Goal: Task Accomplishment & Management: Use online tool/utility

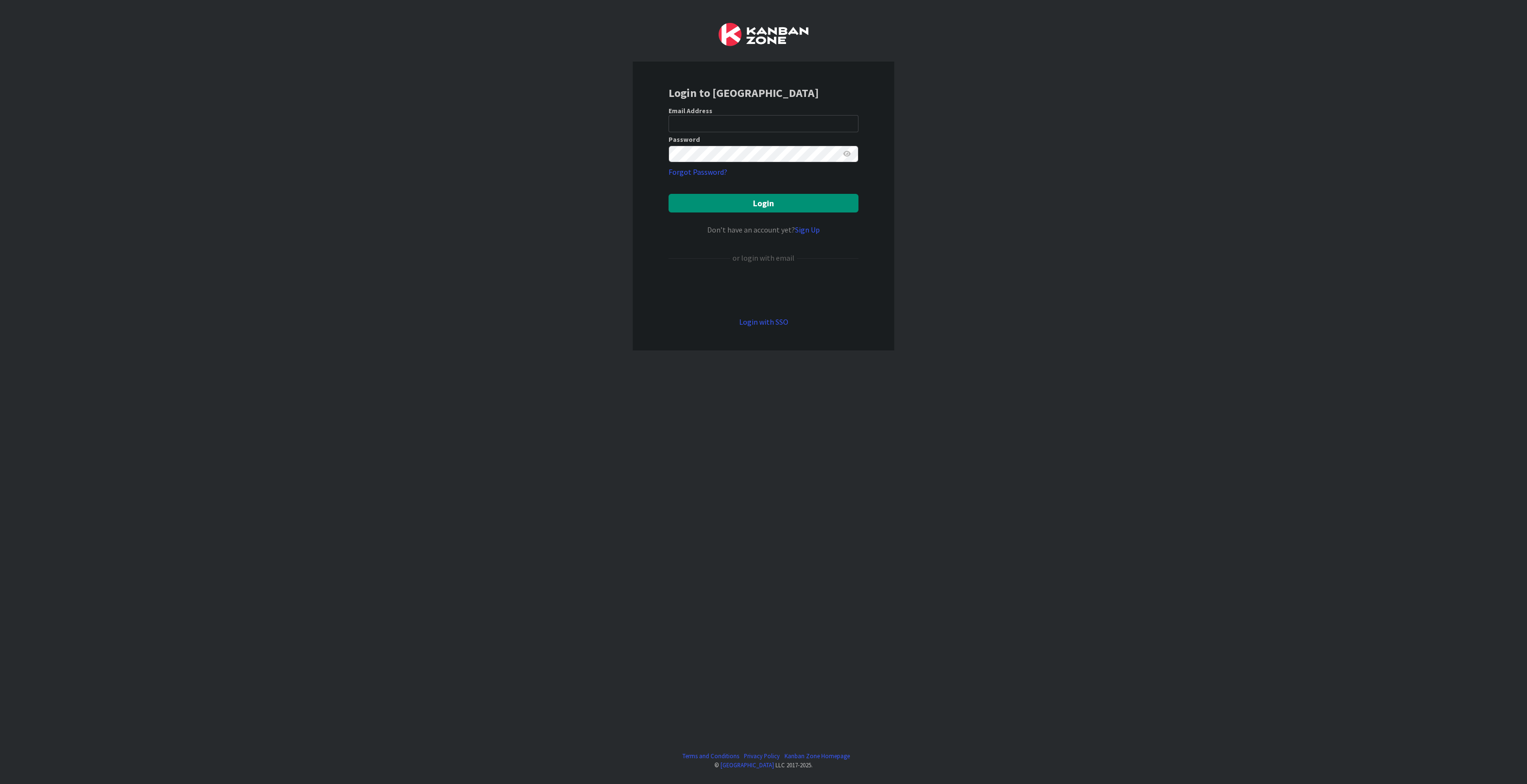
click at [772, 131] on form "Email Address Password Forgot Password? Login Don’t have an account yet? Sign U…" at bounding box center [763, 217] width 190 height 222
click at [769, 129] on input "email" at bounding box center [763, 123] width 190 height 17
click at [748, 120] on input "email" at bounding box center [763, 123] width 190 height 17
type input "[PERSON_NAME][EMAIL_ADDRESS][DOMAIN_NAME]"
click at [773, 204] on button "Login" at bounding box center [763, 203] width 190 height 18
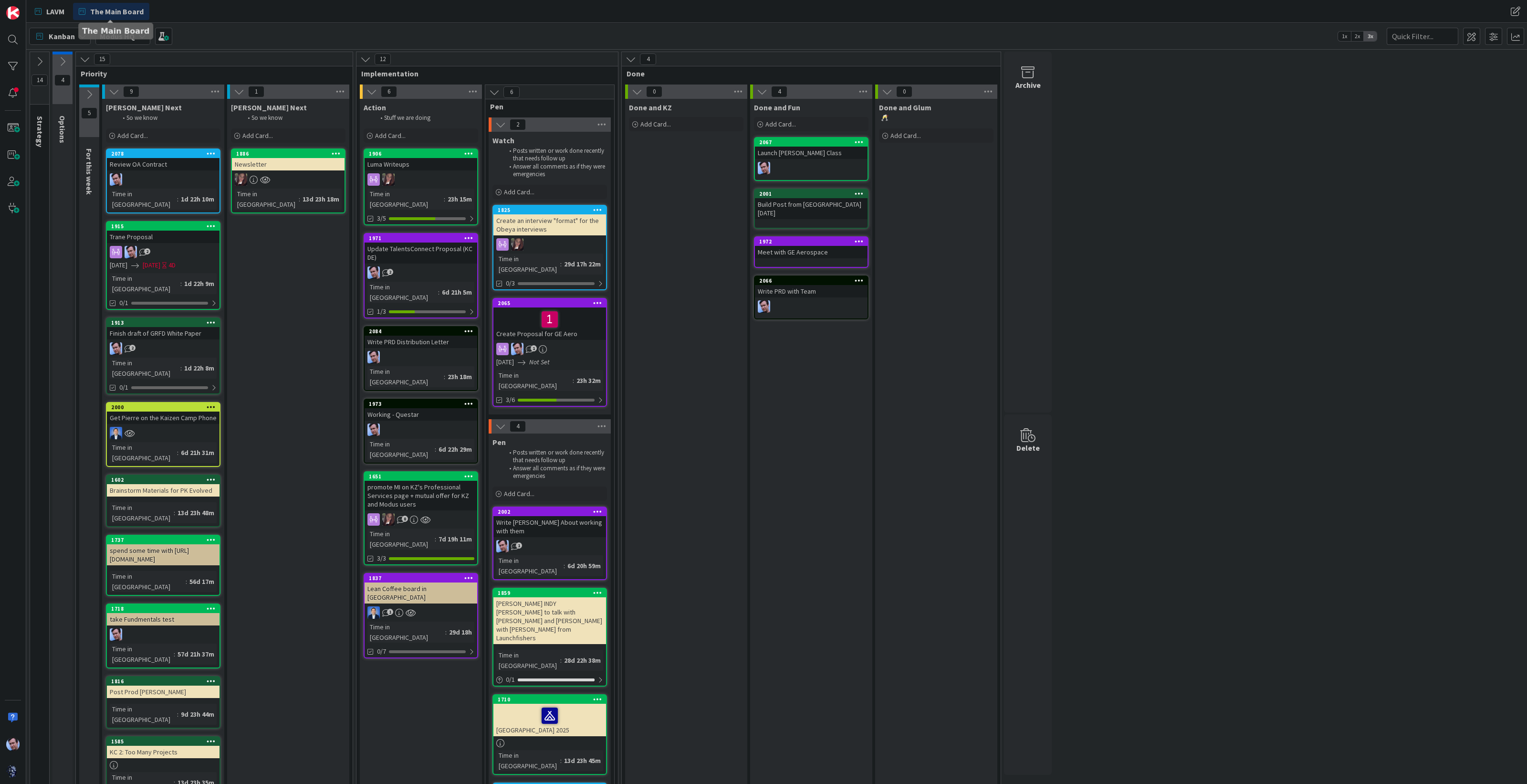
click at [127, 12] on span "The Main Board" at bounding box center [117, 11] width 54 height 12
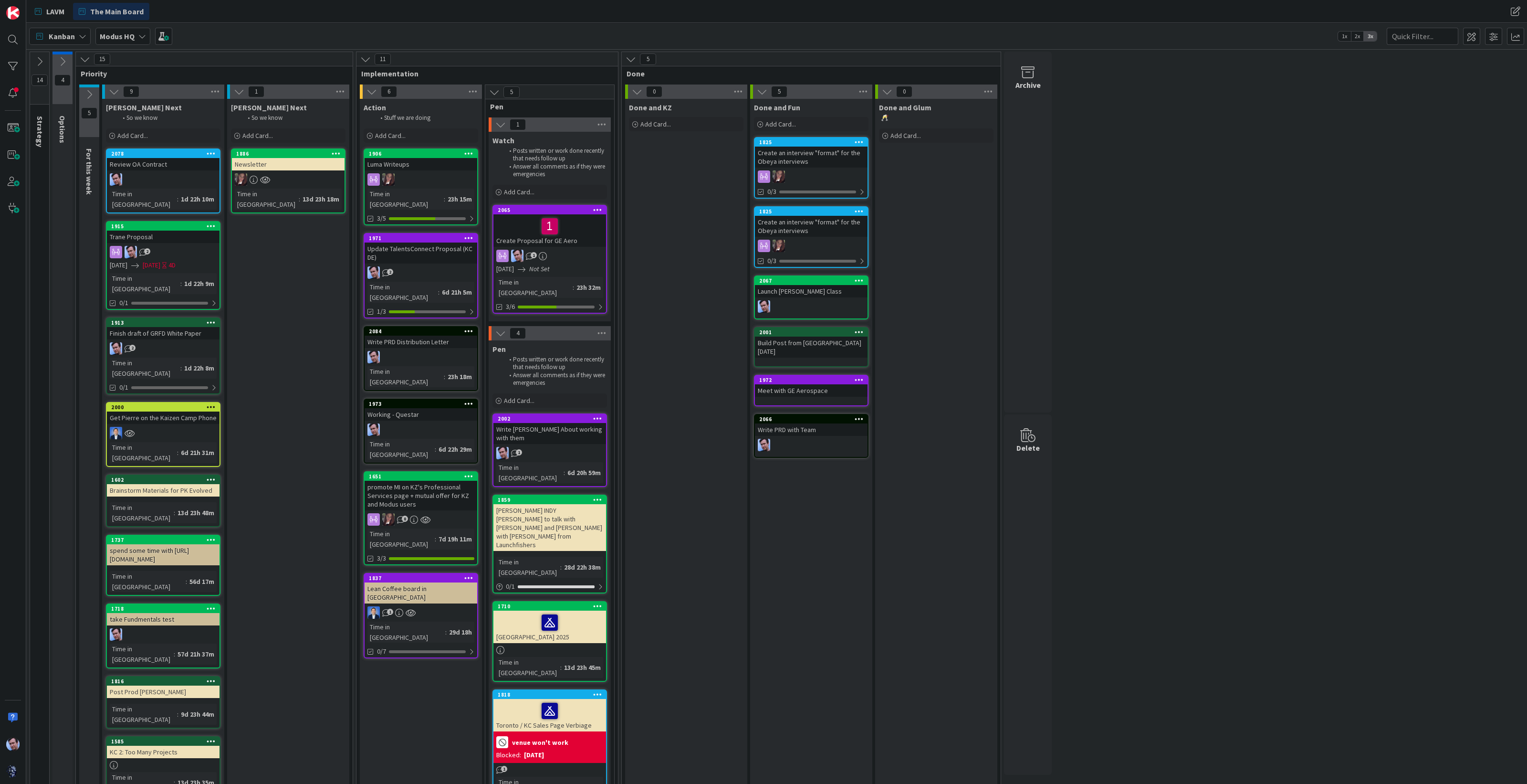
click at [1345, 424] on div "14 Strategy These are Modus GOALS and so these cards never move. 4 Options 15 P…" at bounding box center [777, 438] width 1497 height 773
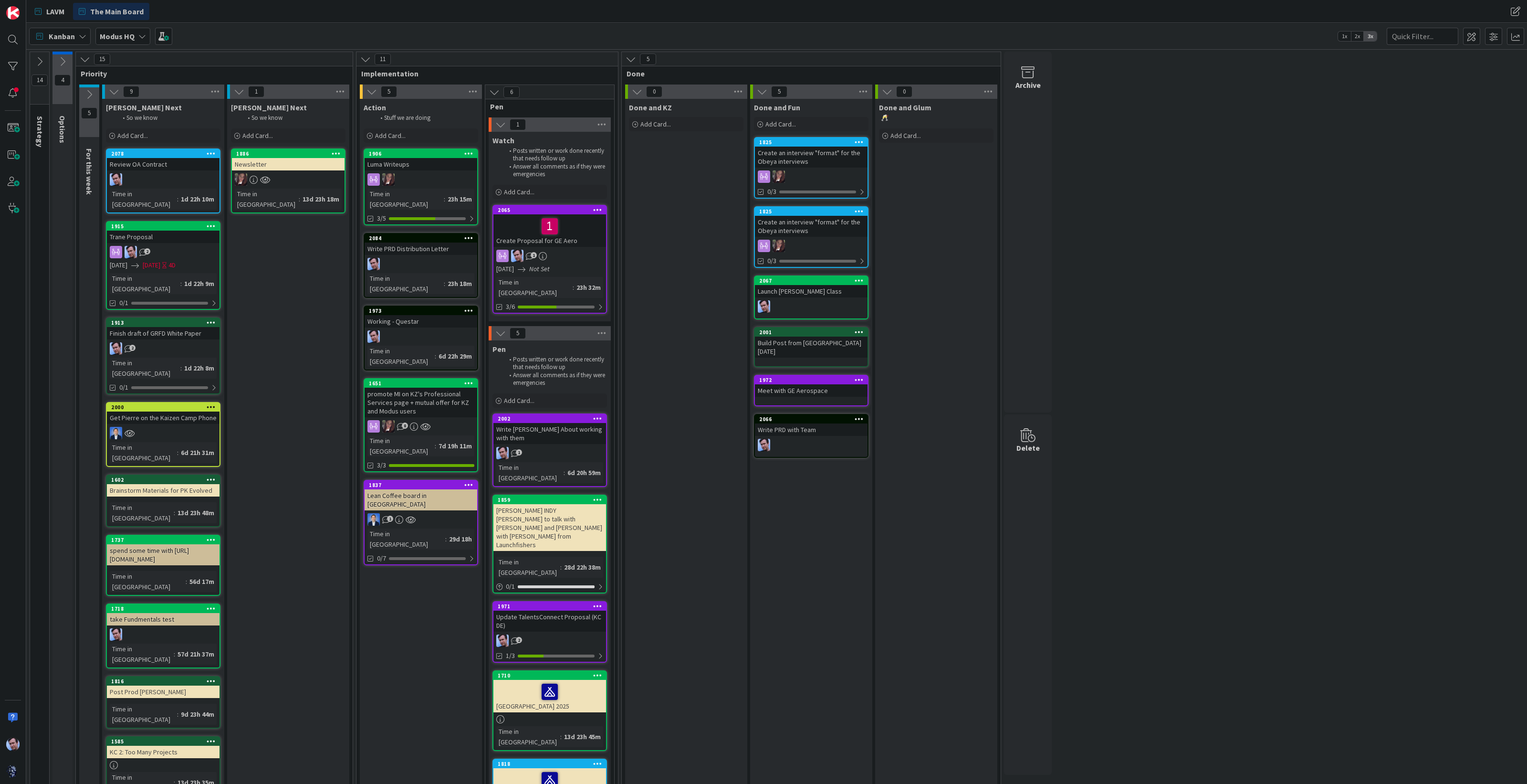
click at [542, 611] on div "Update TalentsConnect Proposal (KC DE)" at bounding box center [550, 621] width 113 height 21
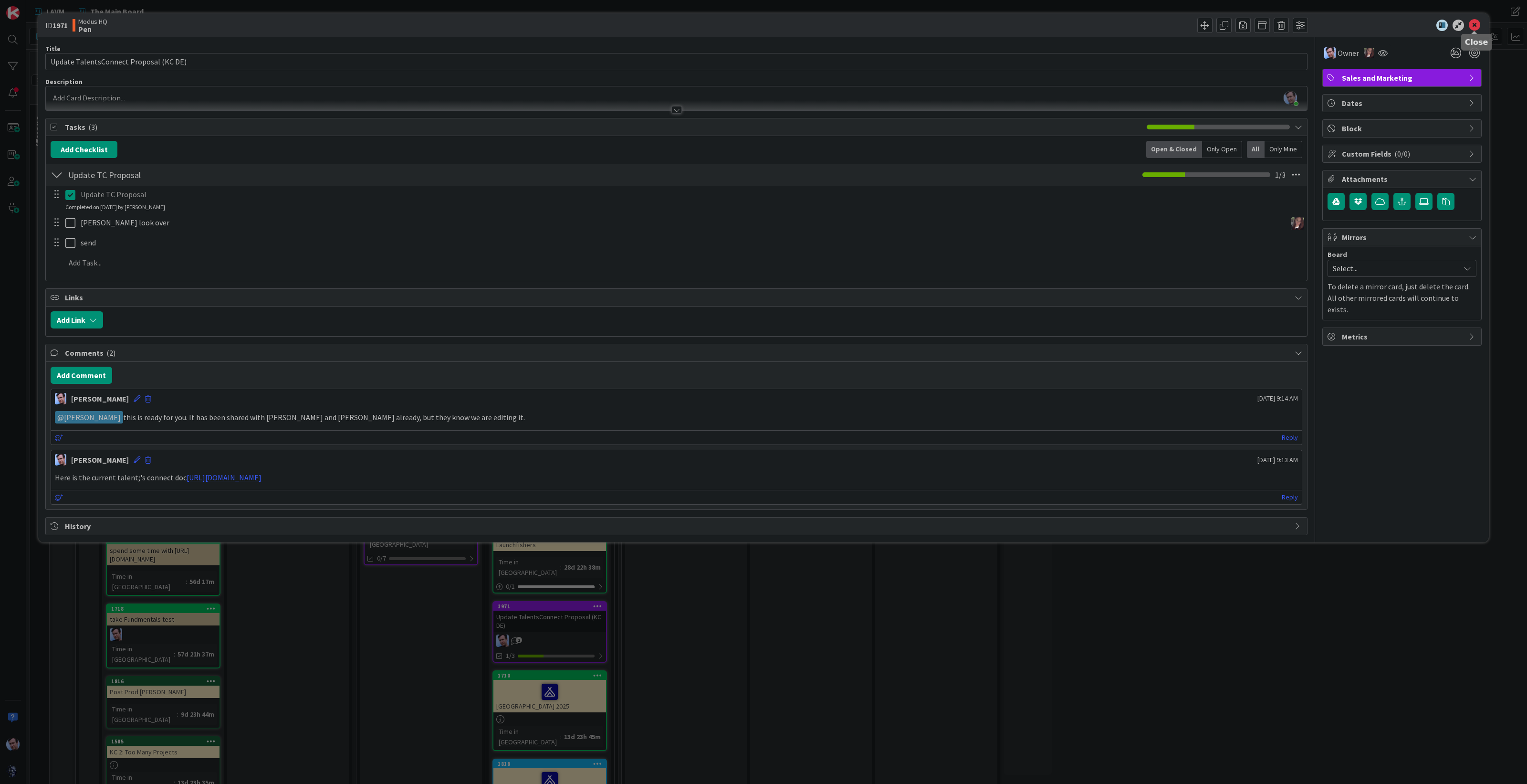
click at [1479, 24] on icon at bounding box center [1474, 25] width 12 height 12
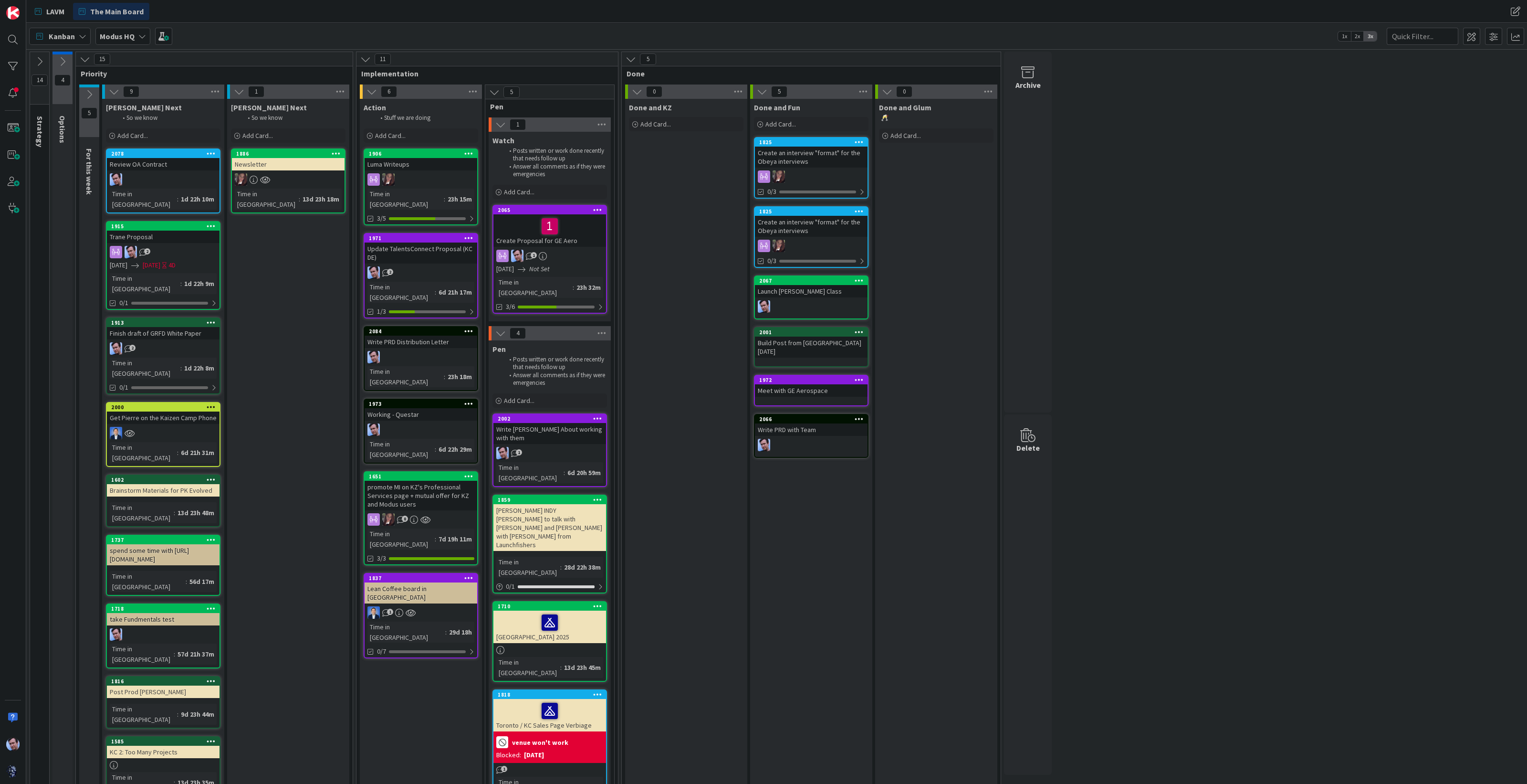
click at [421, 243] on div "Update TalentsConnect Proposal (KC DE)" at bounding box center [421, 253] width 113 height 21
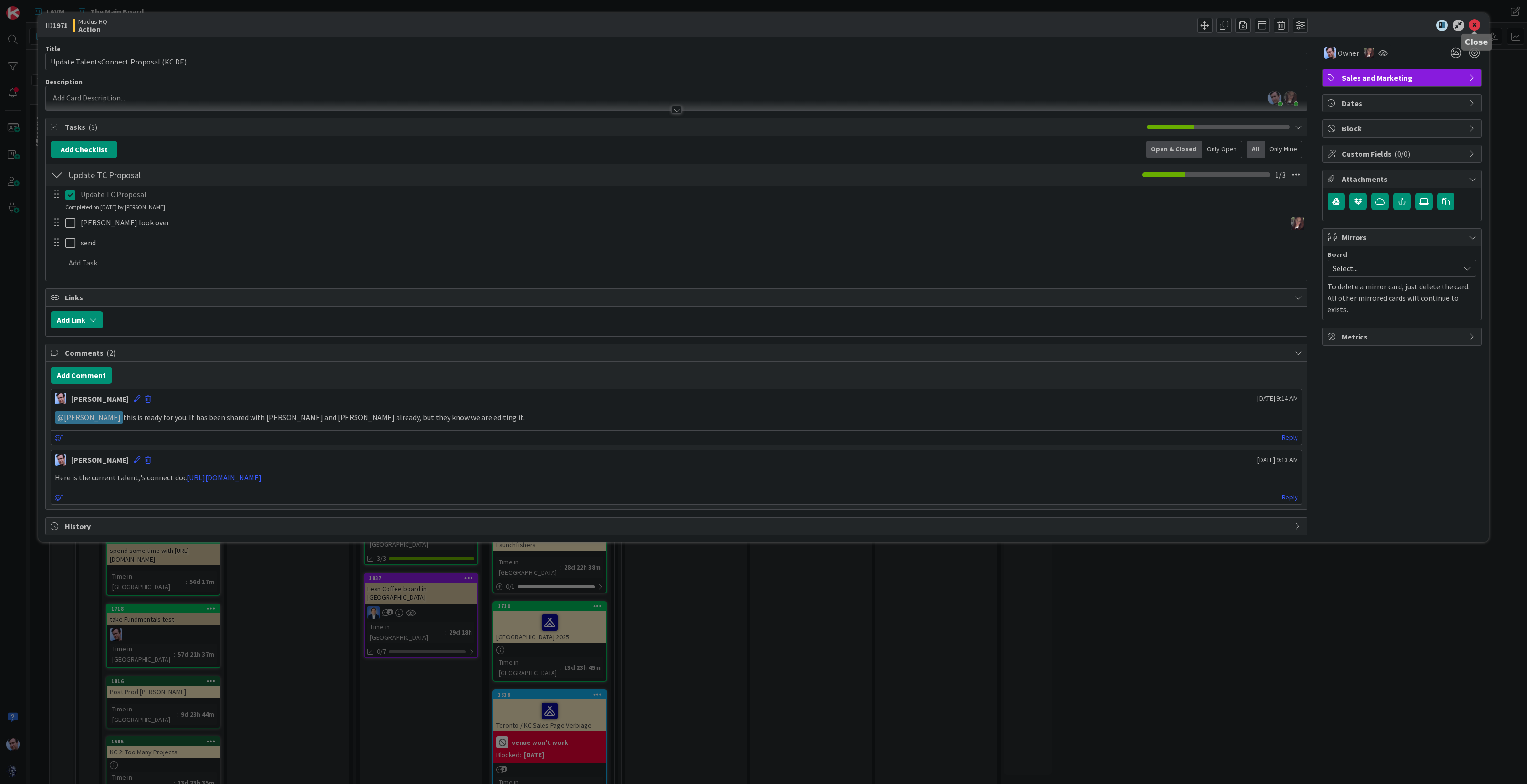
click at [1473, 24] on icon at bounding box center [1474, 25] width 12 height 12
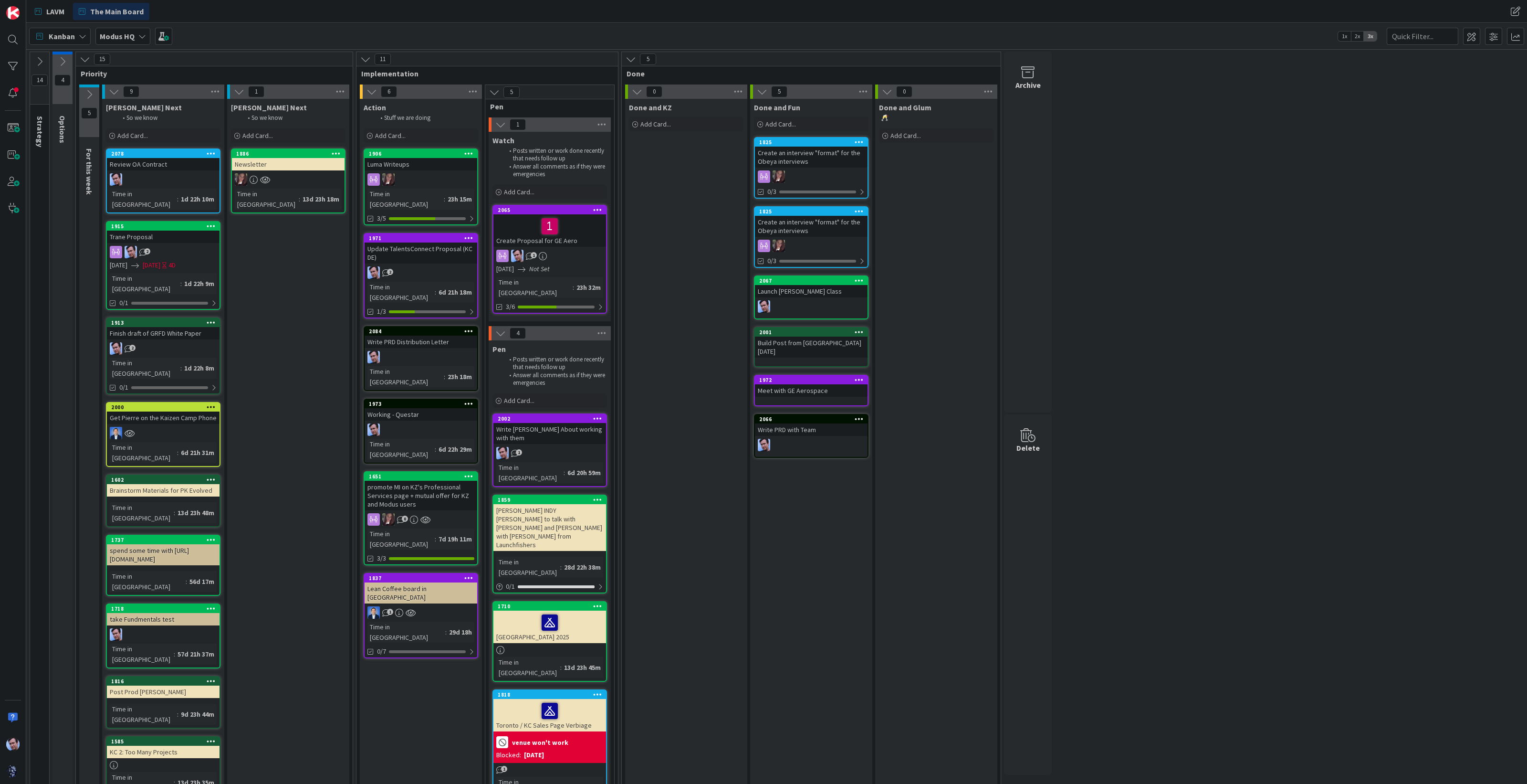
click at [468, 400] on icon at bounding box center [469, 403] width 9 height 6
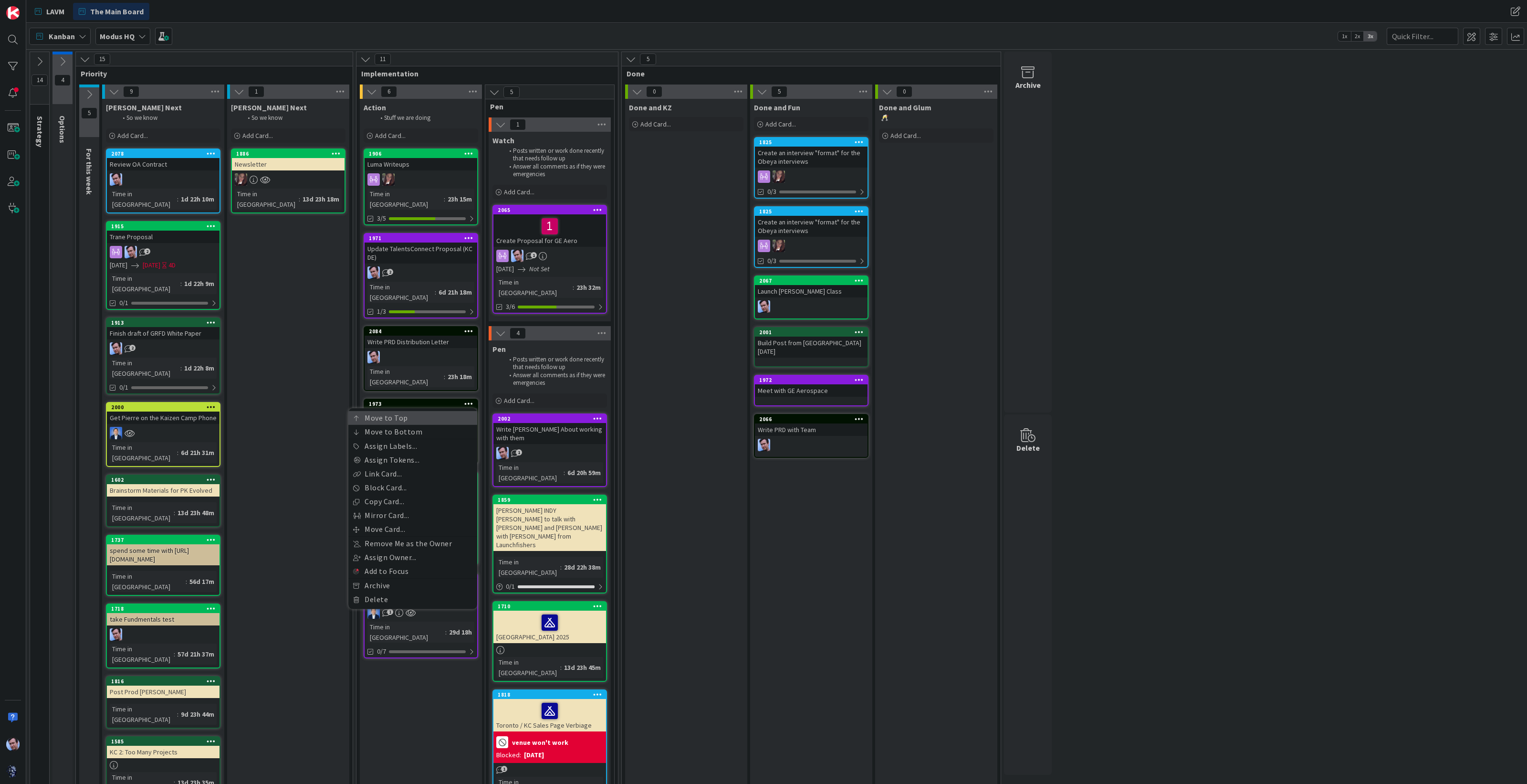
click at [408, 411] on link "Move to Top" at bounding box center [412, 418] width 129 height 14
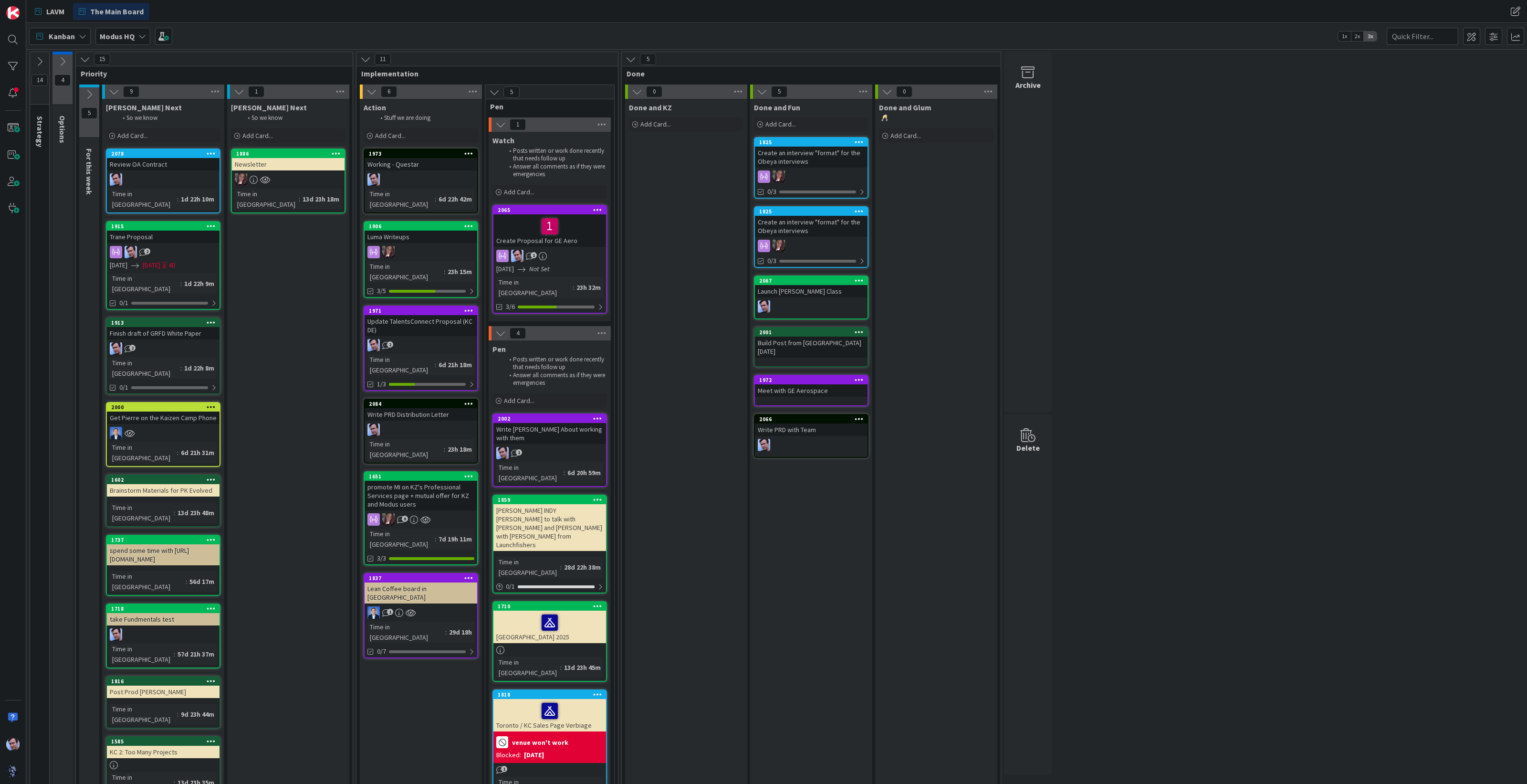
click at [1347, 345] on div "14 Strategy These are Modus GOALS and so these cards never move. 4 Options 15 P…" at bounding box center [777, 438] width 1497 height 773
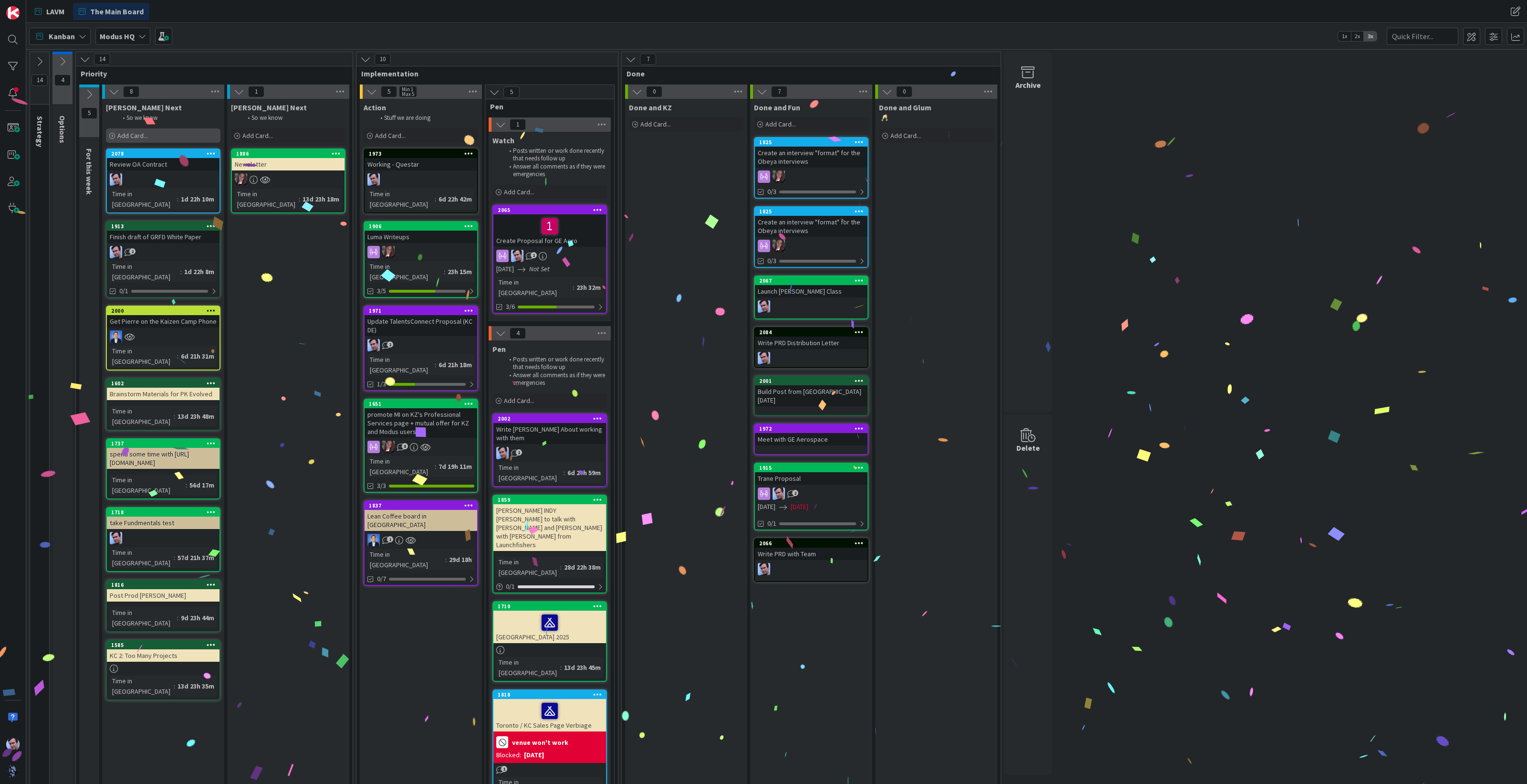
click at [128, 129] on div "Add Card..." at bounding box center [163, 136] width 115 height 15
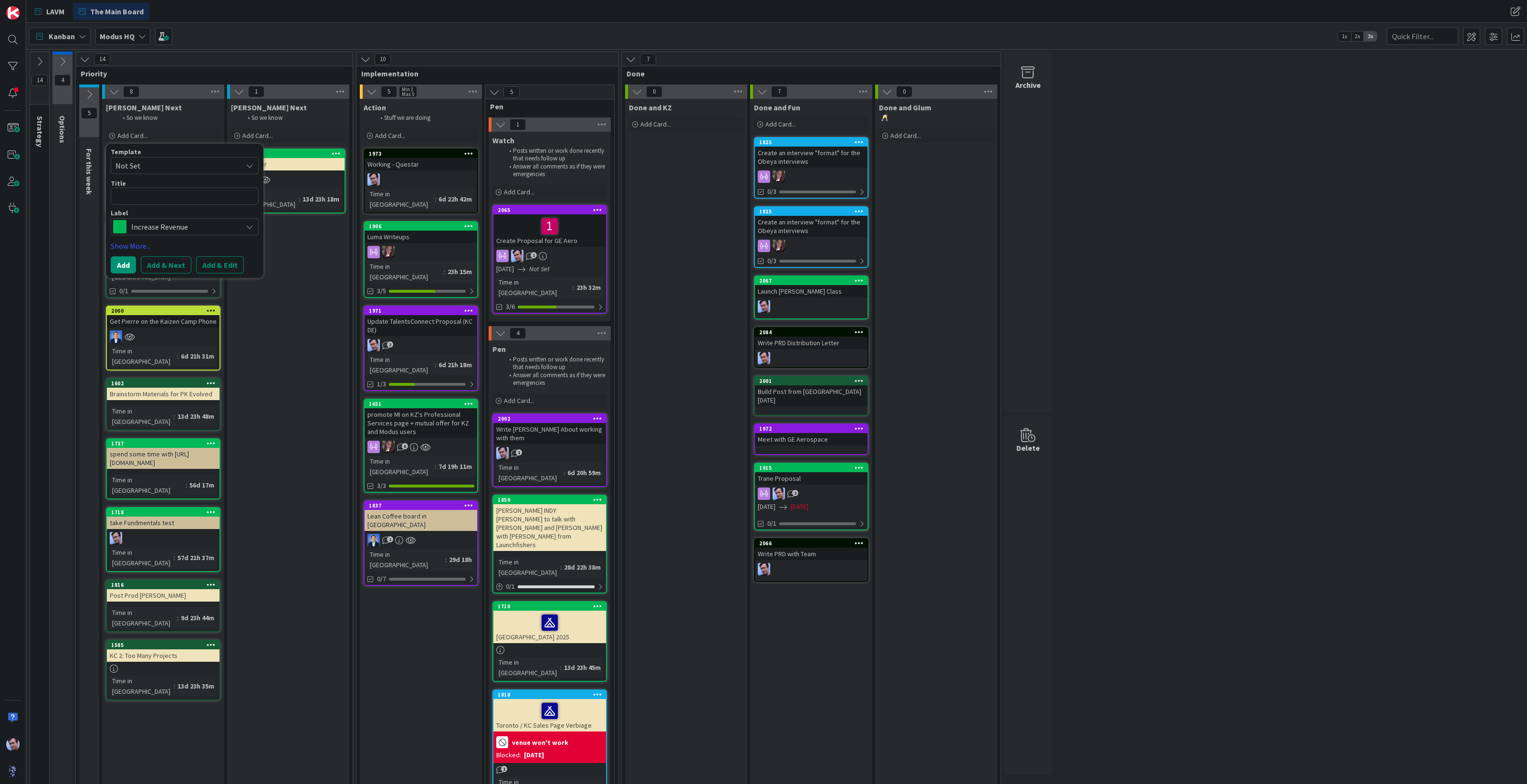
type textarea "x"
type textarea "T"
type textarea "x"
type textarea "Tr"
type textarea "x"
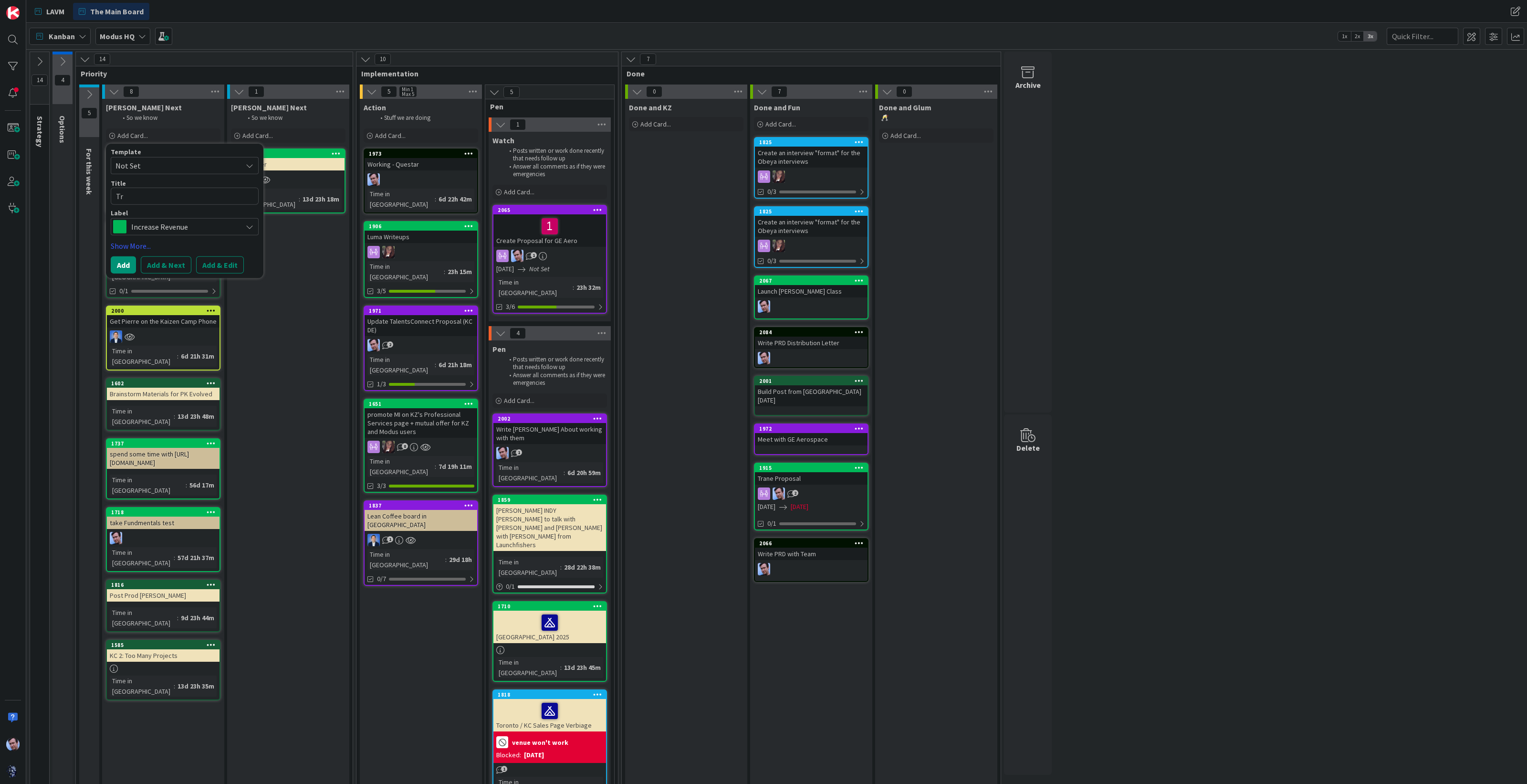
type textarea "Tra"
type textarea "x"
type textarea "Tran"
type textarea "x"
type textarea "Trane"
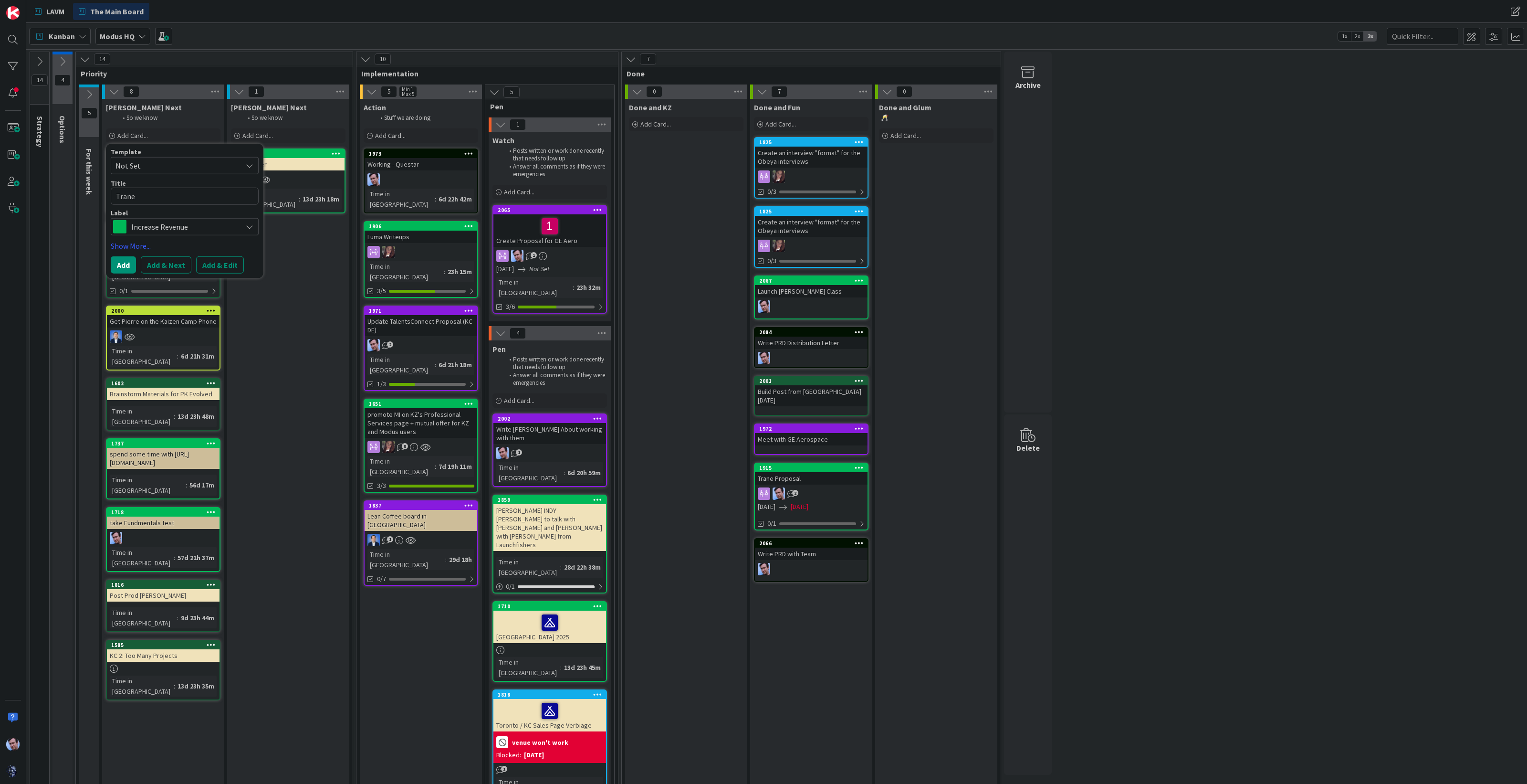
type textarea "x"
type textarea "Trane"
type textarea "x"
type textarea "Trane R"
type textarea "x"
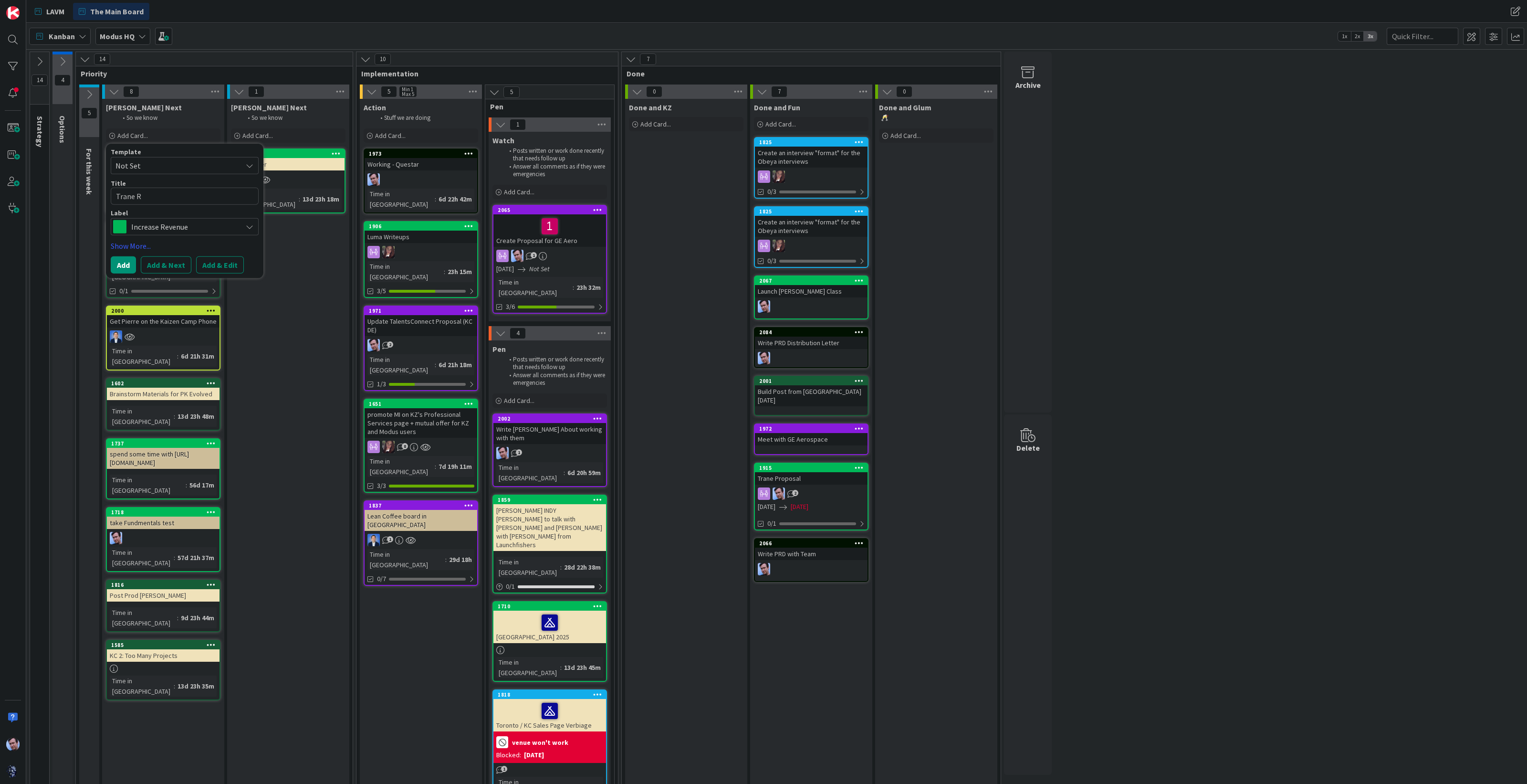
type textarea "Trane Re"
type textarea "x"
type textarea "Trane Res"
type textarea "x"
type textarea "Trane Resp"
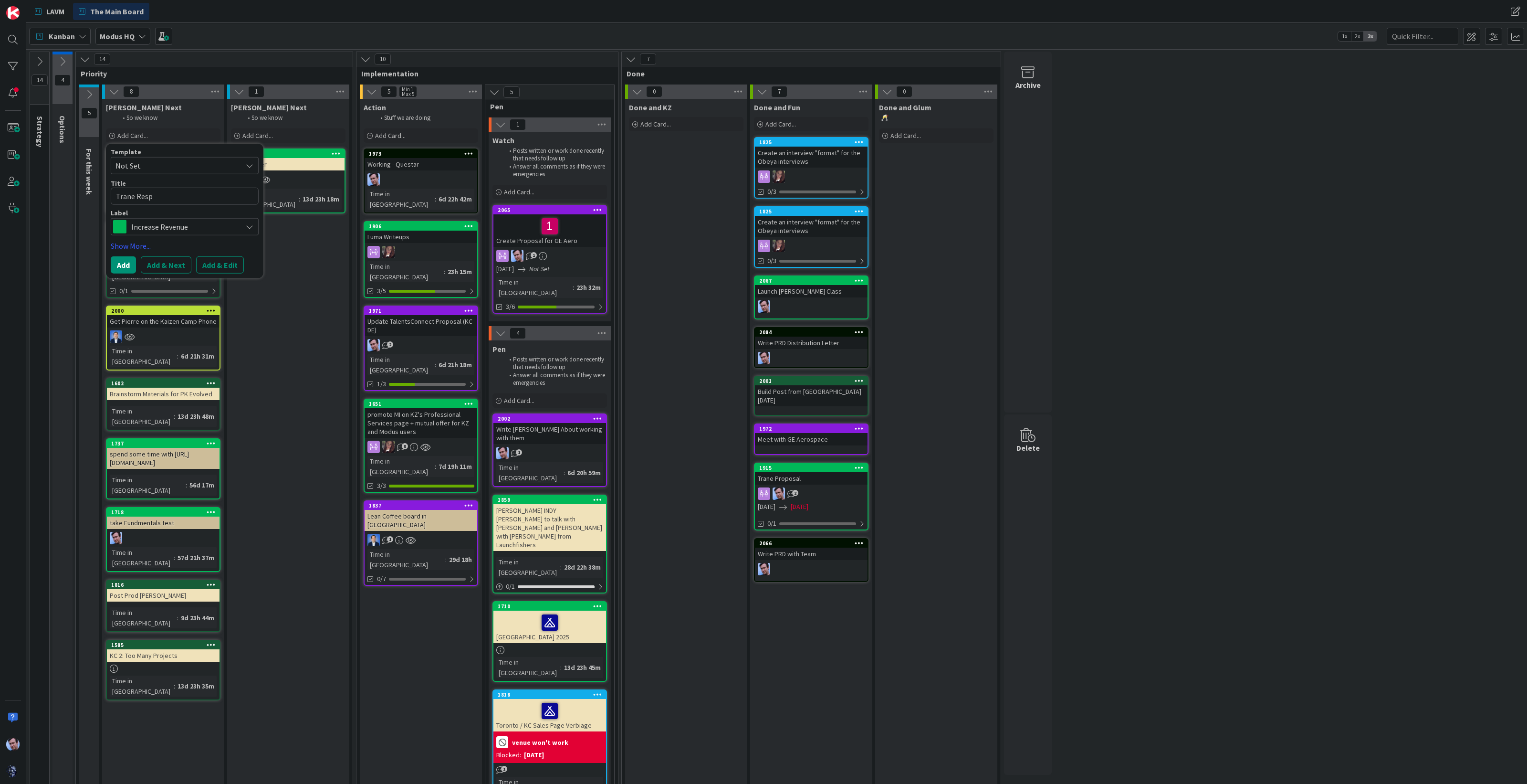
type textarea "x"
type textarea "Trane Respo"
type textarea "x"
type textarea "Trane Respons"
type textarea "x"
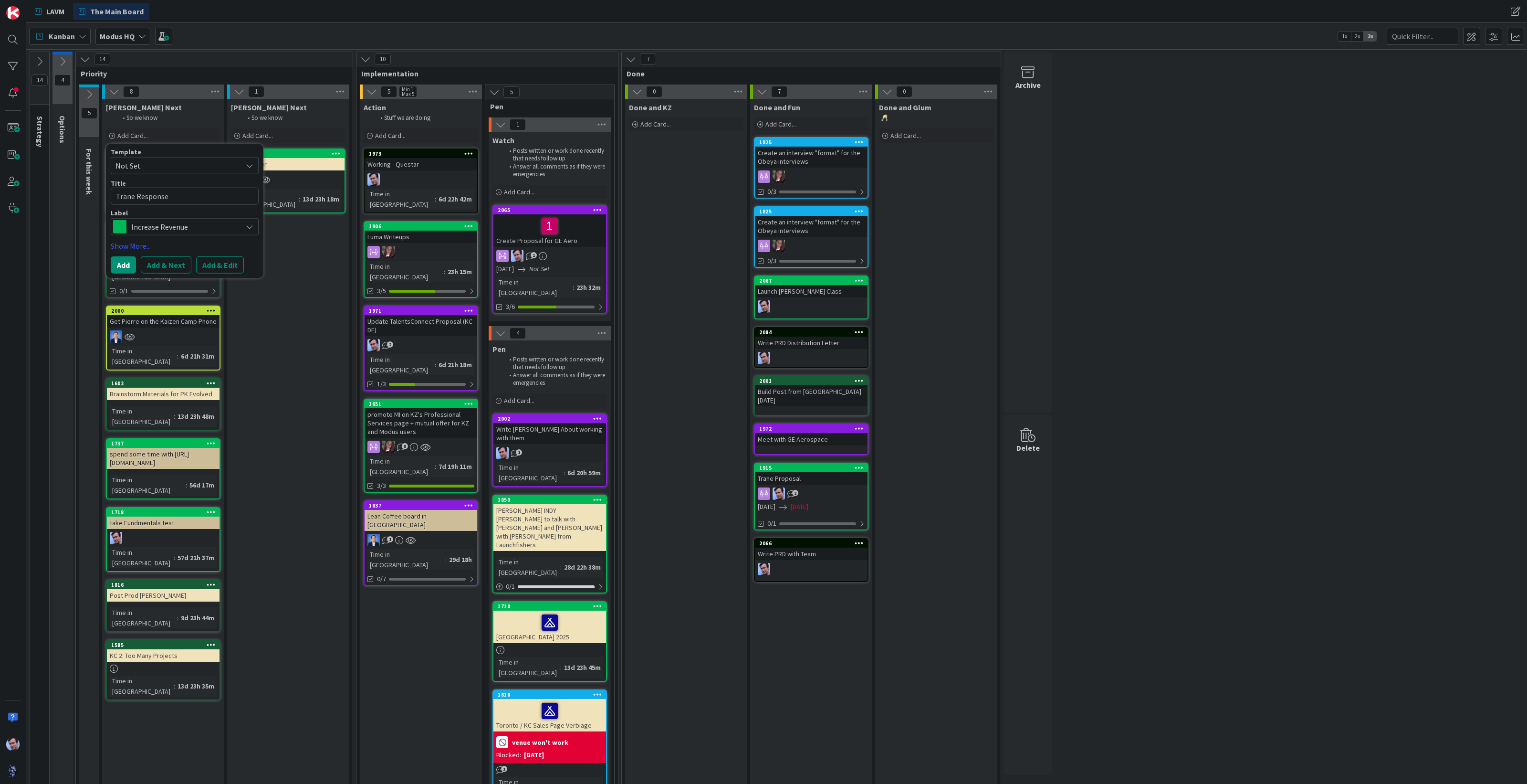
type textarea "Trane Response"
click at [240, 230] on div "Increase Revenue" at bounding box center [184, 226] width 148 height 17
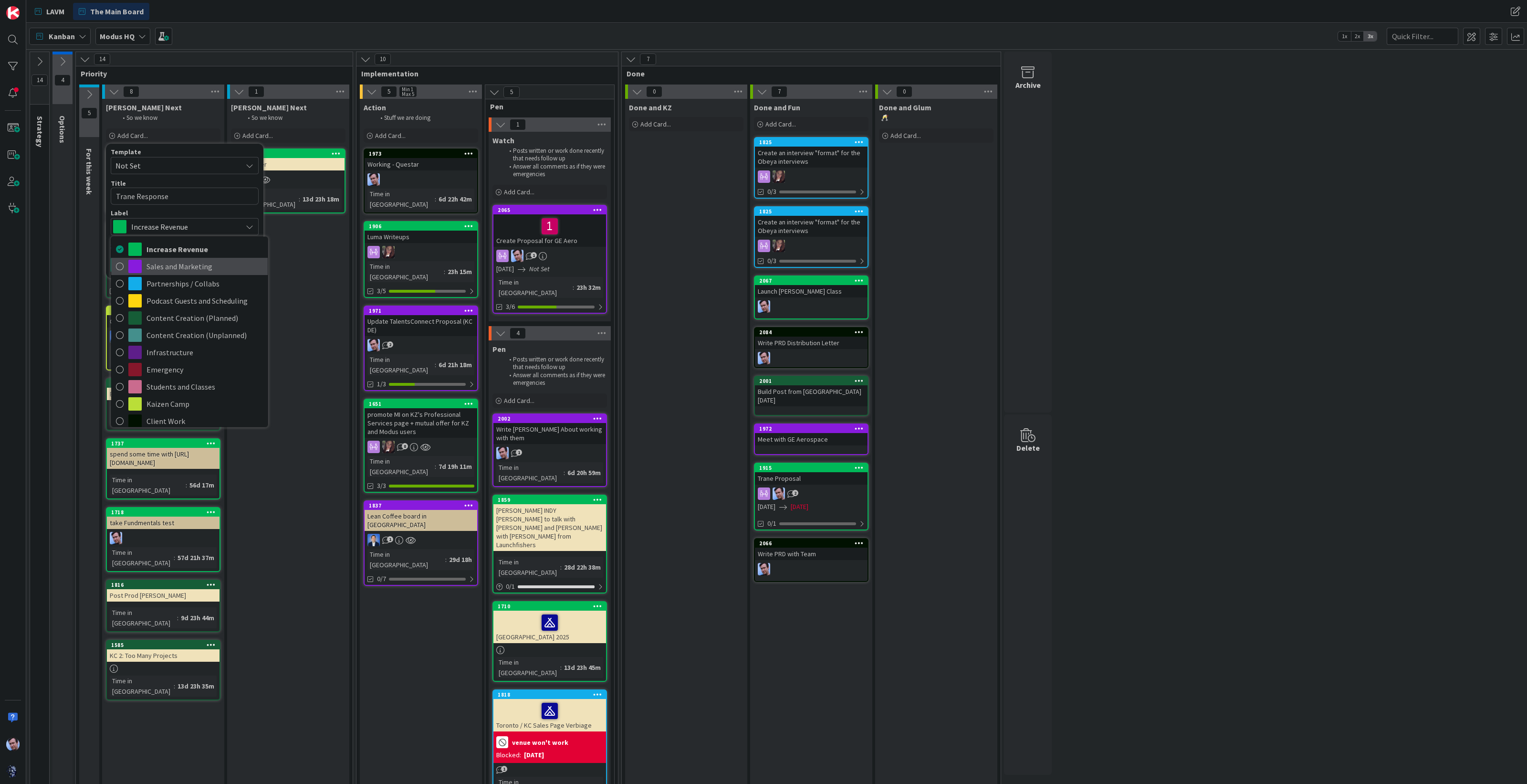
click at [190, 262] on span "Sales and Marketing" at bounding box center [205, 266] width 117 height 15
type textarea "x"
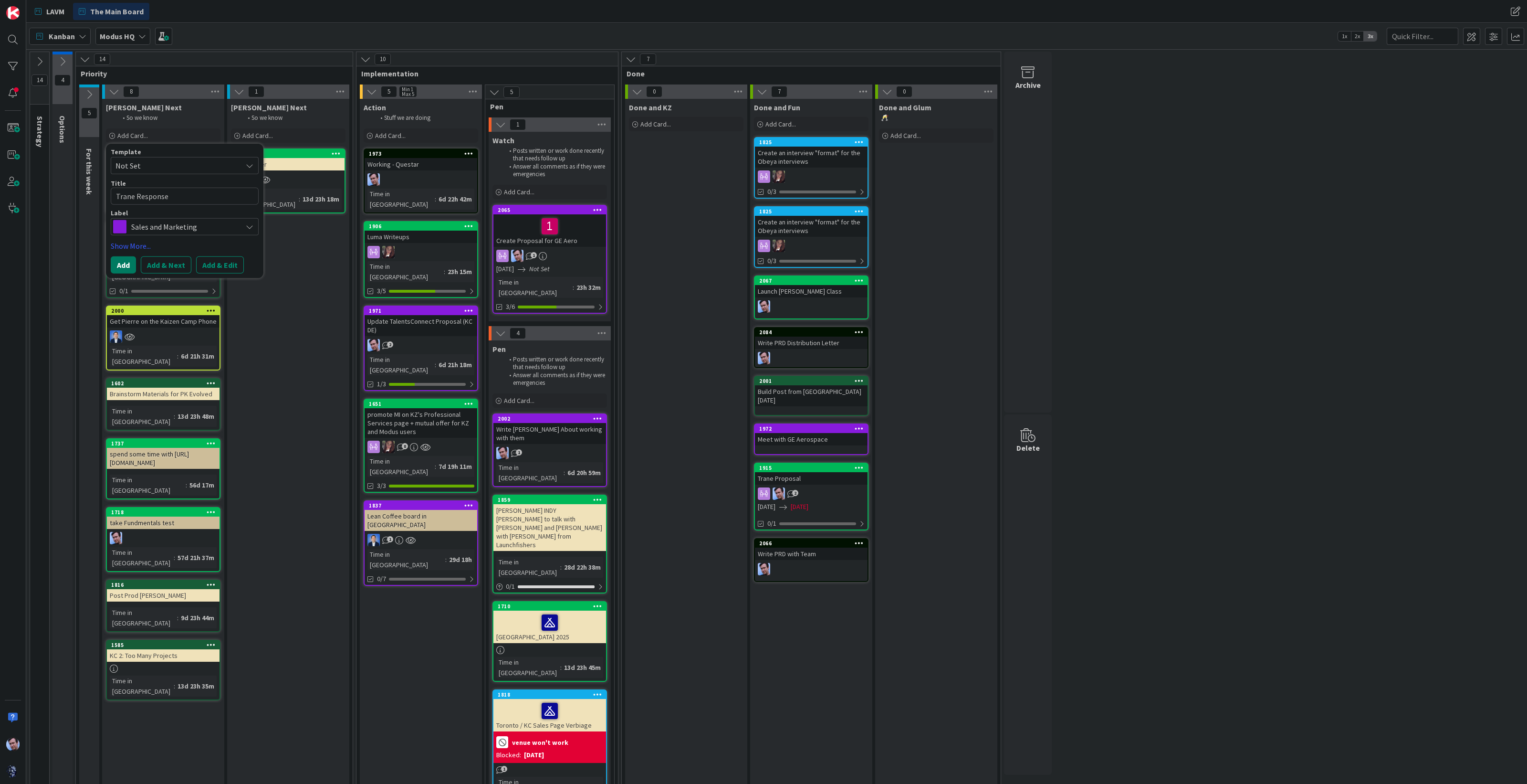
click at [122, 262] on button "Add" at bounding box center [123, 264] width 26 height 17
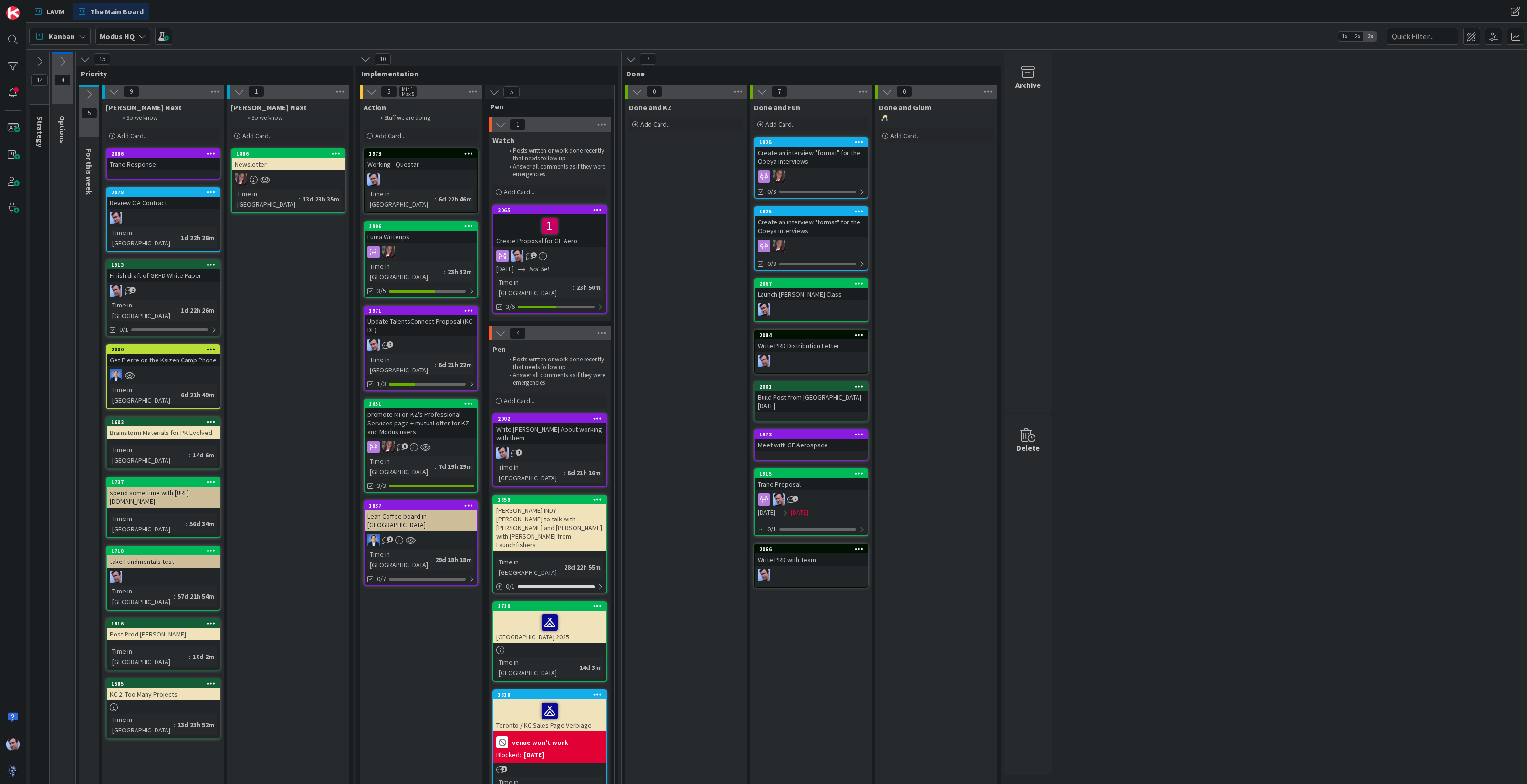
click at [170, 161] on div "Trane Response" at bounding box center [163, 164] width 113 height 13
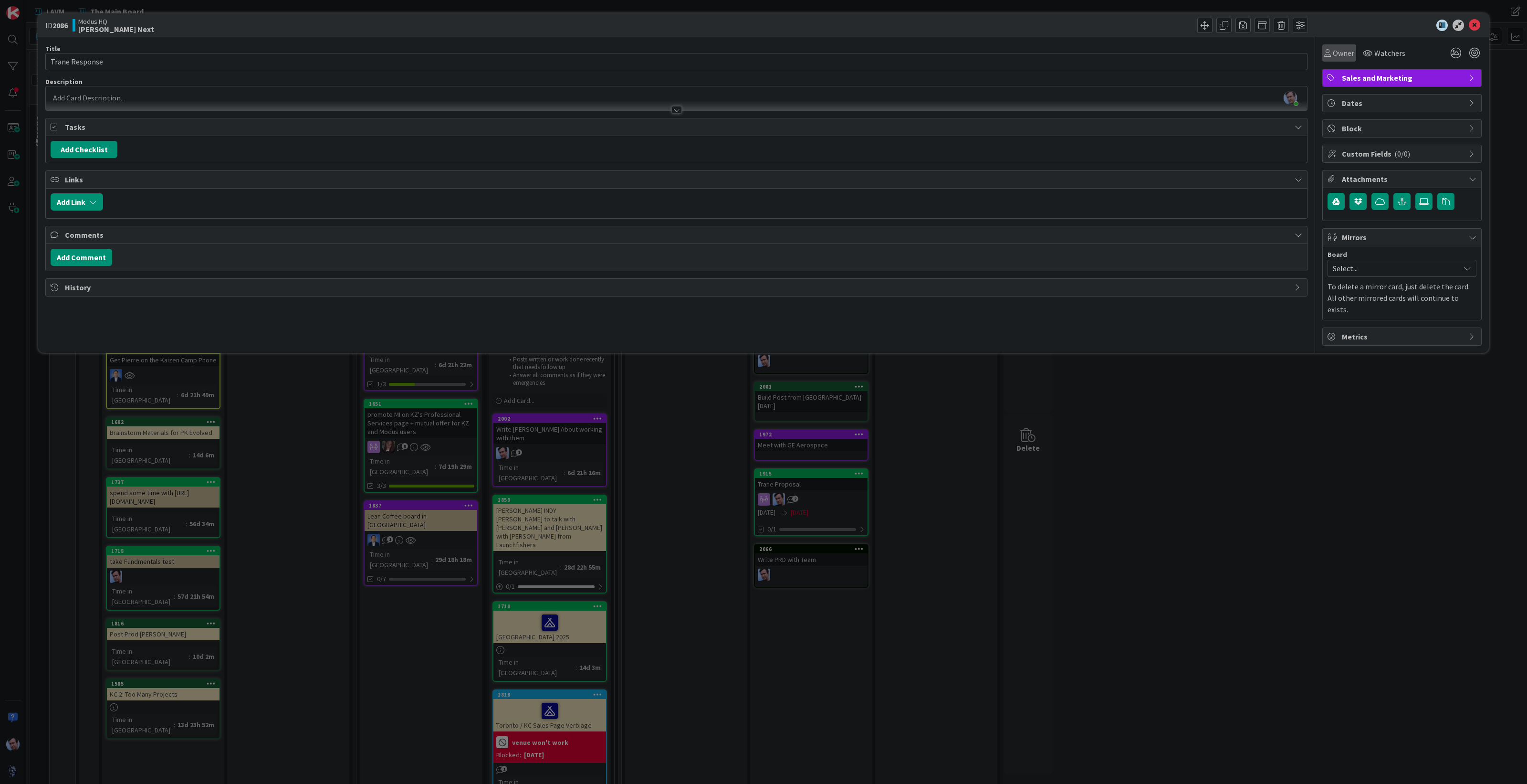
click at [1346, 52] on span "Owner" at bounding box center [1344, 53] width 22 height 12
click at [1338, 120] on link "[PERSON_NAME]" at bounding box center [1398, 123] width 151 height 18
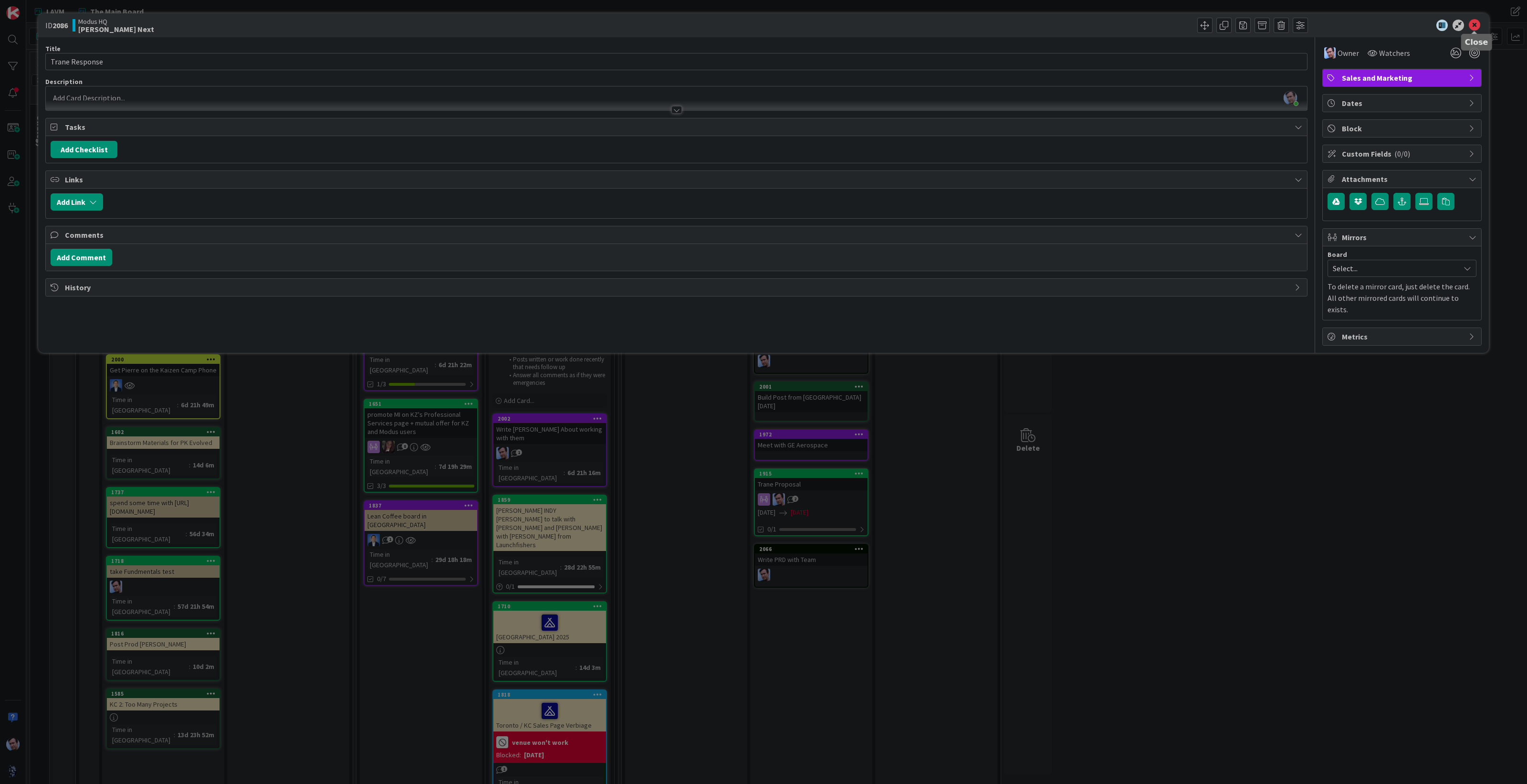
click at [1479, 30] on icon at bounding box center [1474, 25] width 12 height 12
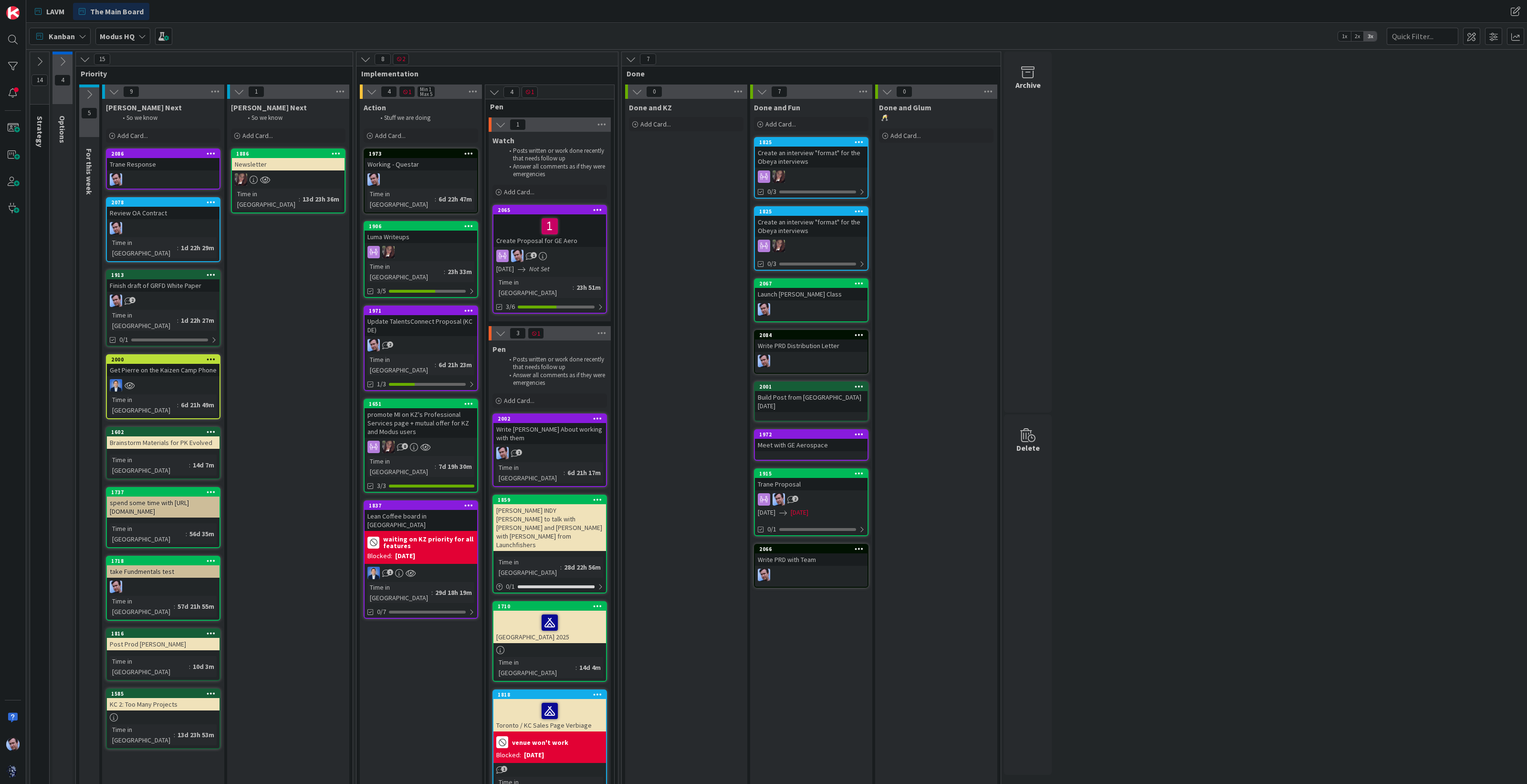
click at [169, 294] on div "2" at bounding box center [163, 301] width 113 height 13
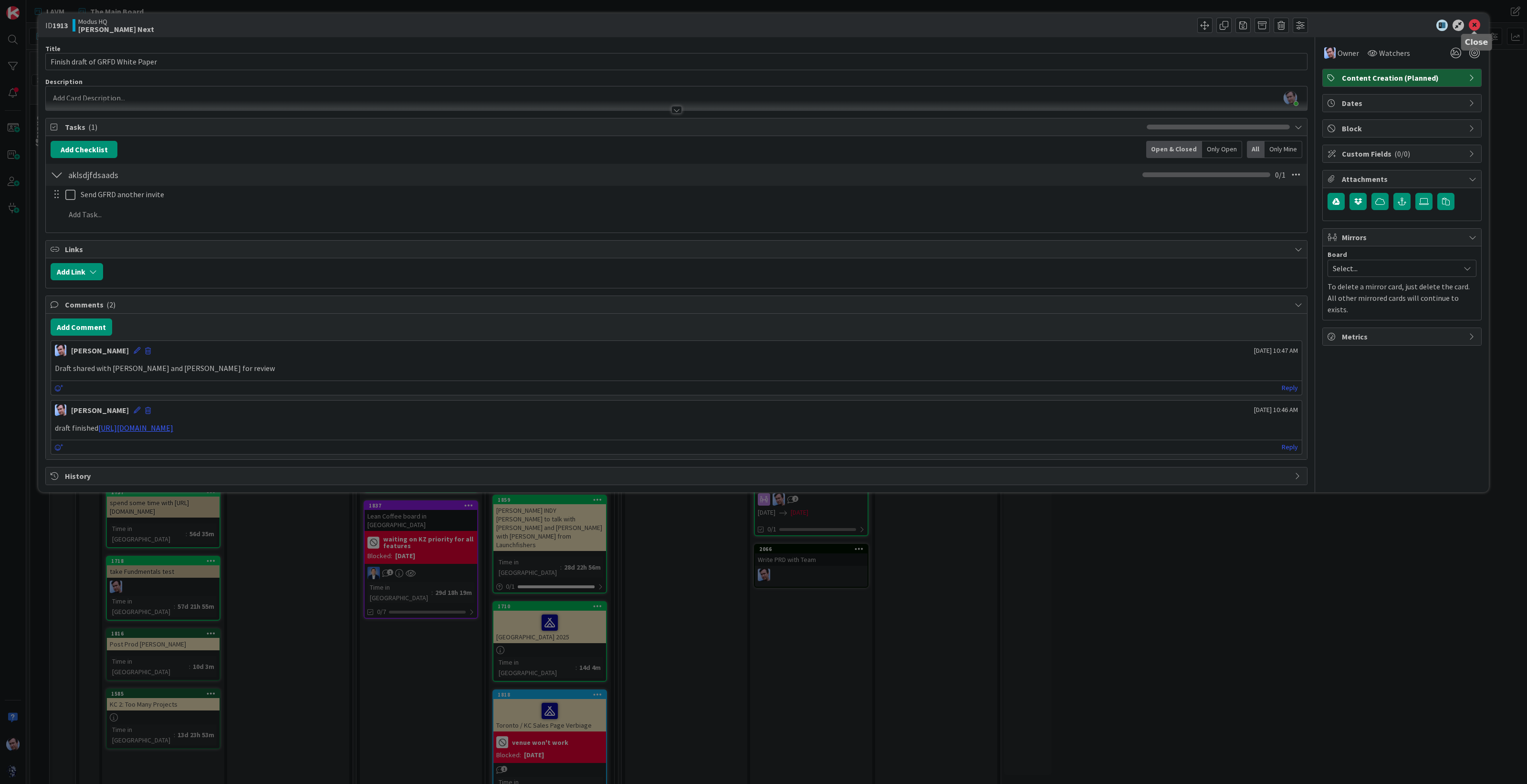
click at [1472, 23] on icon at bounding box center [1474, 25] width 12 height 12
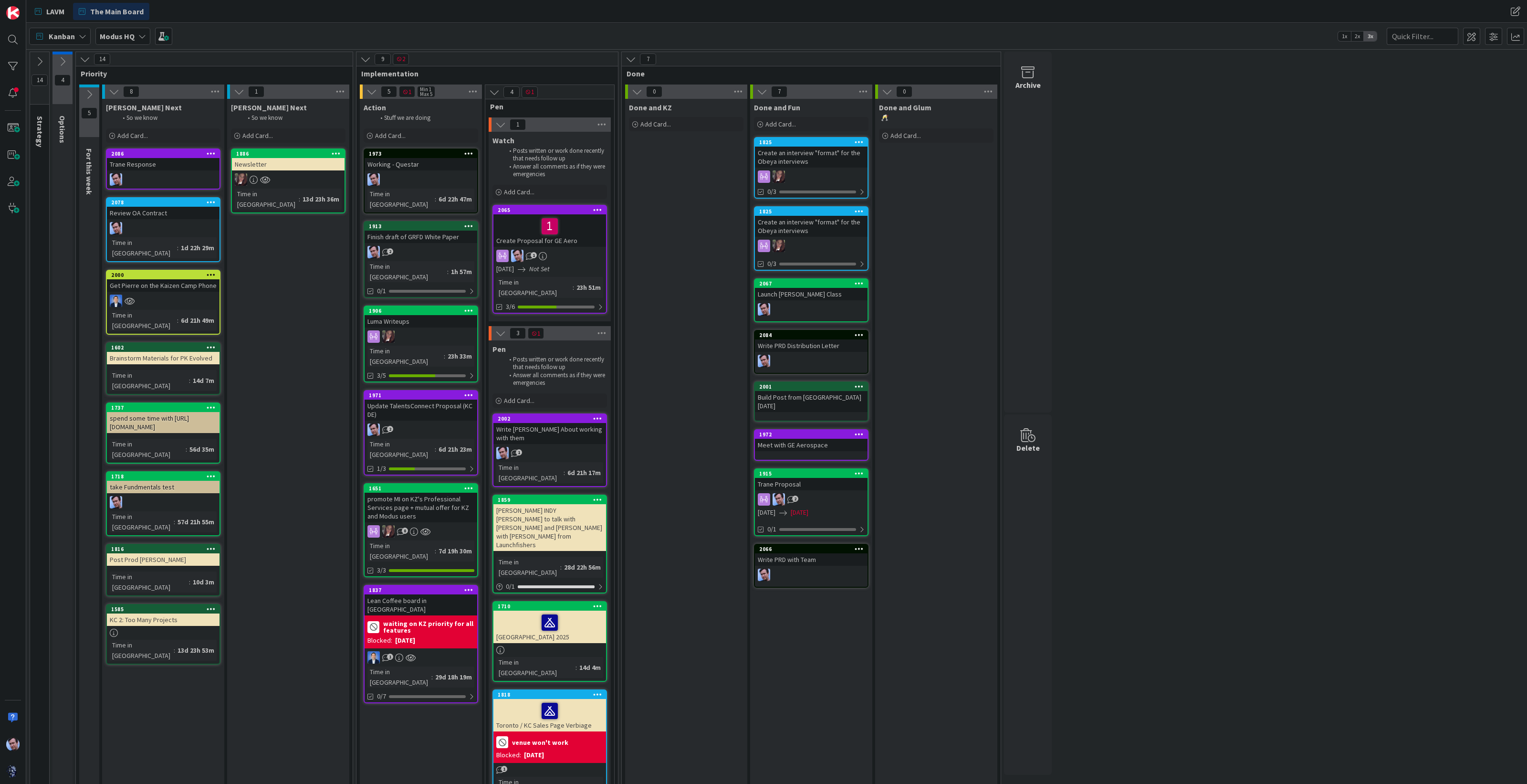
click at [90, 93] on icon at bounding box center [89, 95] width 11 height 11
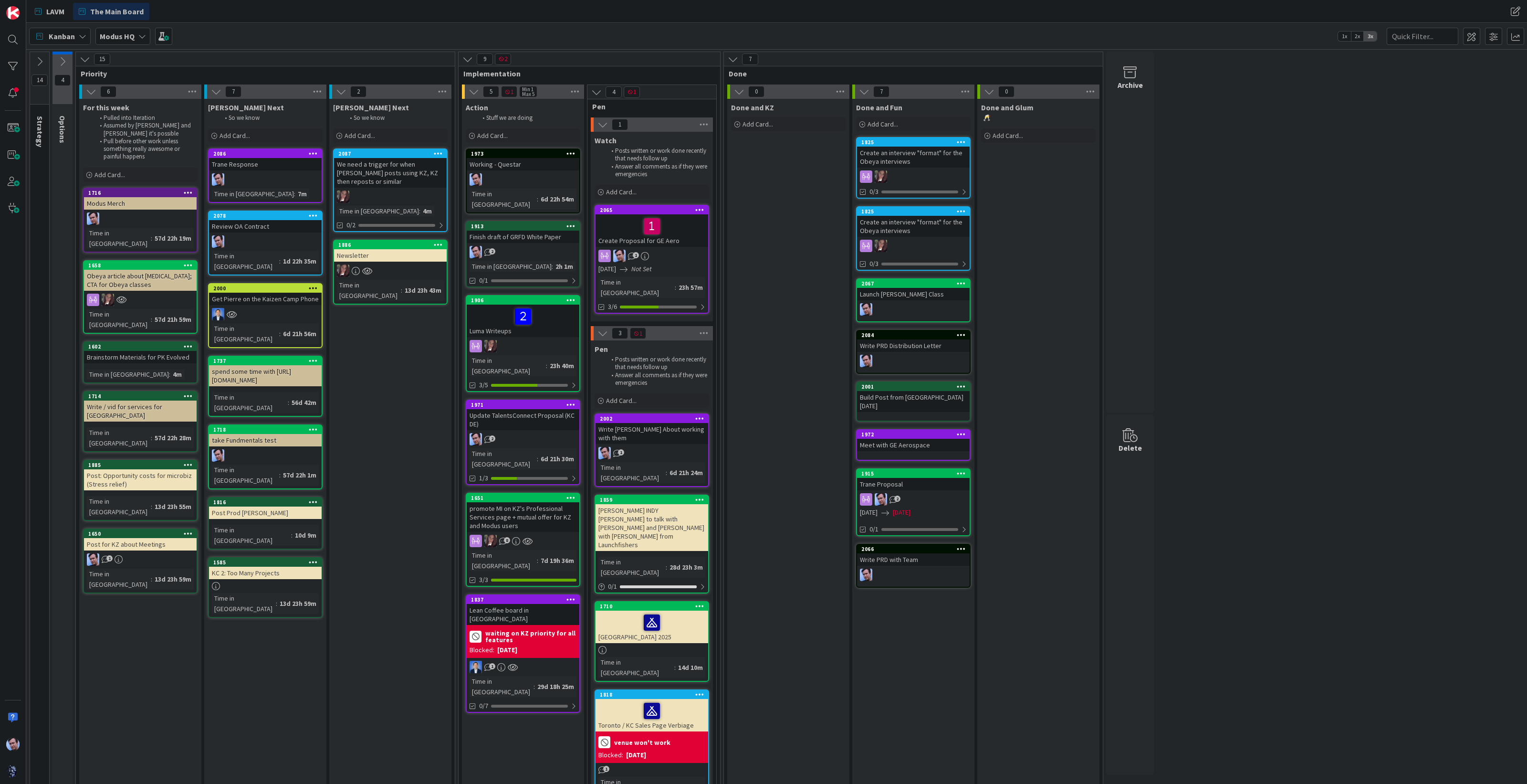
click at [1316, 411] on div "14 Strategy These are Modus GOALS and so these cards never move. 4 Options 15 P…" at bounding box center [777, 438] width 1497 height 773
click at [45, 8] on link "LAVM" at bounding box center [49, 11] width 41 height 17
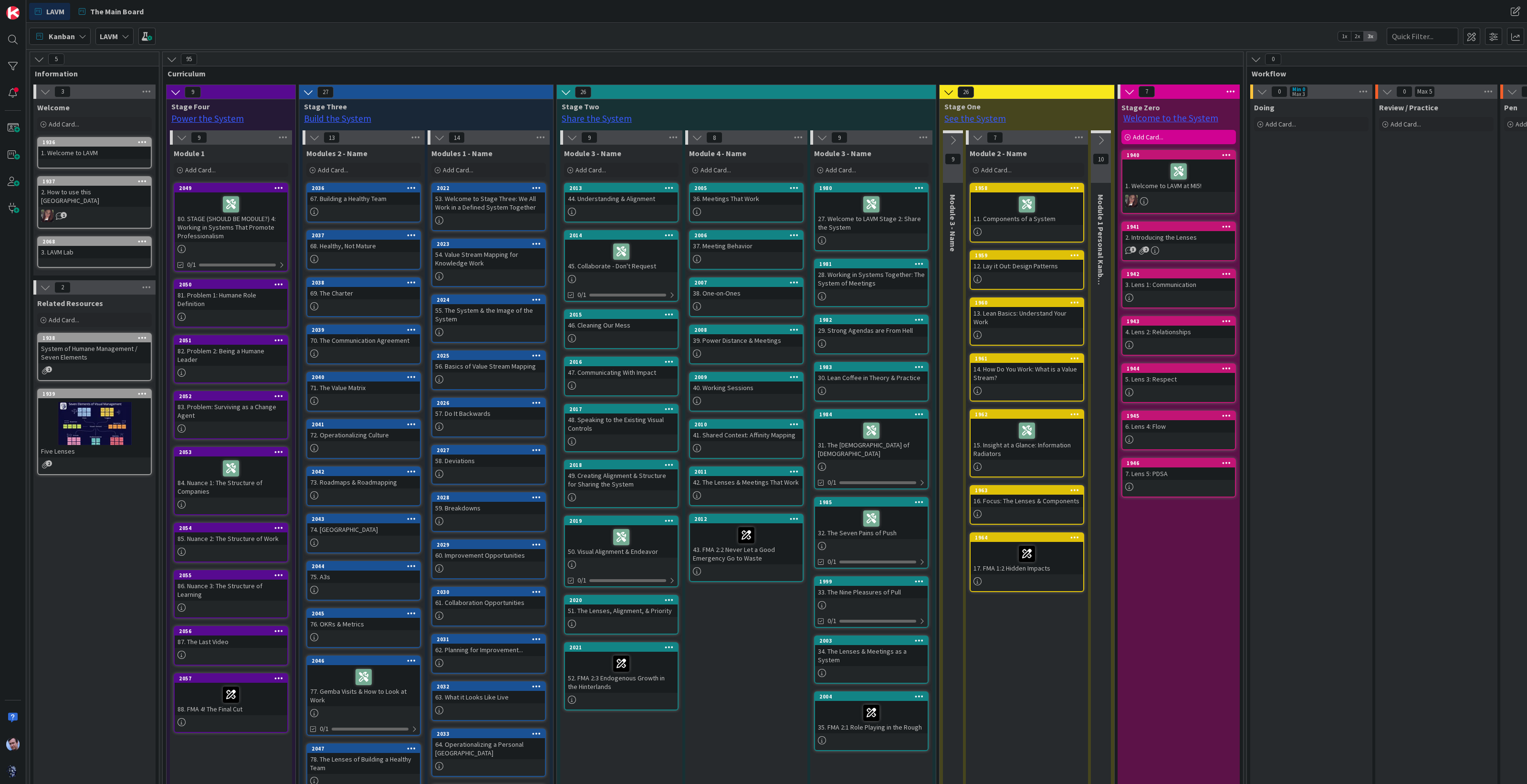
click at [313, 93] on button at bounding box center [308, 92] width 13 height 13
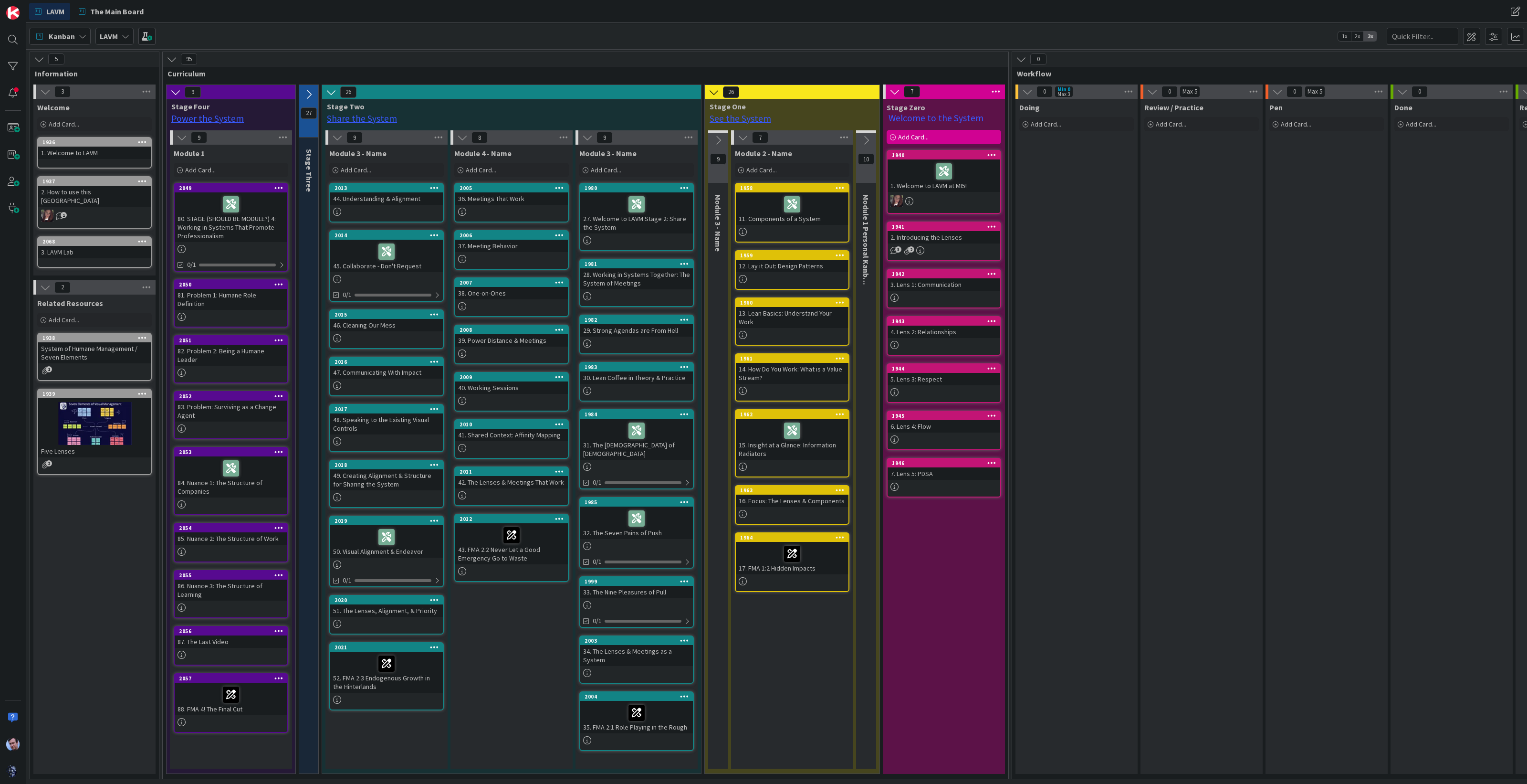
click at [176, 89] on icon at bounding box center [176, 92] width 11 height 11
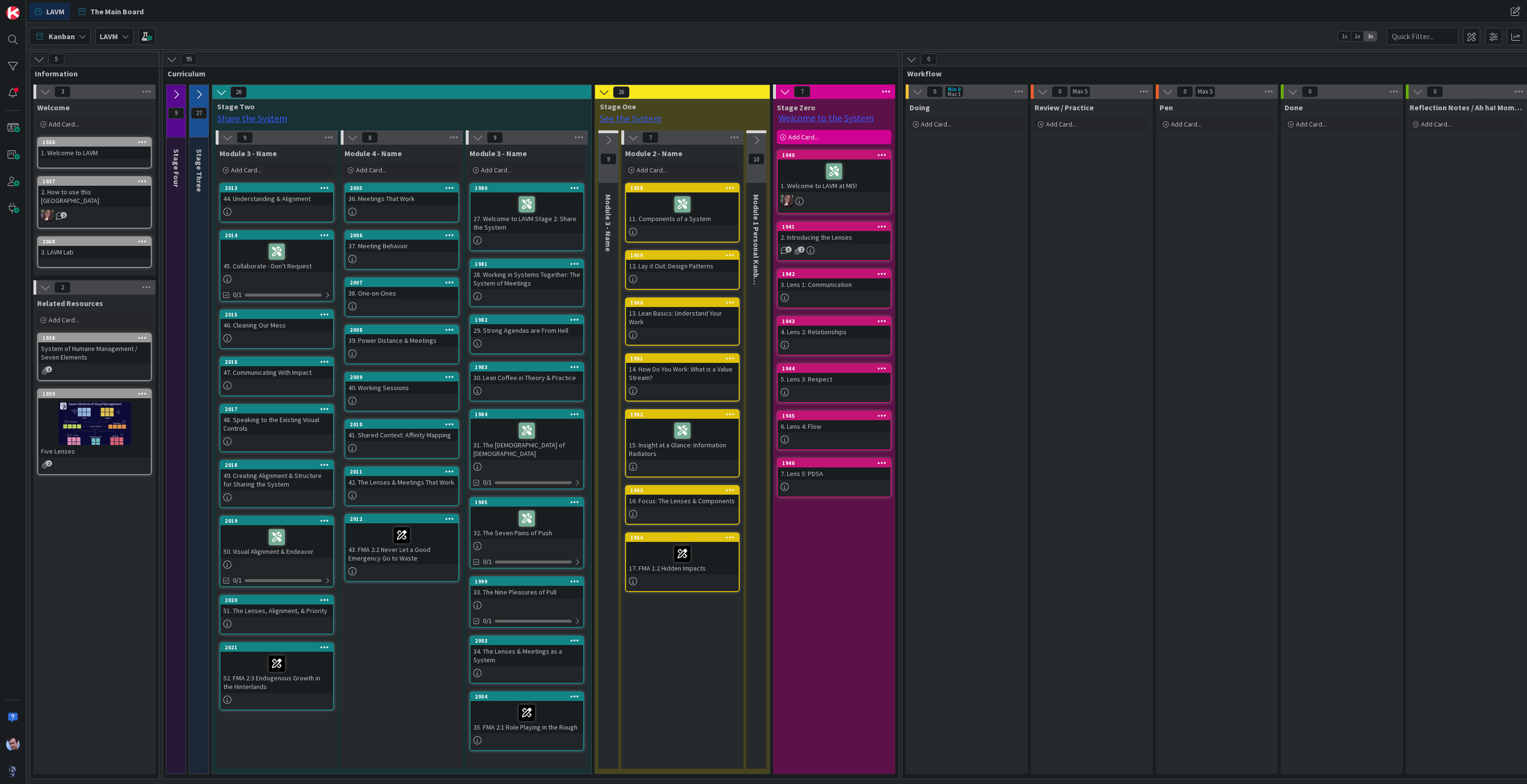
click at [222, 92] on icon at bounding box center [222, 92] width 11 height 11
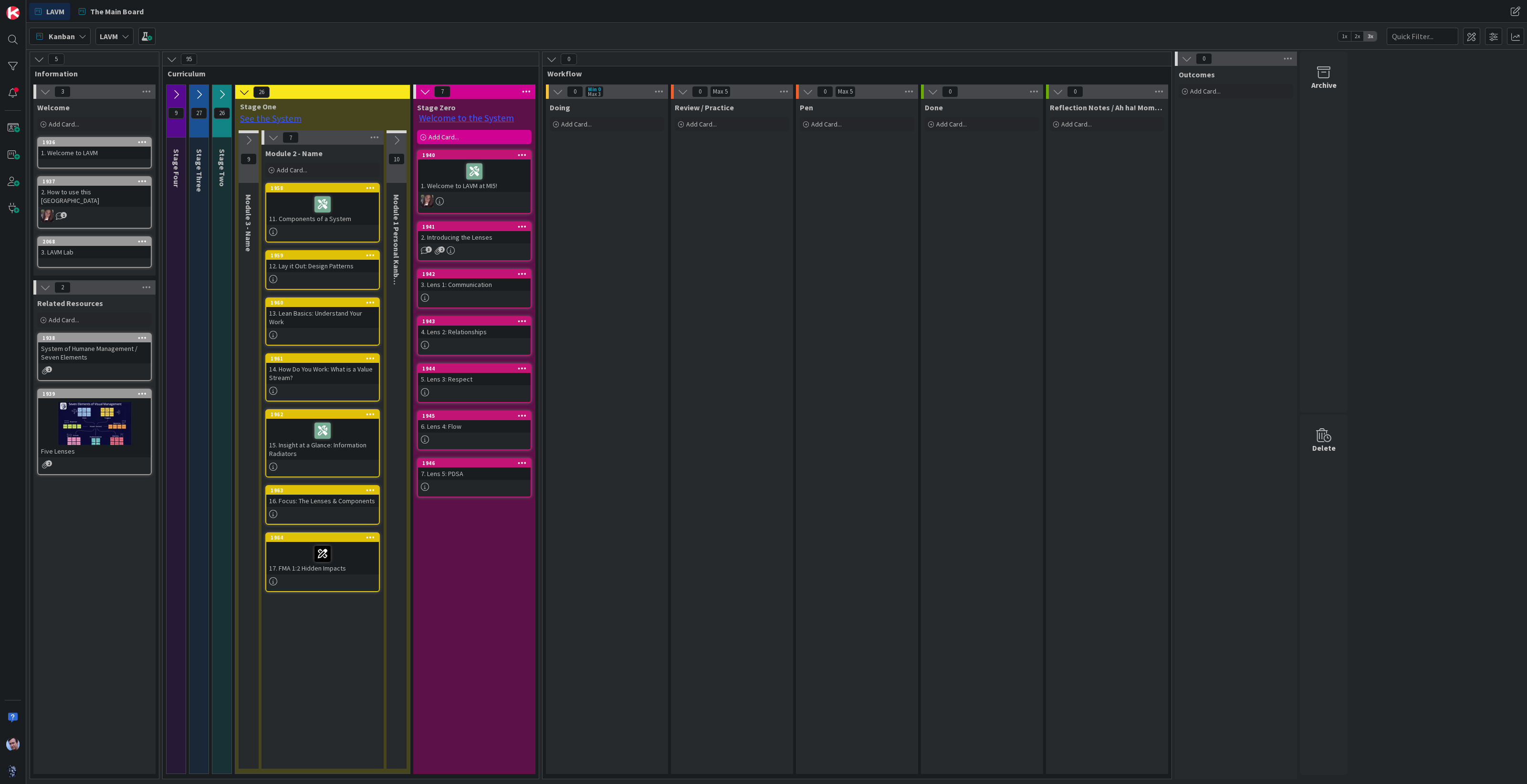
click at [243, 90] on icon at bounding box center [244, 92] width 11 height 11
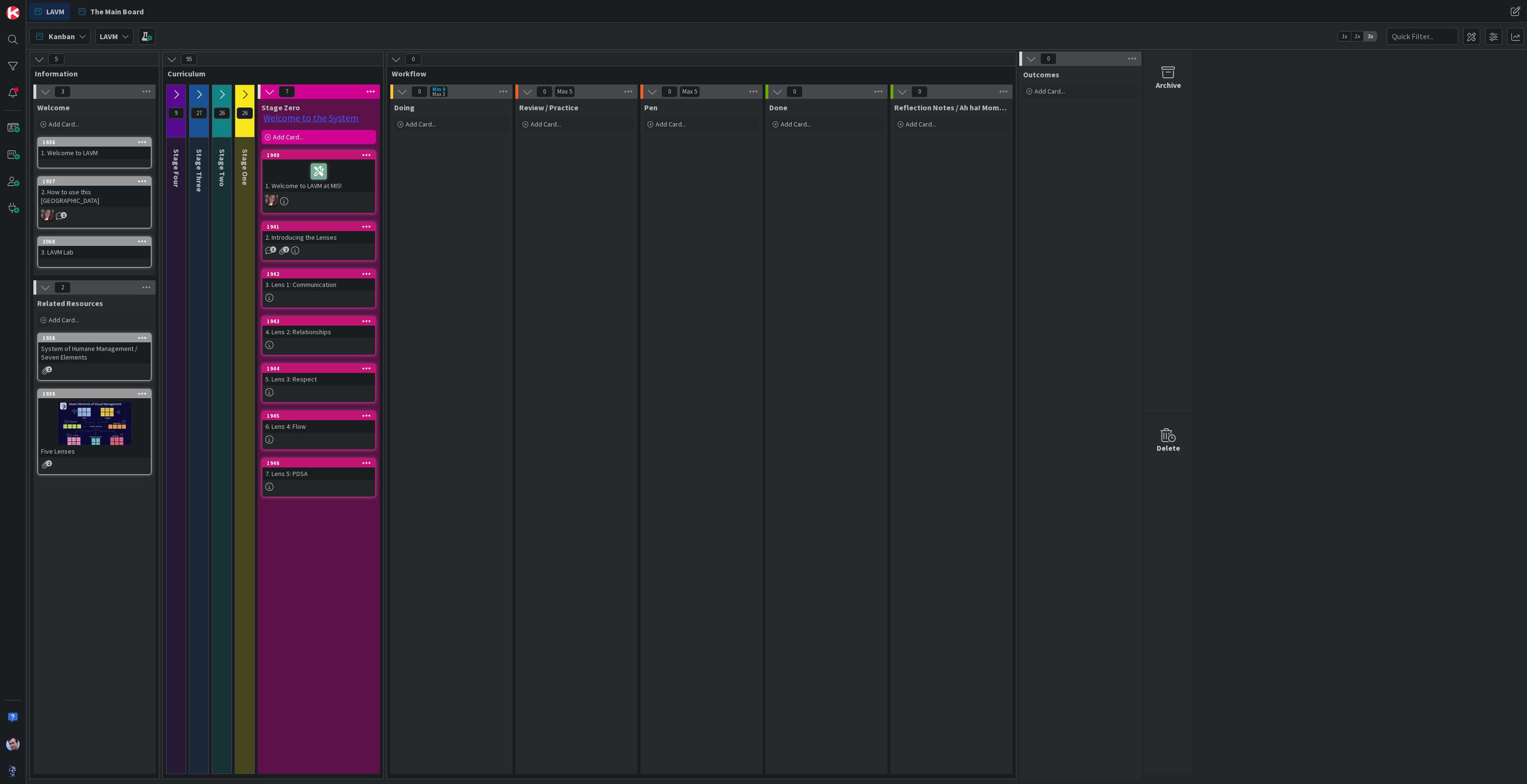
click at [349, 182] on div "1. Welcome to LAVM at MI5!" at bounding box center [319, 176] width 113 height 33
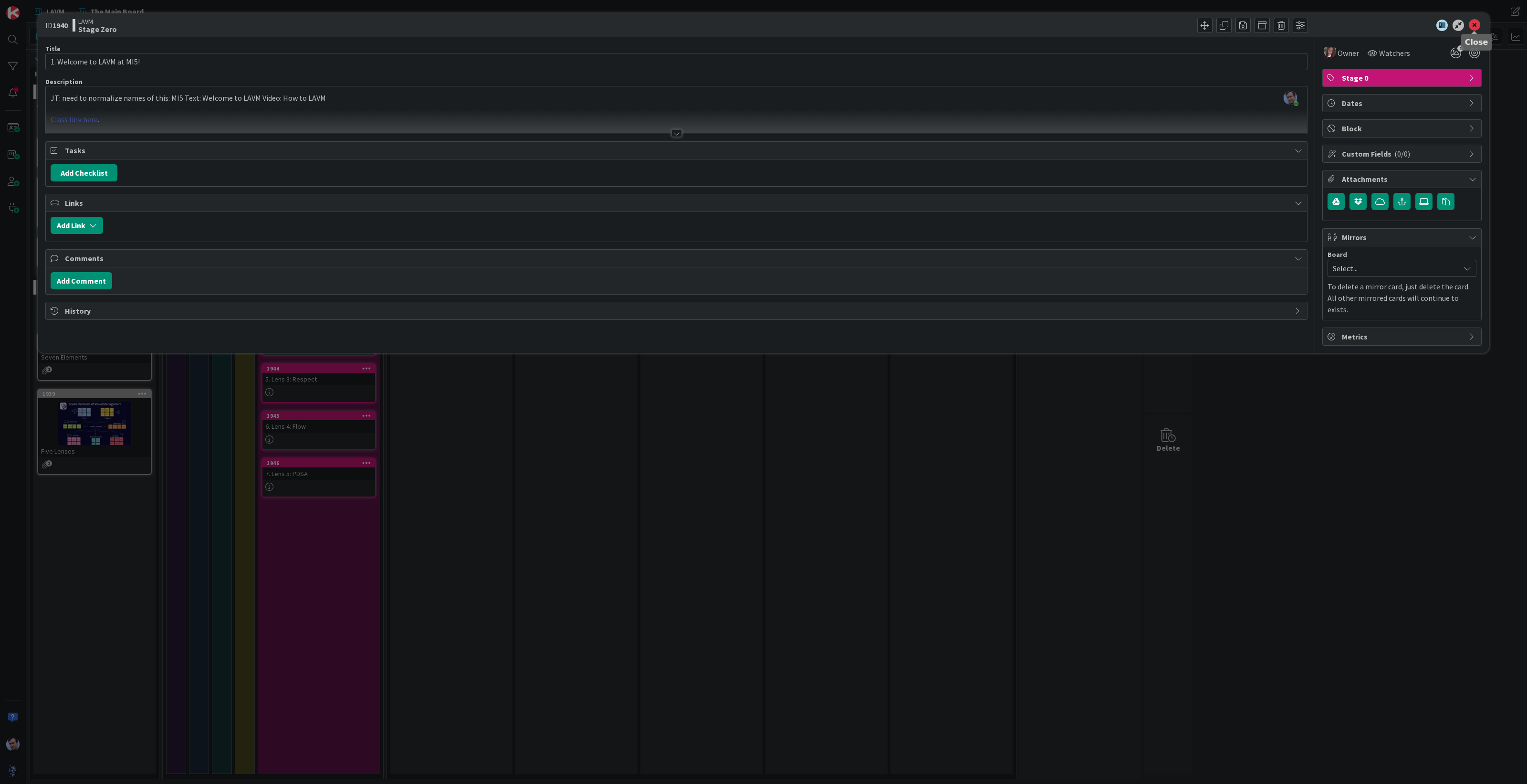
click at [1477, 25] on icon at bounding box center [1474, 25] width 12 height 12
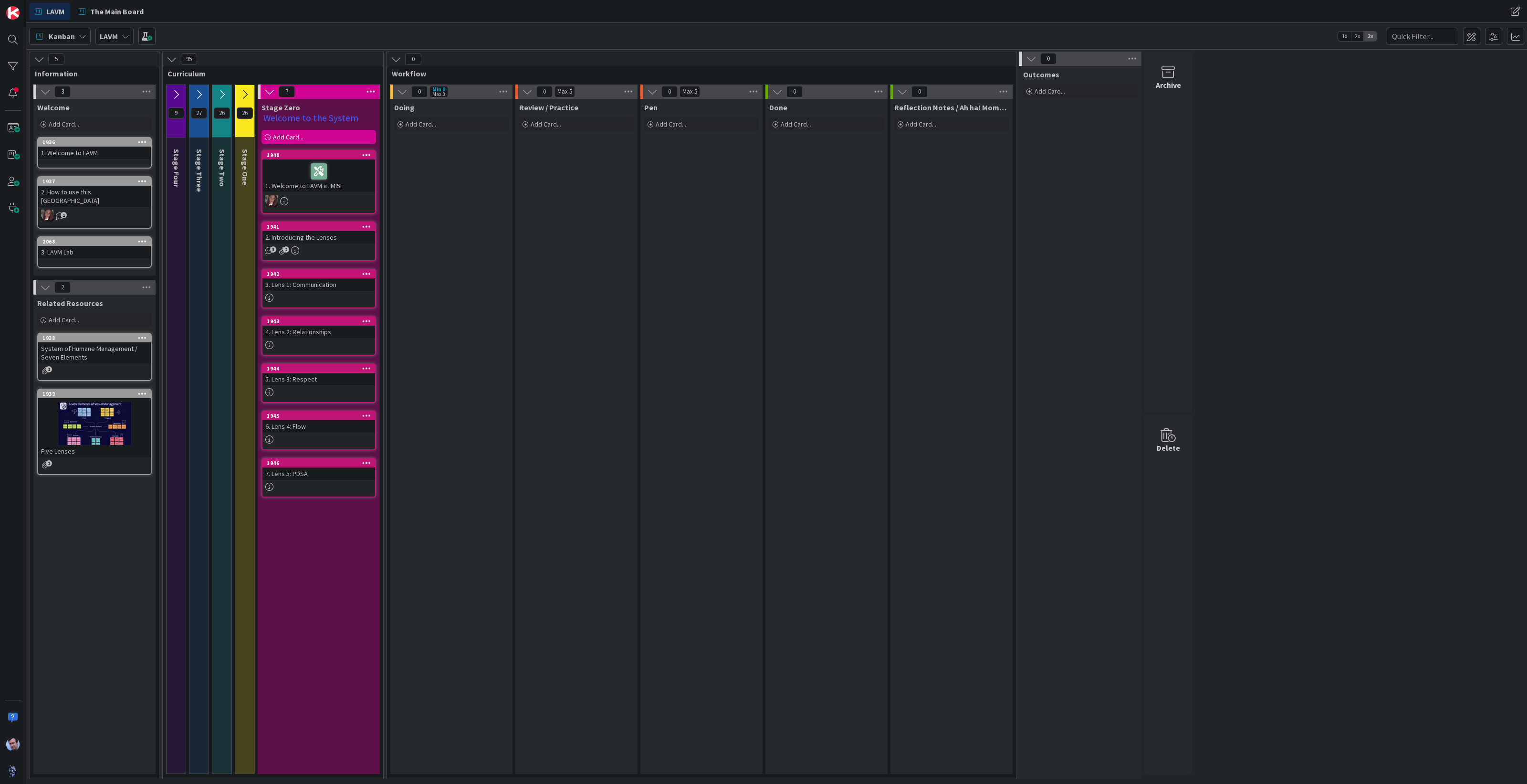
click at [334, 250] on div "3 2" at bounding box center [319, 250] width 113 height 8
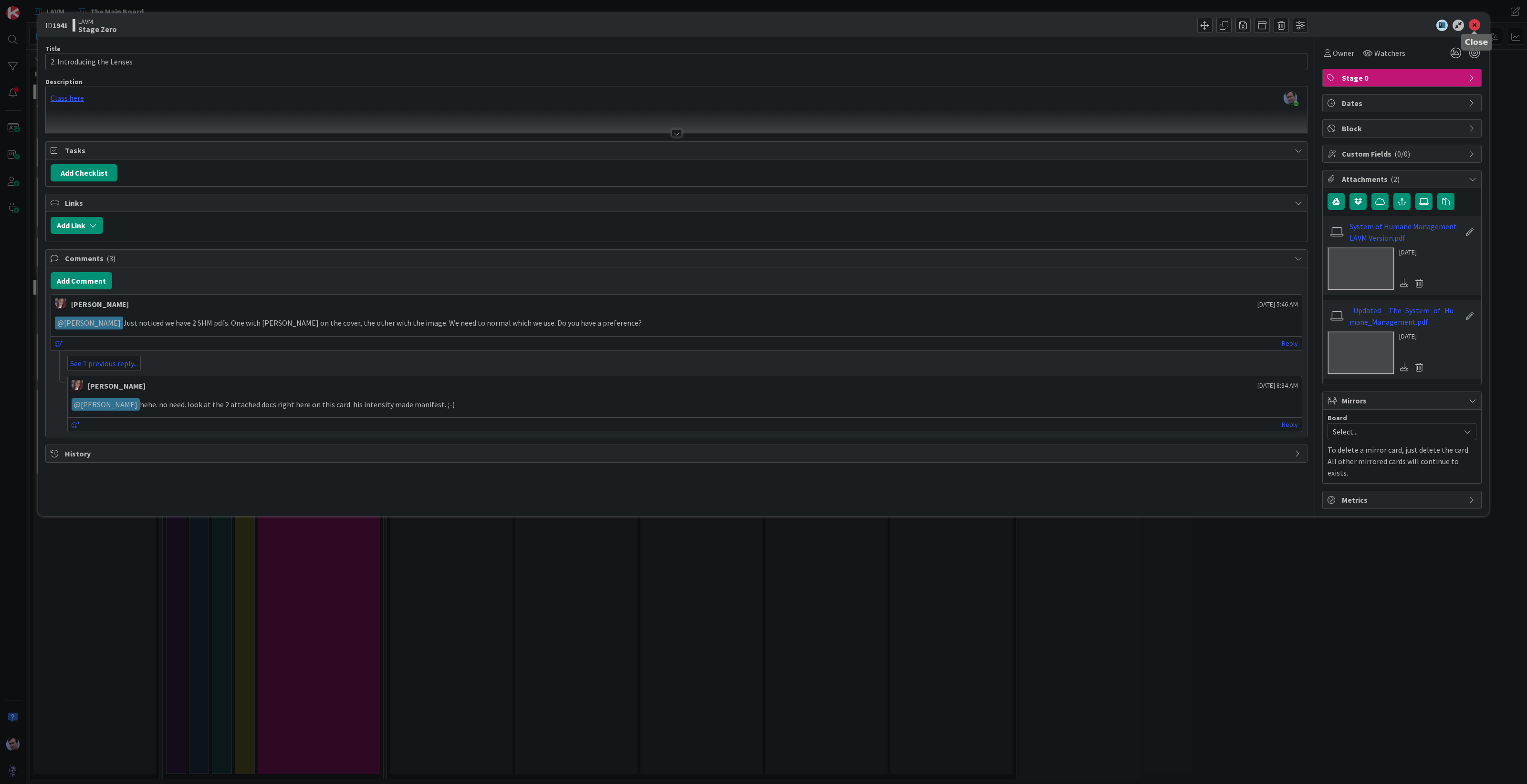
click at [1479, 23] on icon at bounding box center [1474, 25] width 12 height 12
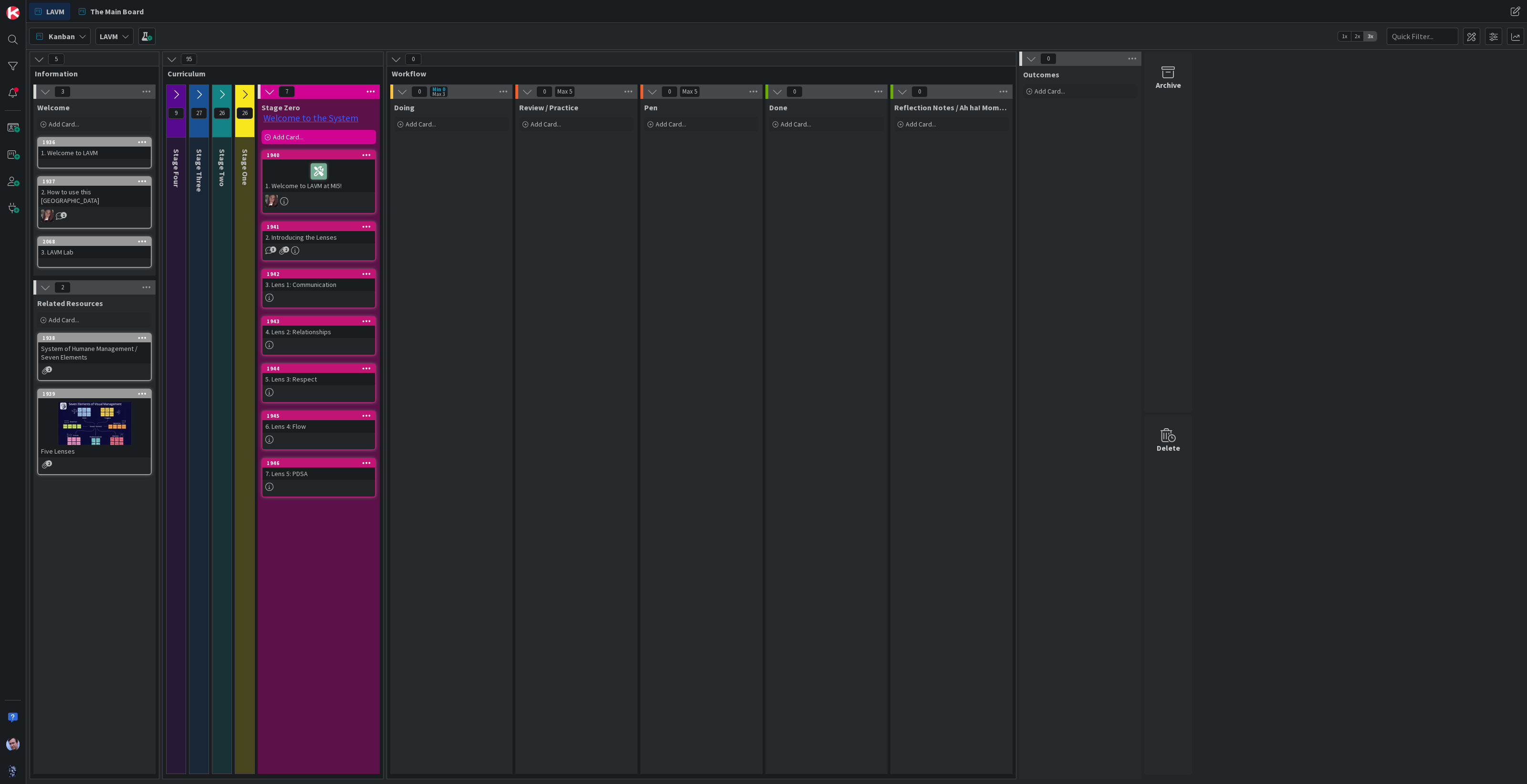
click at [251, 90] on button at bounding box center [244, 95] width 19 height 15
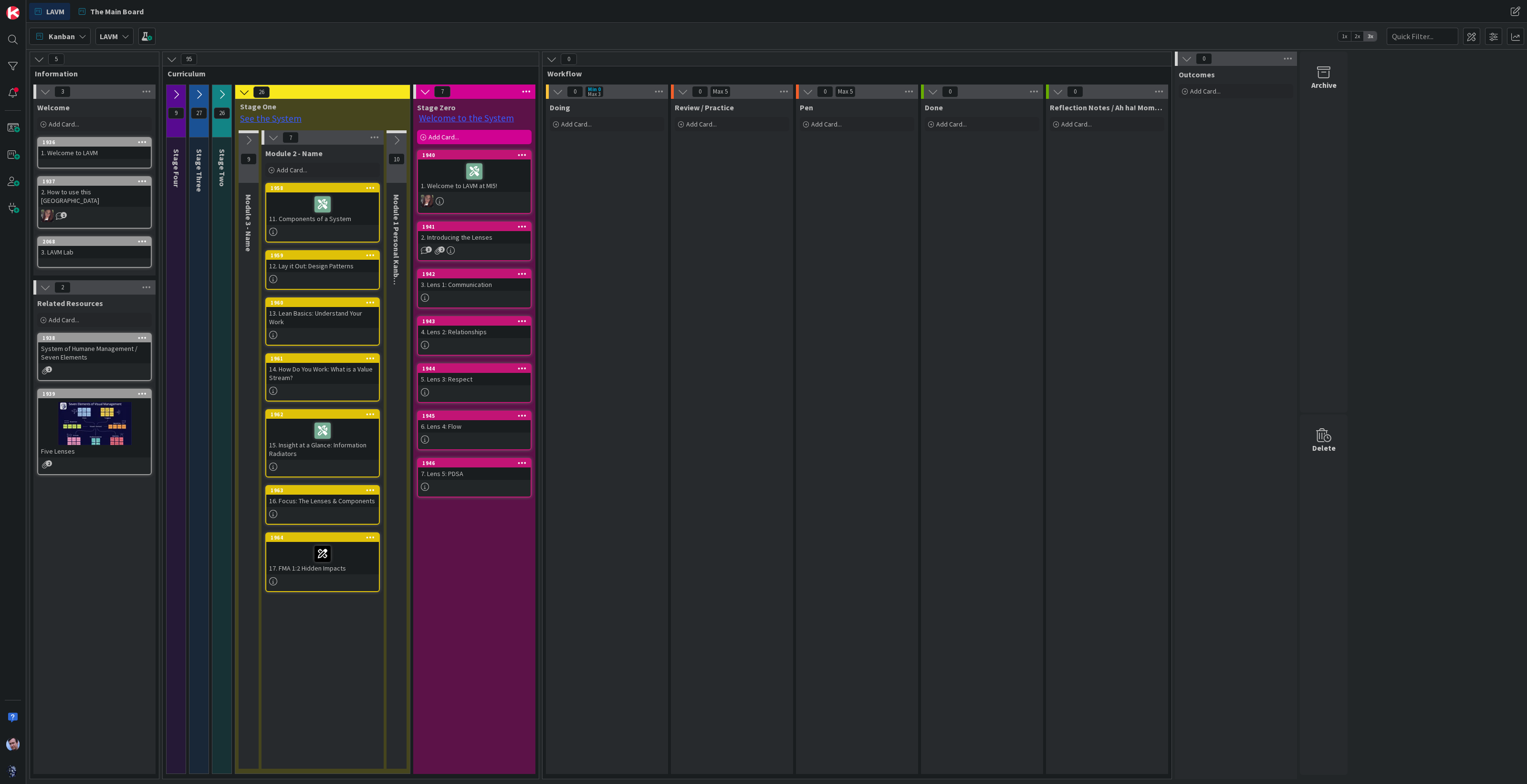
click at [220, 92] on icon at bounding box center [222, 95] width 11 height 11
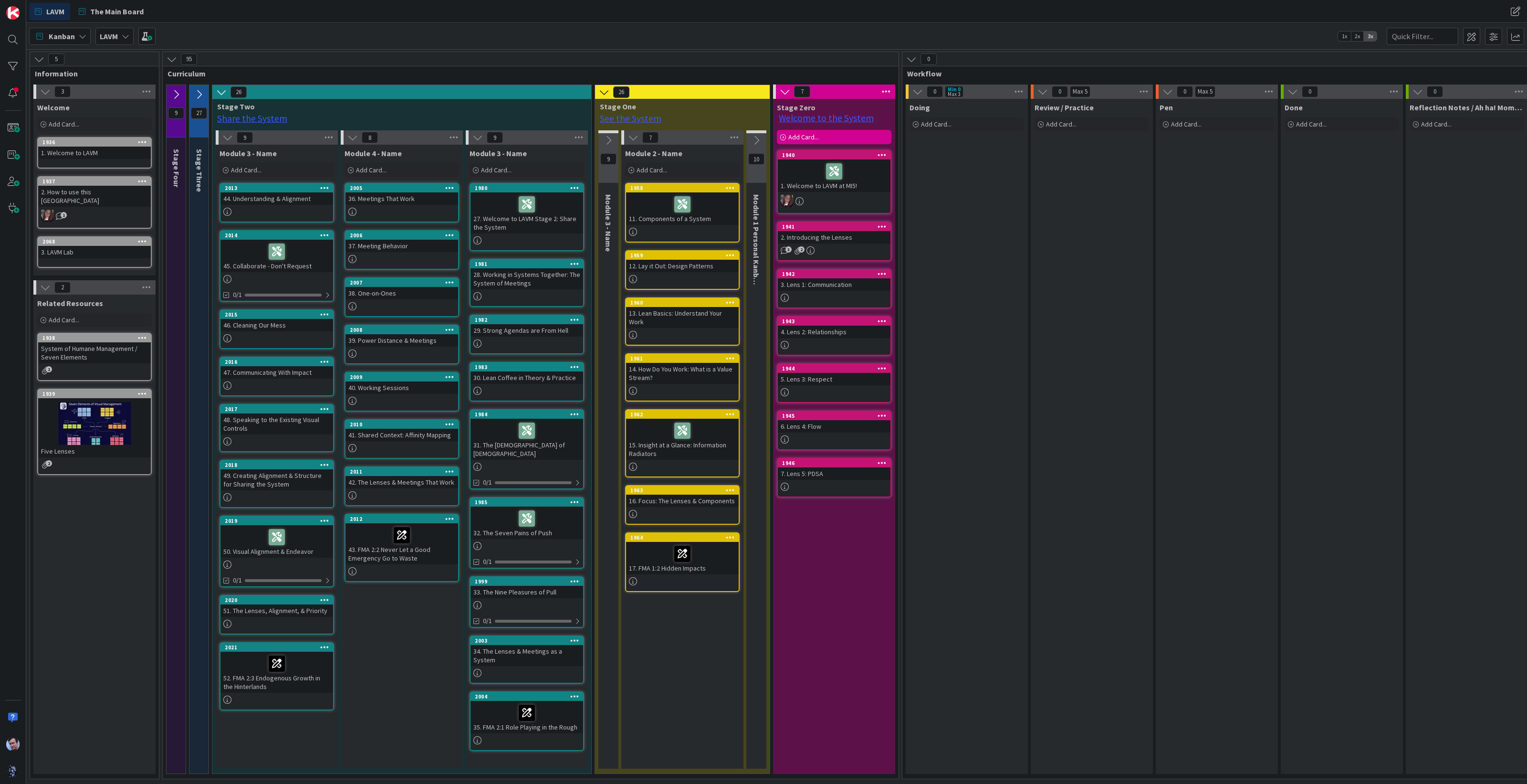
click at [200, 90] on icon at bounding box center [200, 95] width 11 height 11
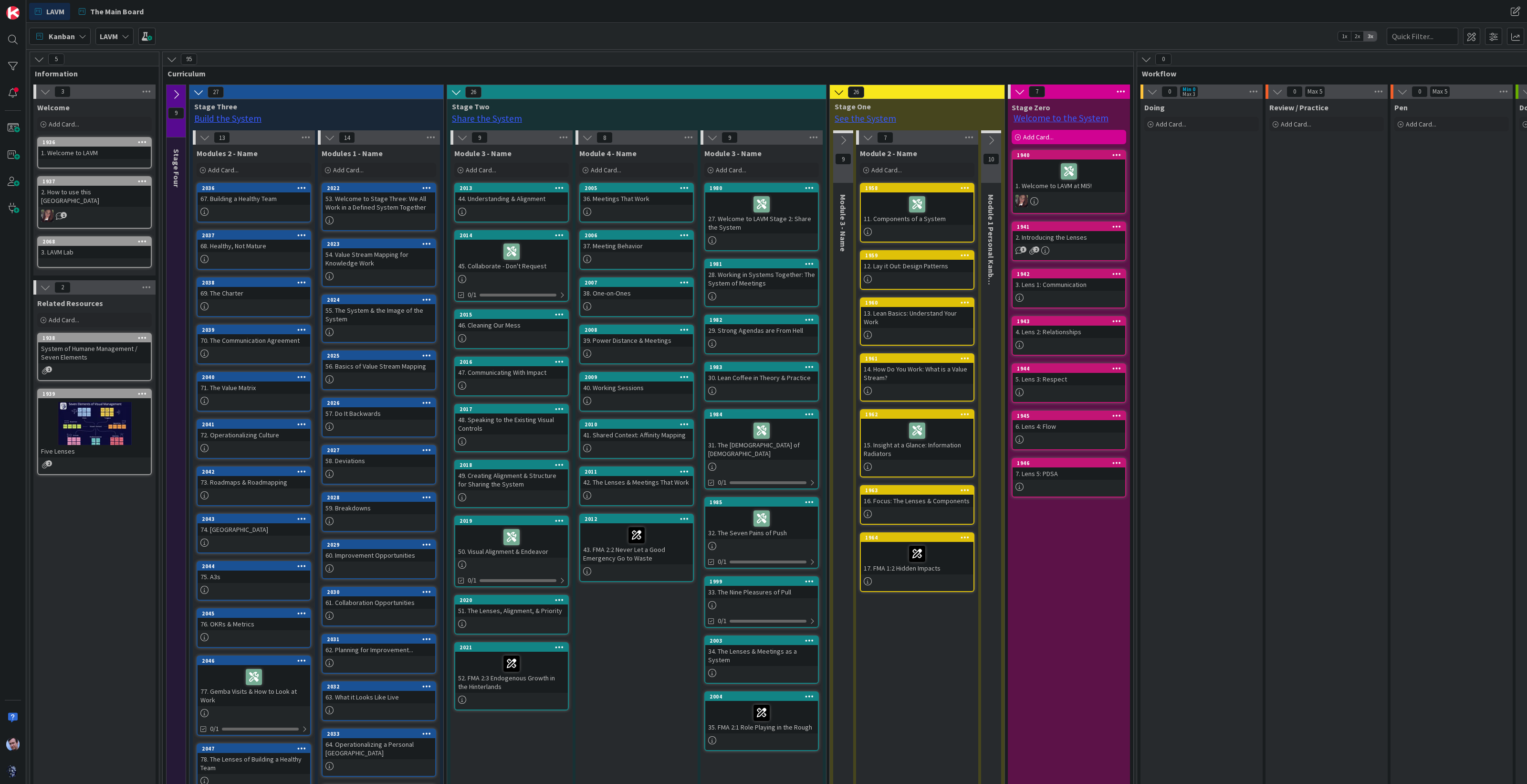
click at [178, 89] on icon at bounding box center [176, 95] width 11 height 11
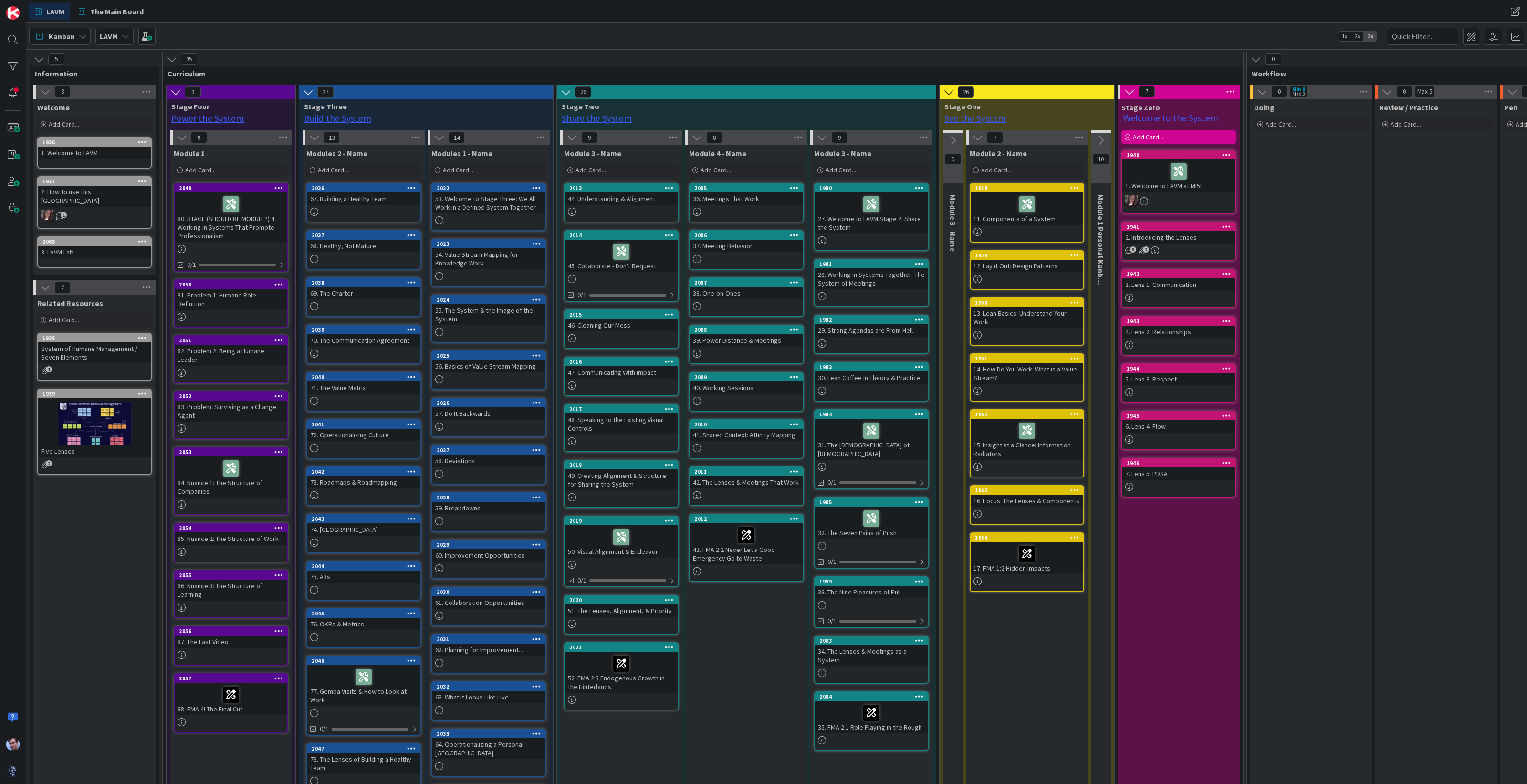
drag, startPoint x: 1293, startPoint y: 528, endPoint x: 1119, endPoint y: 519, distance: 174.2
drag, startPoint x: 1119, startPoint y: 519, endPoint x: 1292, endPoint y: 595, distance: 189.0
click at [1292, 595] on div "Doing Add Card..." at bounding box center [1312, 500] width 122 height 805
click at [308, 92] on icon at bounding box center [308, 92] width 11 height 11
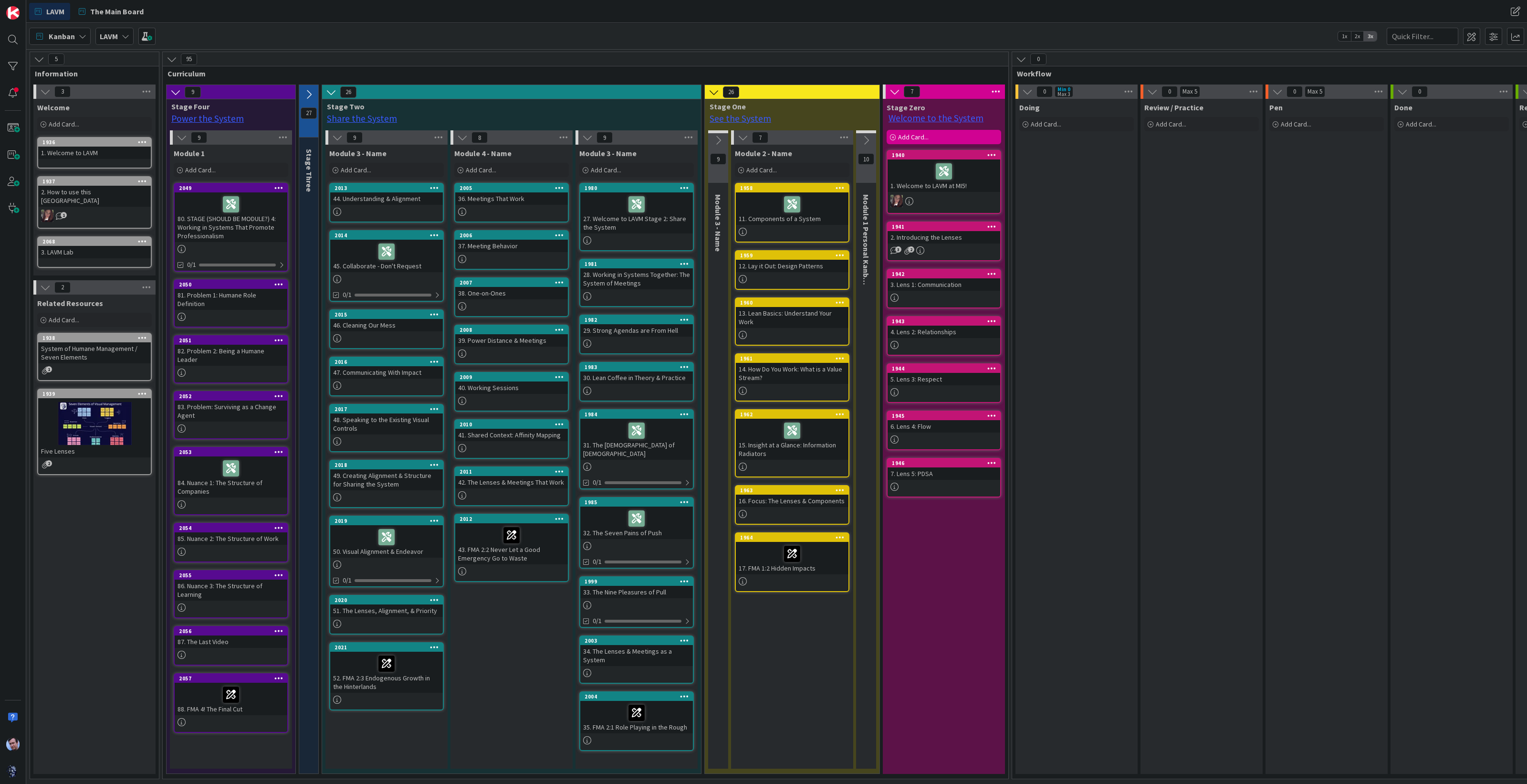
click at [174, 90] on icon at bounding box center [176, 92] width 11 height 11
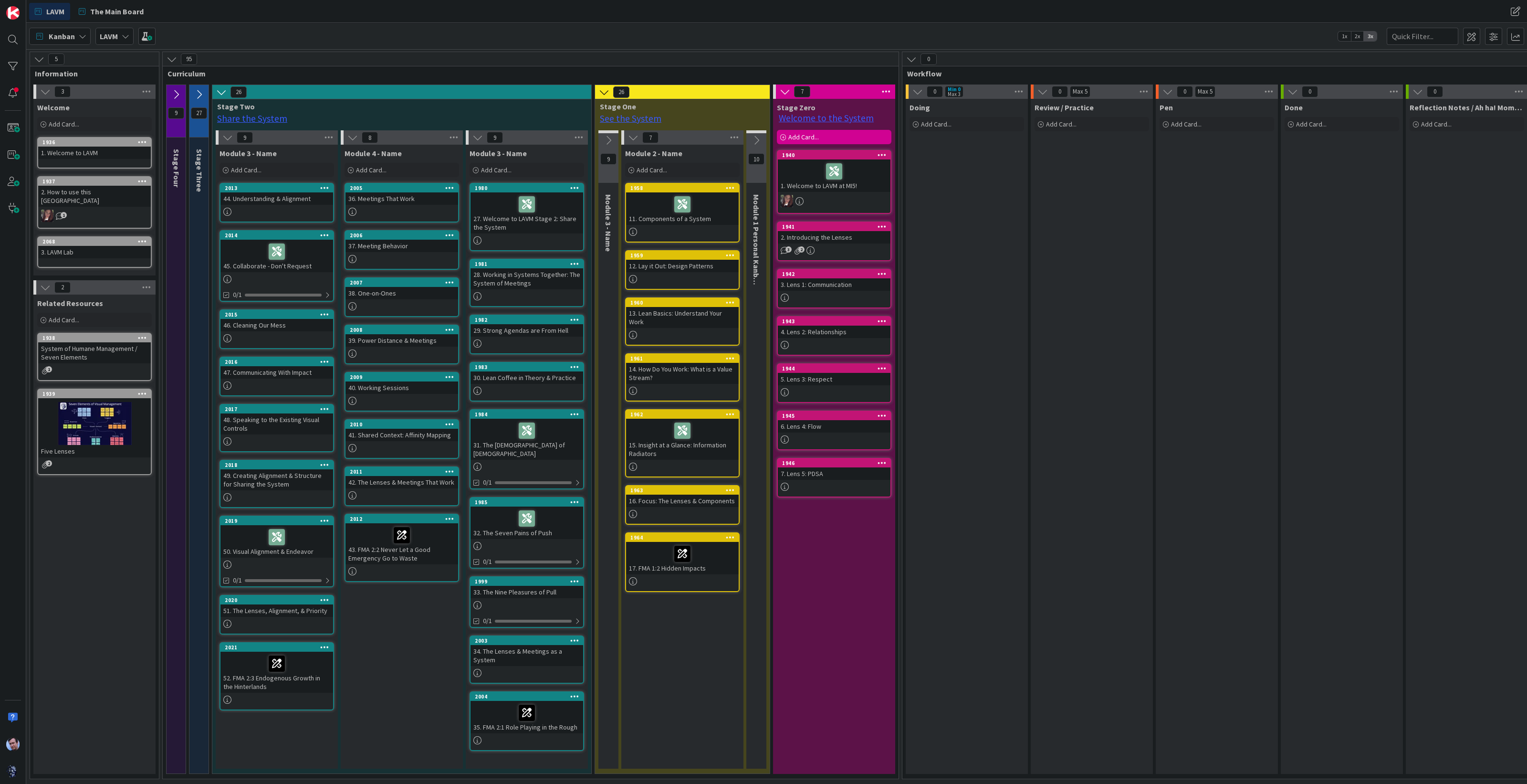
click at [217, 89] on icon at bounding box center [222, 92] width 11 height 11
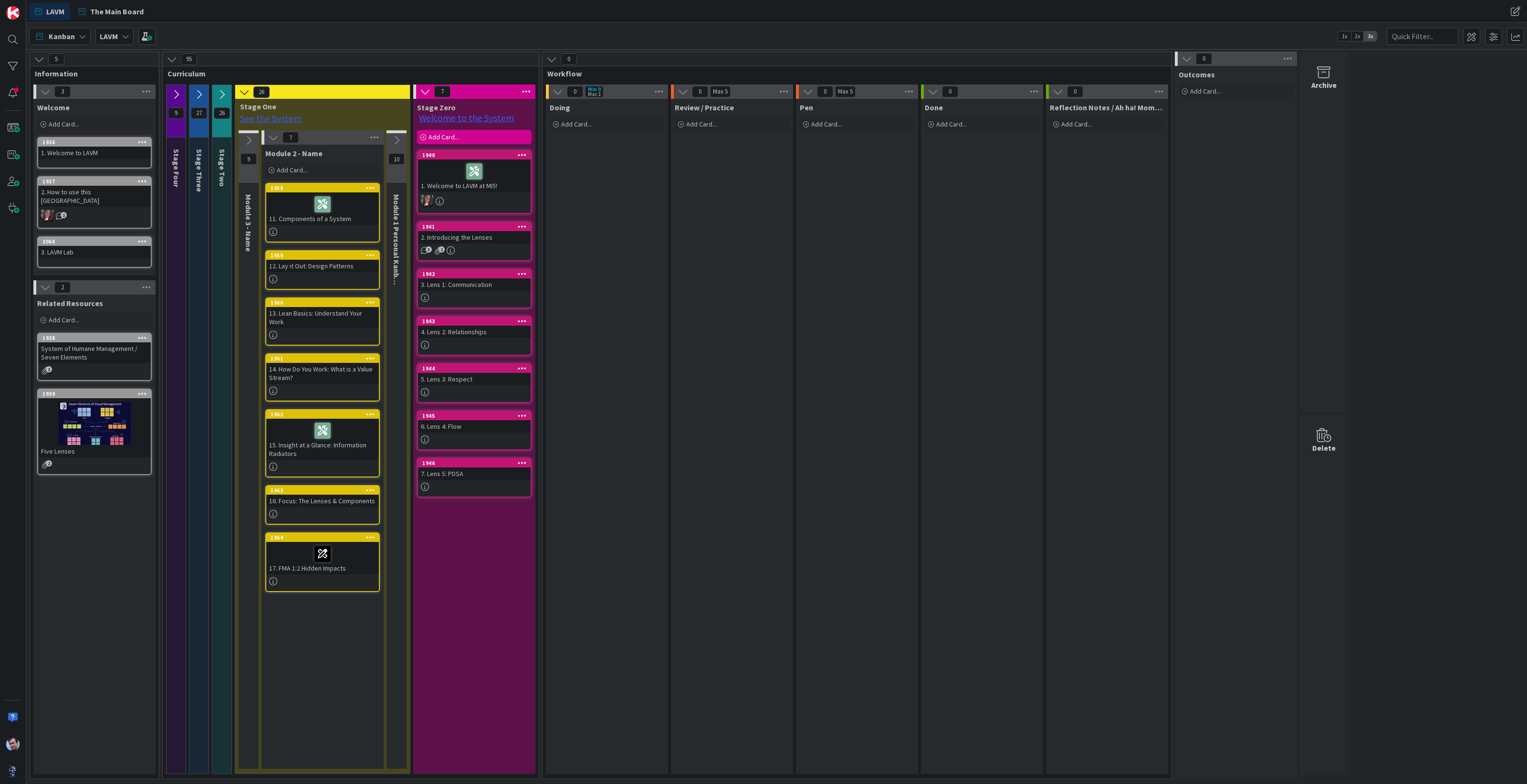
click at [242, 95] on icon at bounding box center [244, 92] width 11 height 11
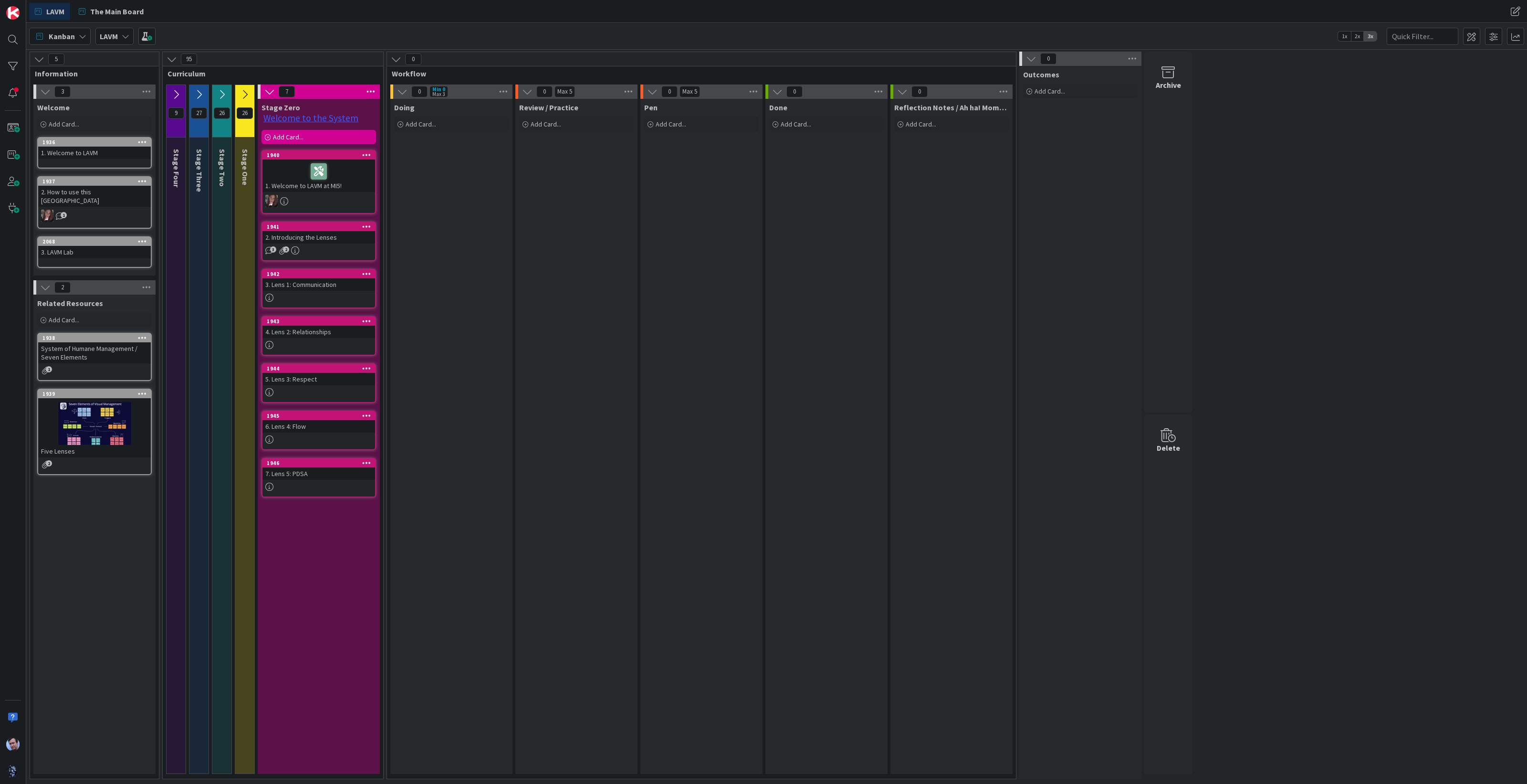
click at [176, 90] on icon at bounding box center [176, 95] width 11 height 11
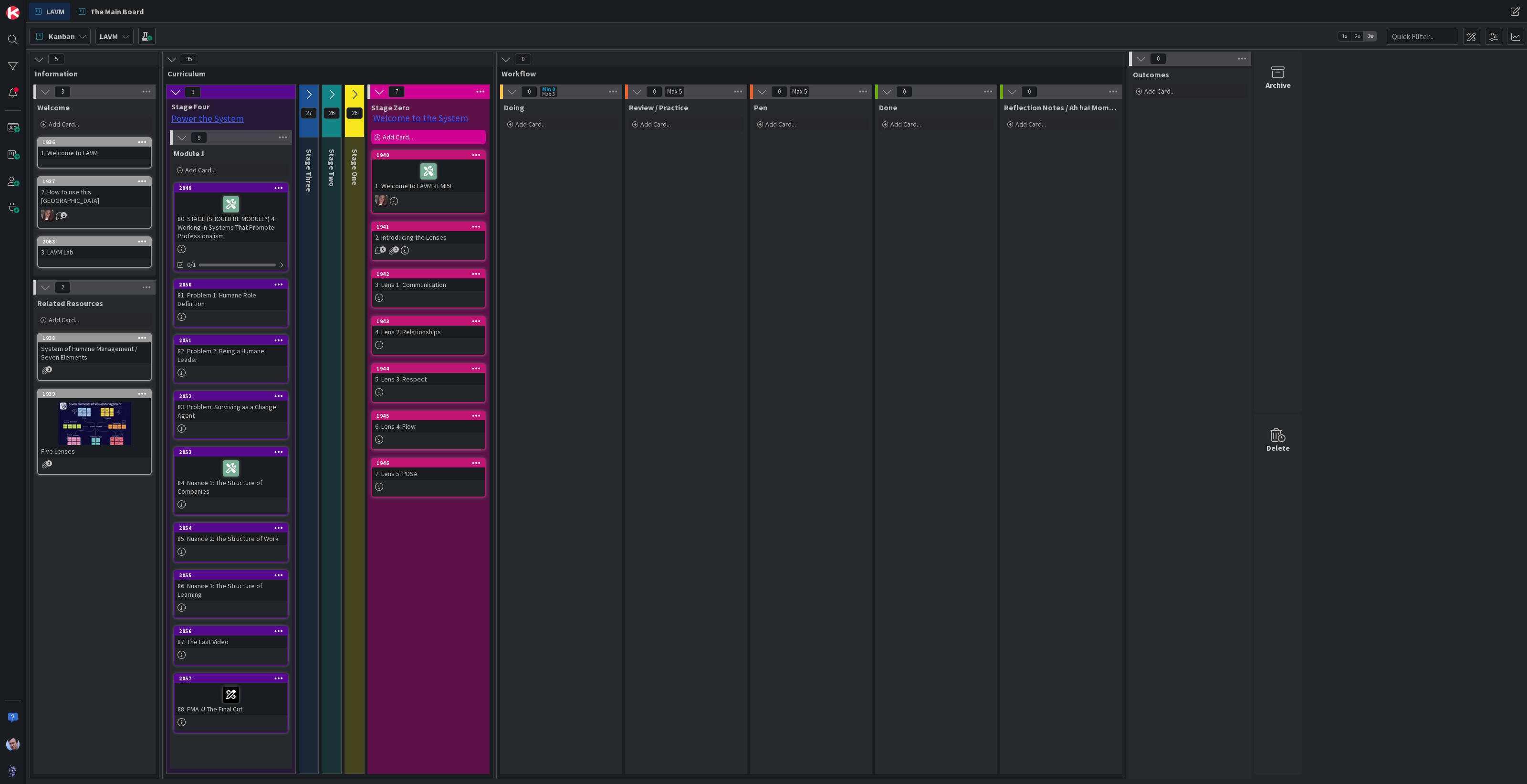
click at [310, 89] on icon at bounding box center [309, 95] width 11 height 11
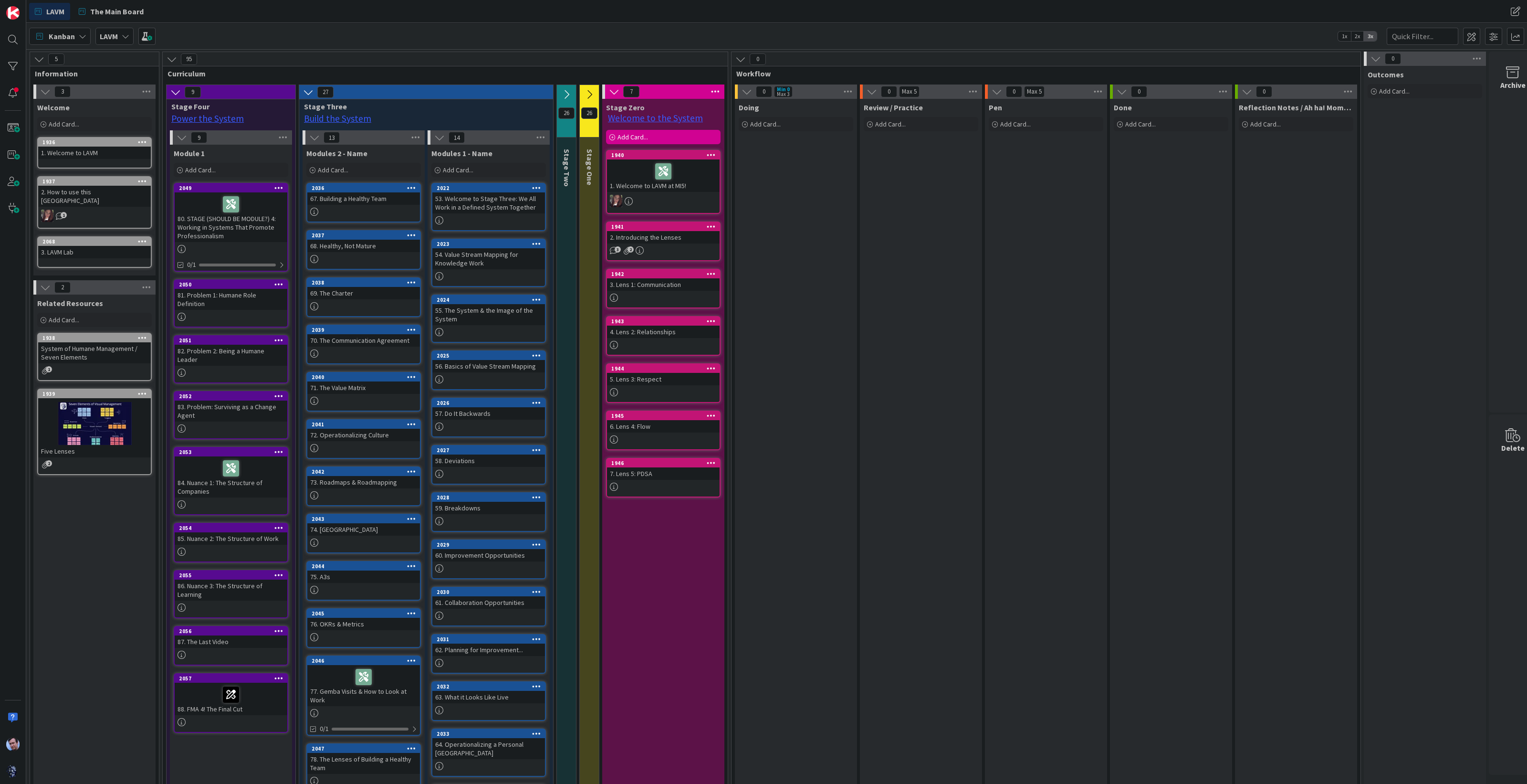
click at [563, 93] on icon at bounding box center [567, 95] width 11 height 11
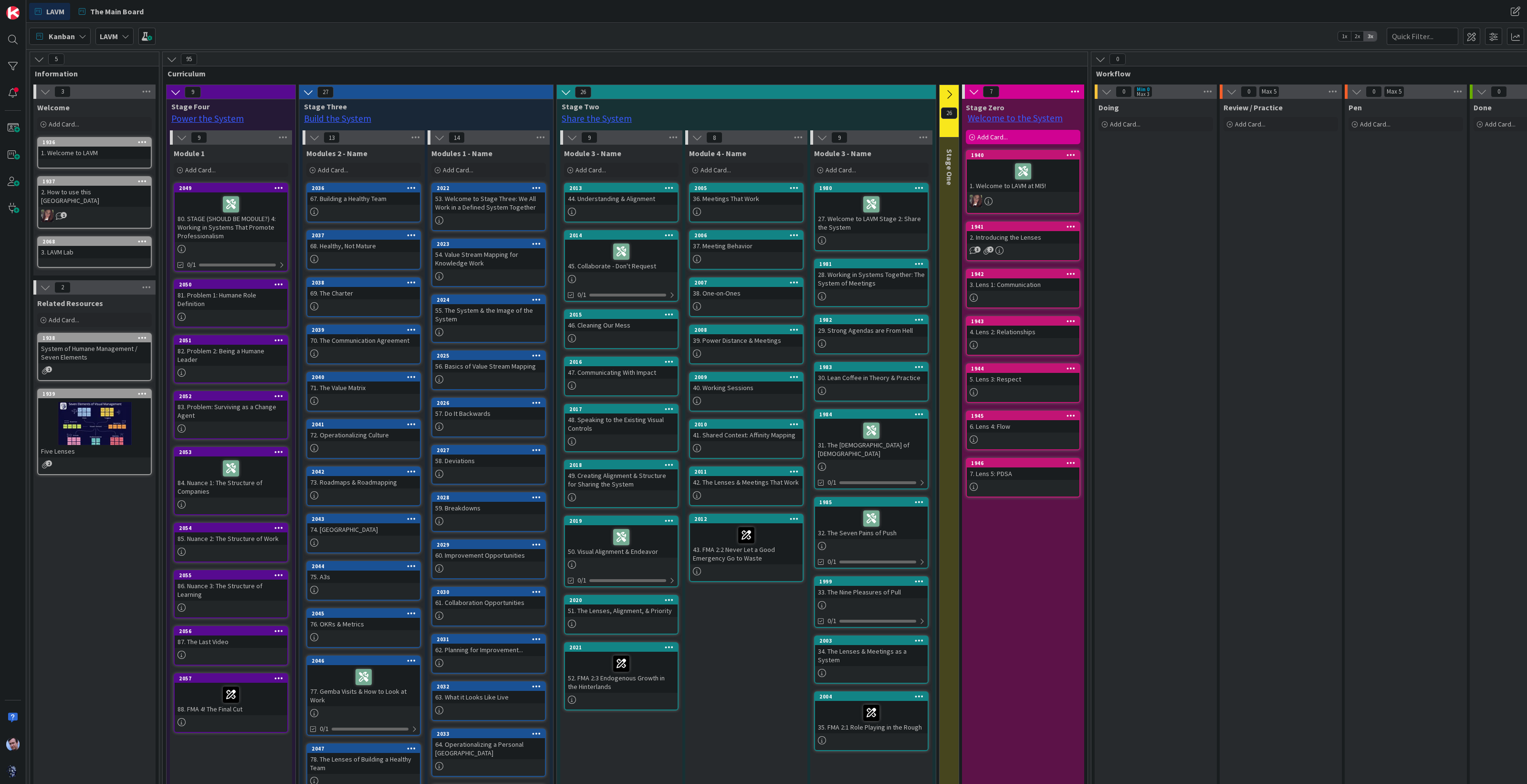
click at [950, 94] on icon at bounding box center [949, 95] width 11 height 11
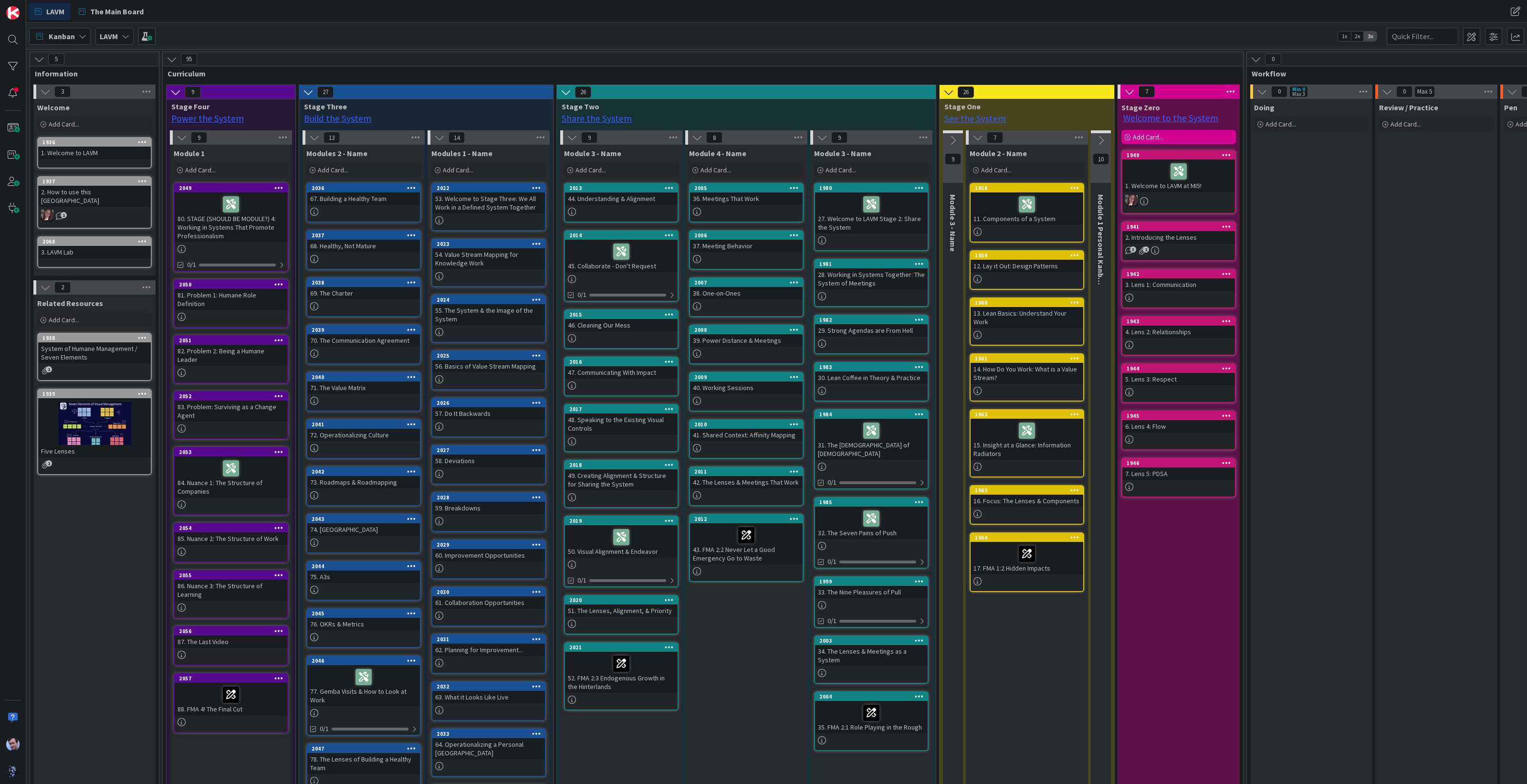
click at [953, 139] on icon at bounding box center [954, 140] width 11 height 11
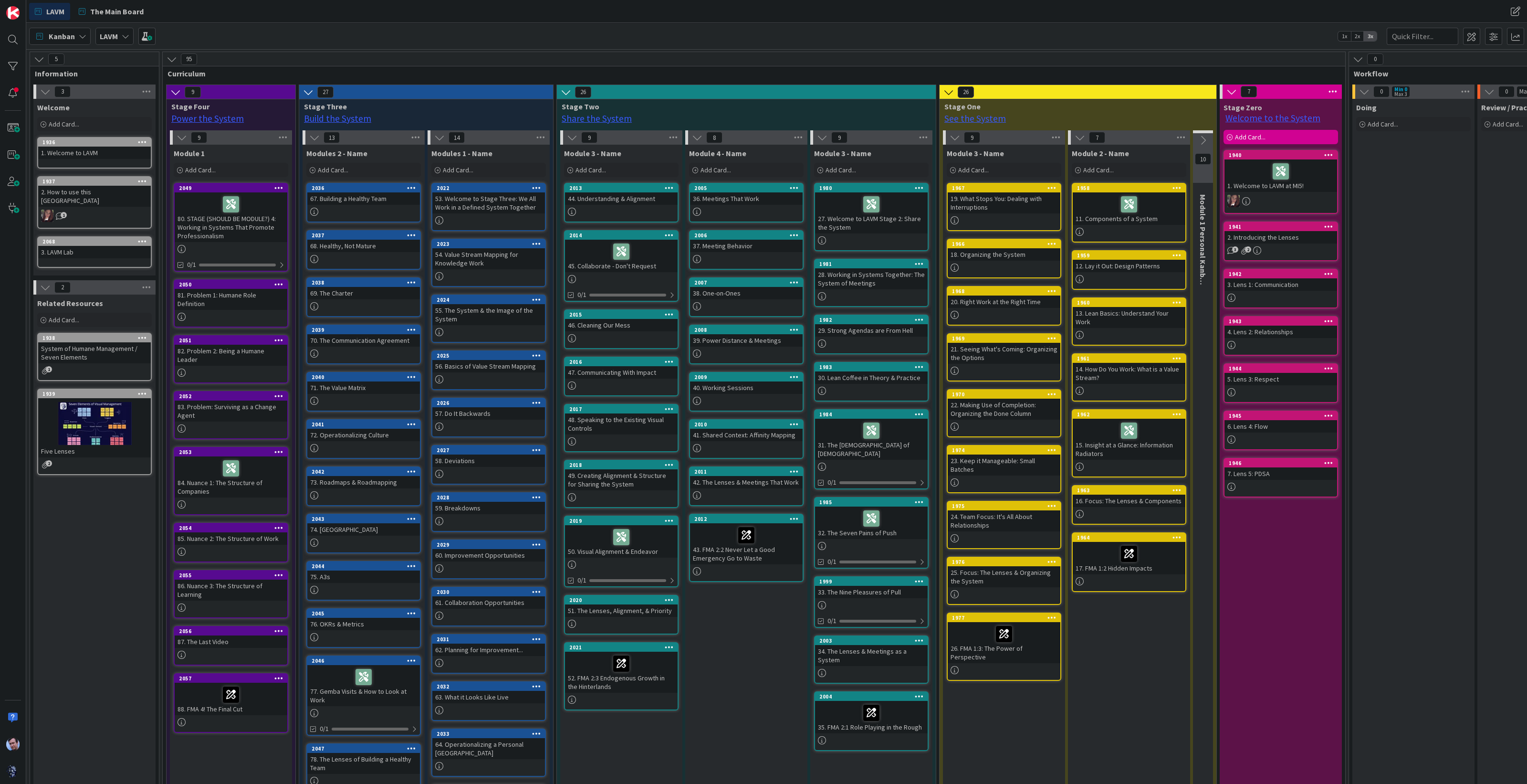
click at [1200, 140] on icon at bounding box center [1203, 140] width 11 height 11
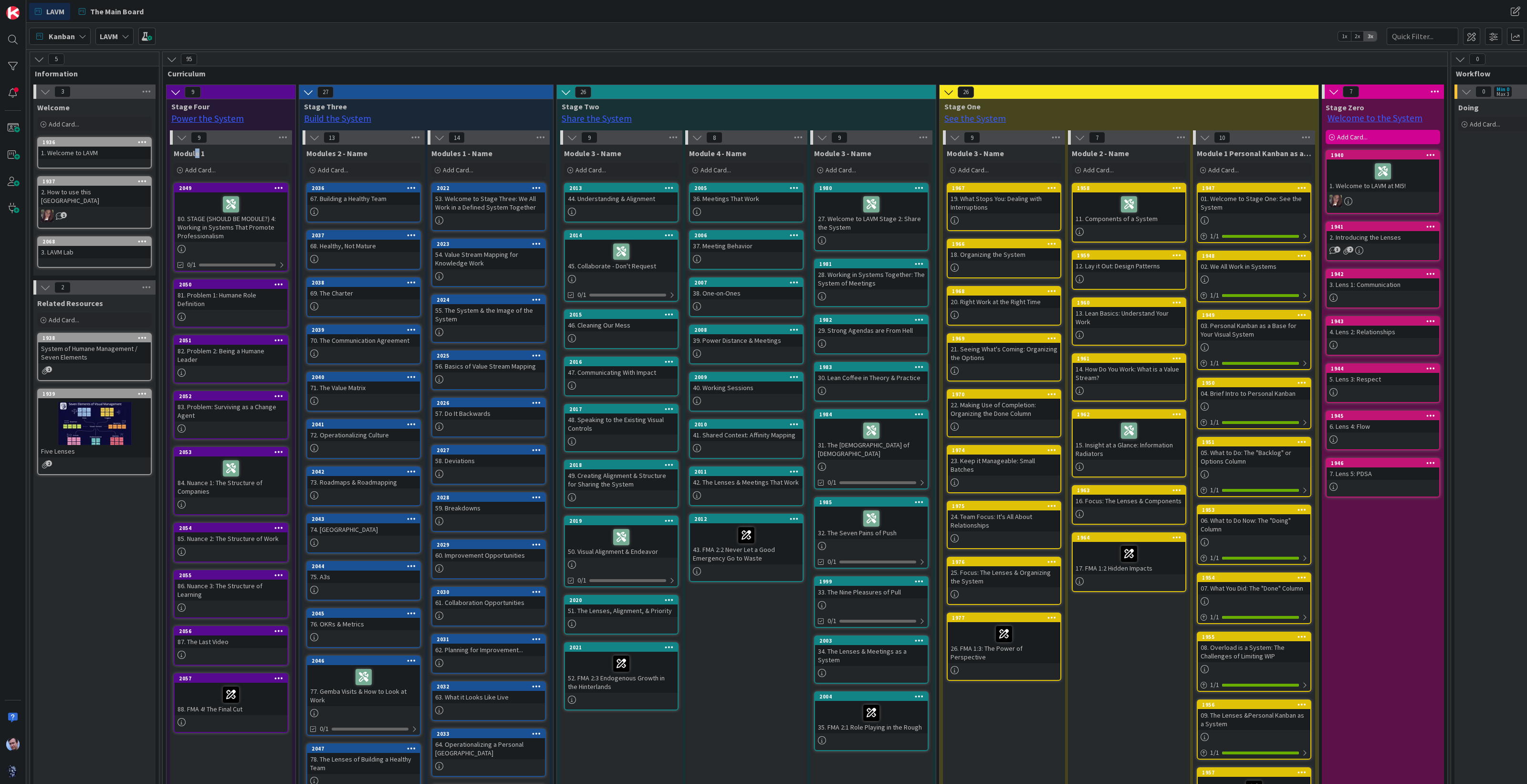
click at [195, 150] on span "Module 1" at bounding box center [190, 153] width 31 height 9
click at [1472, 37] on span at bounding box center [1471, 36] width 17 height 17
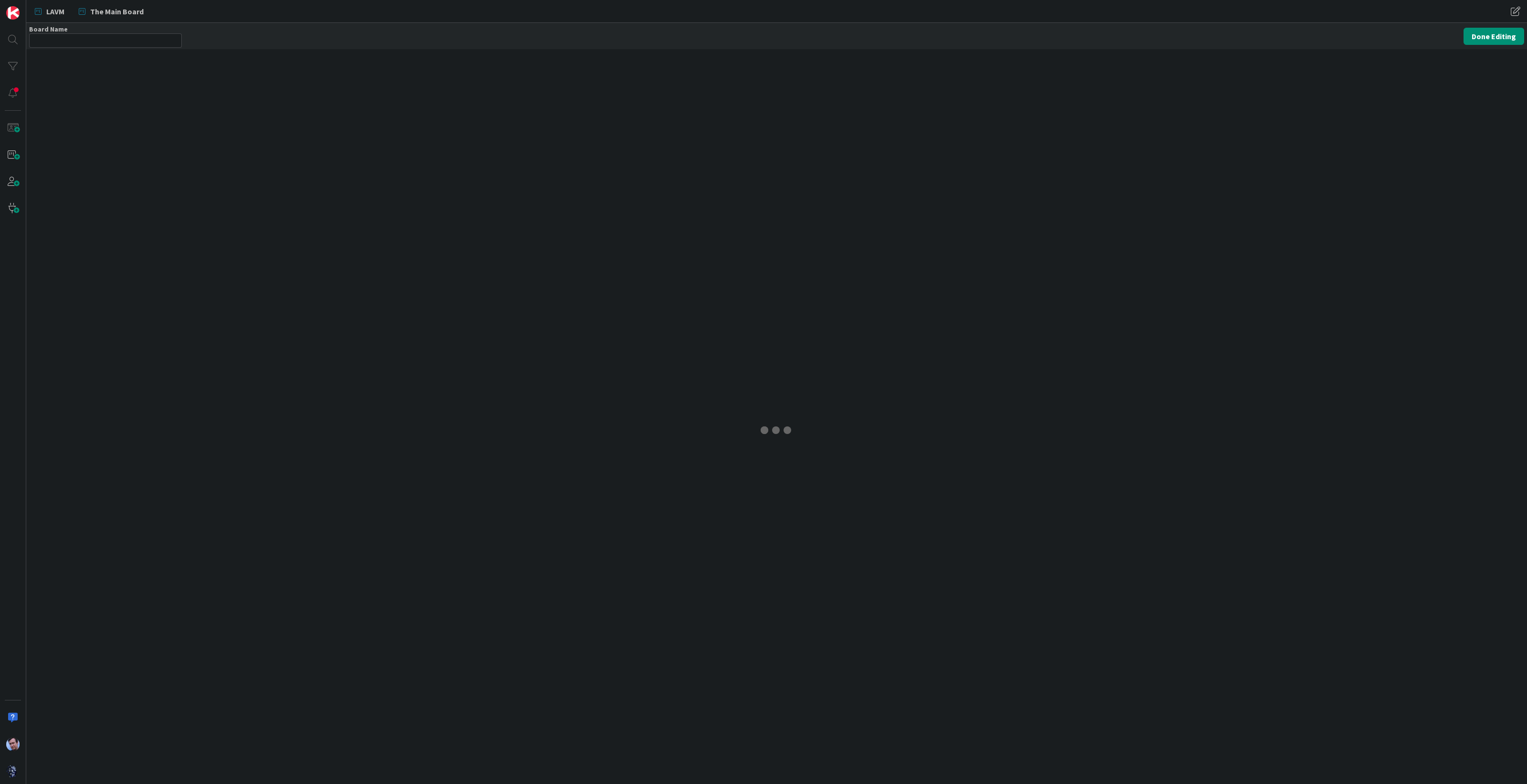
type input "LAVM"
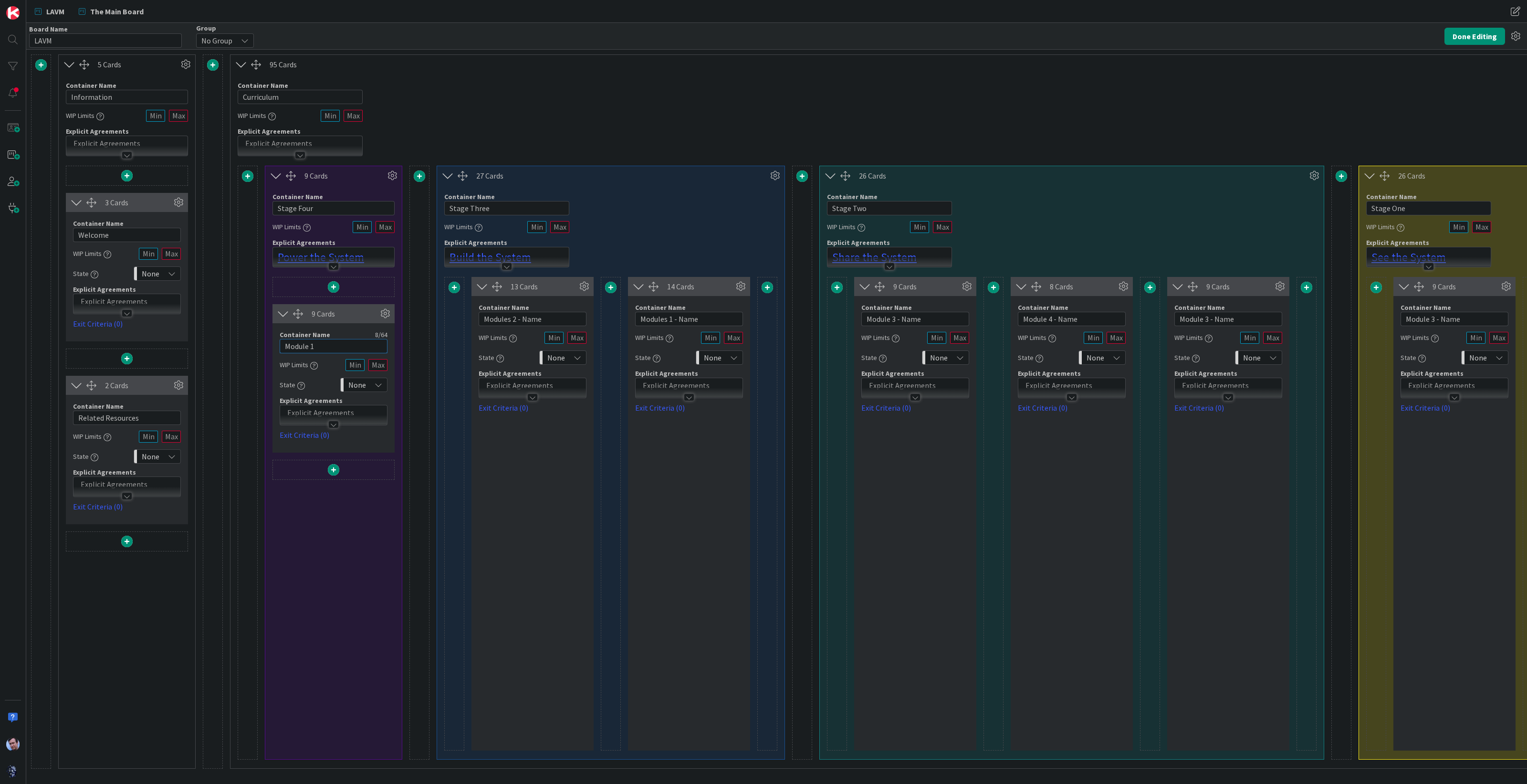
click at [329, 345] on input "Module 1" at bounding box center [334, 346] width 108 height 15
type input "Module 1"
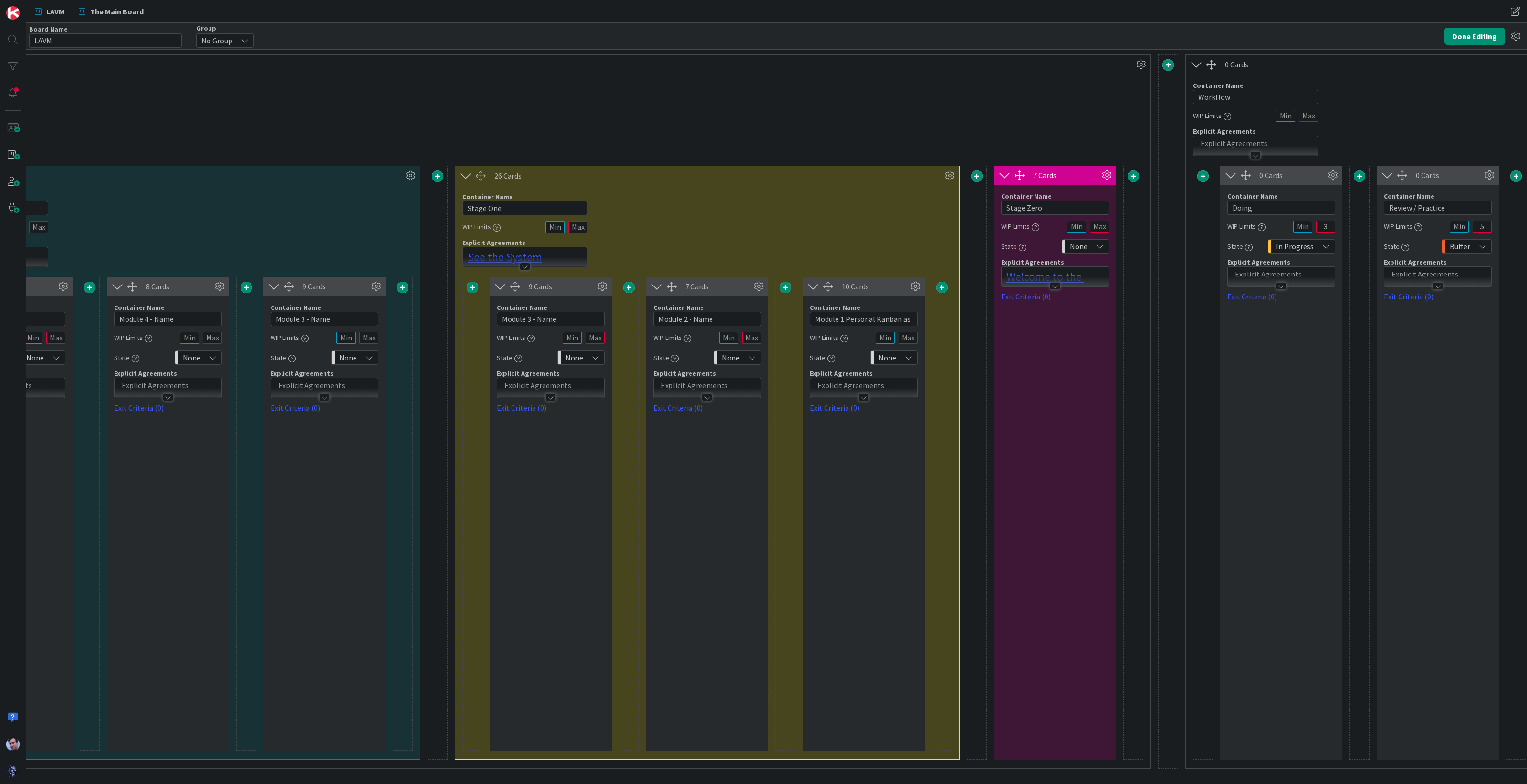
scroll to position [0, 905]
click at [742, 209] on div "Container Name 9 / 64 Stage One WIP Limits Explicit Agreements See the System" at bounding box center [706, 226] width 504 height 82
click at [560, 316] on input "Module 3 - Name" at bounding box center [549, 319] width 108 height 15
click at [870, 315] on input "Module 1 Personal Kanban as a System" at bounding box center [862, 319] width 108 height 15
click at [728, 316] on input "Module 2 - Name" at bounding box center [706, 319] width 108 height 15
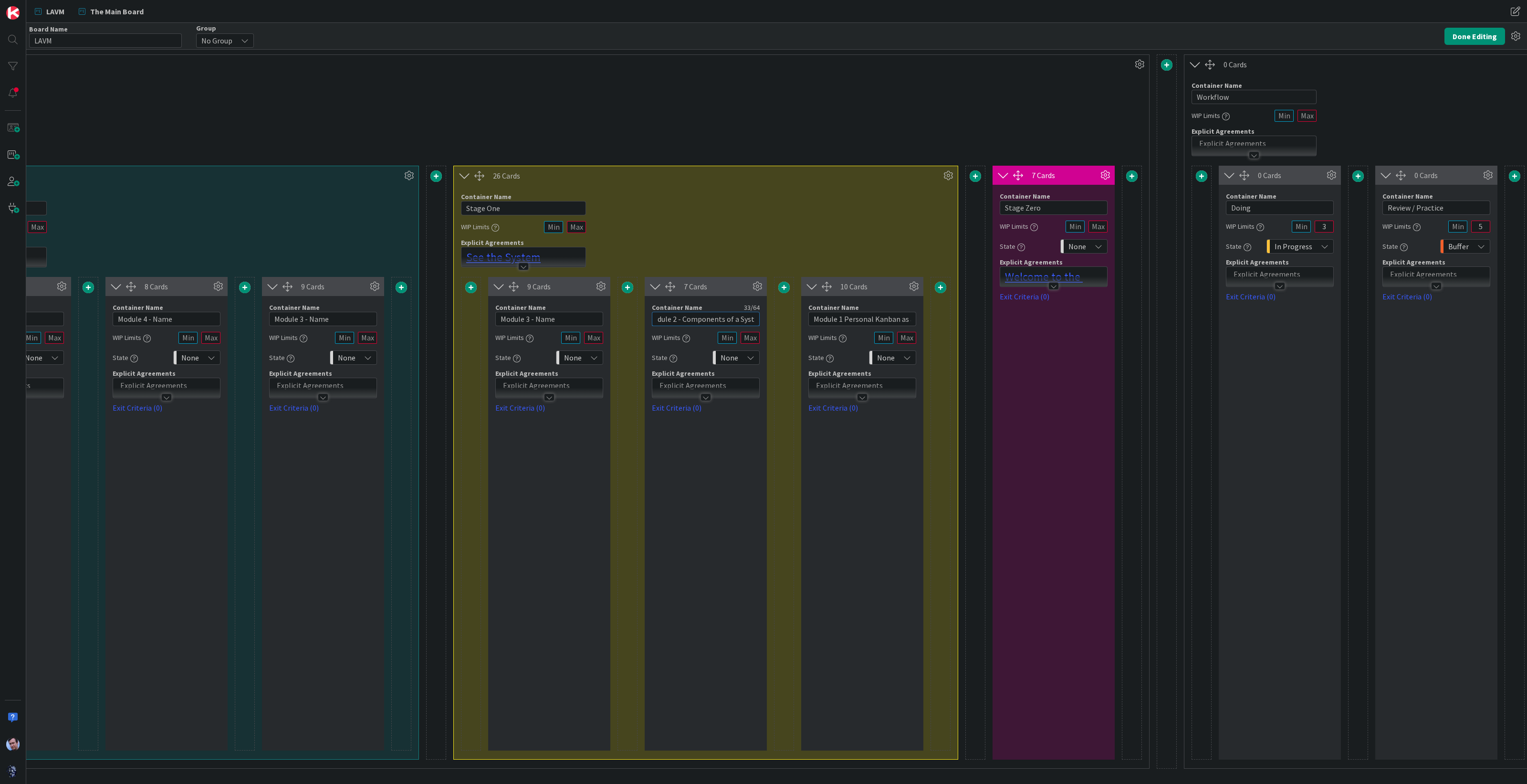
scroll to position [0, 15]
type input "Module 2 - Components of a System"
click at [557, 318] on input "Module 3 - Name" at bounding box center [549, 319] width 108 height 15
type input "Module 3 - Organizing the System"
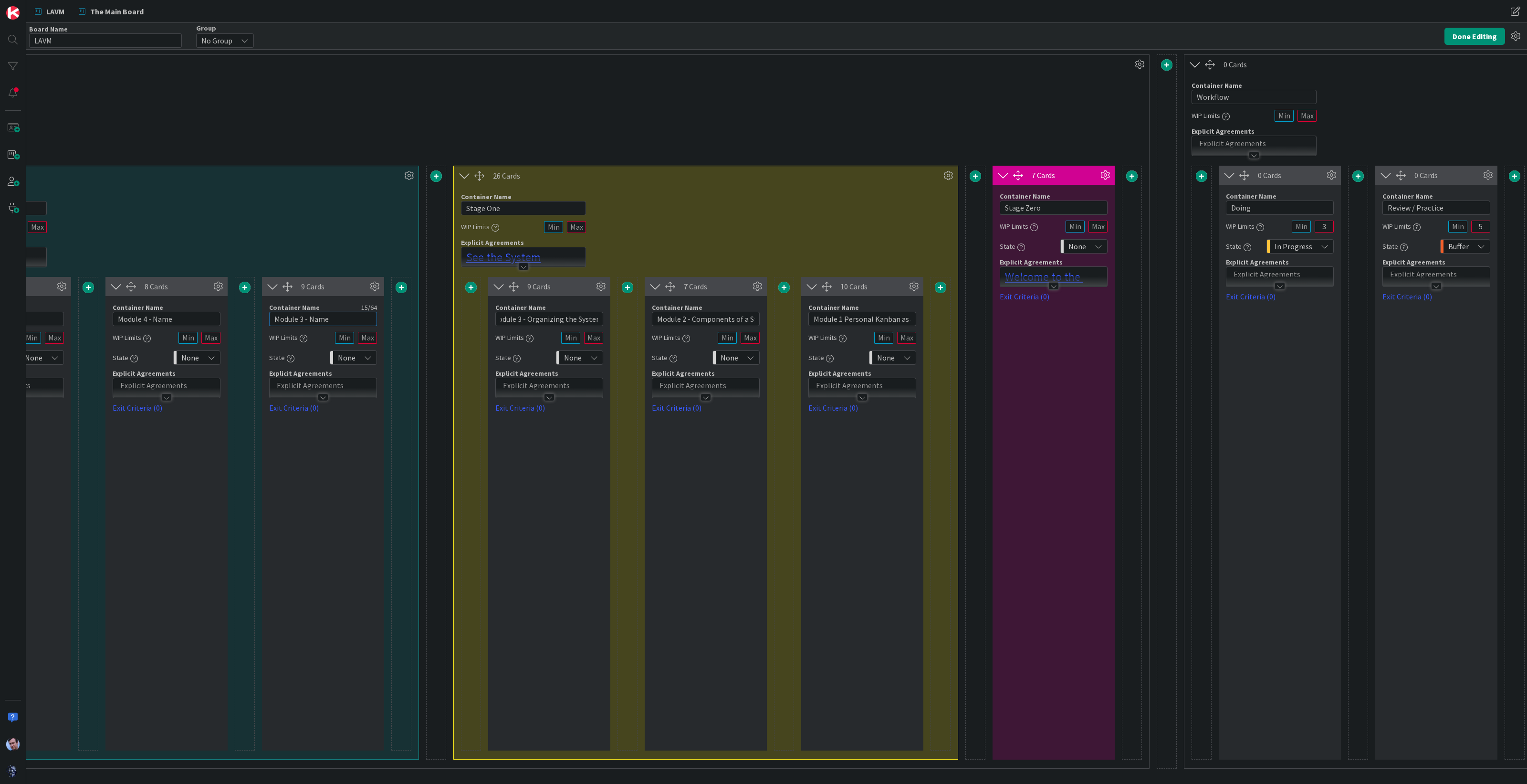
click at [356, 321] on input "Module 3 - Name" at bounding box center [323, 319] width 108 height 15
drag, startPoint x: 455, startPoint y: 562, endPoint x: 468, endPoint y: 556, distance: 14.3
click at [459, 562] on div "26 Cards Container Name 9 / 64 Stage One WIP Limits Explicit Agreements See the…" at bounding box center [706, 462] width 505 height 593
drag, startPoint x: 472, startPoint y: 562, endPoint x: 607, endPoint y: 562, distance: 135.0
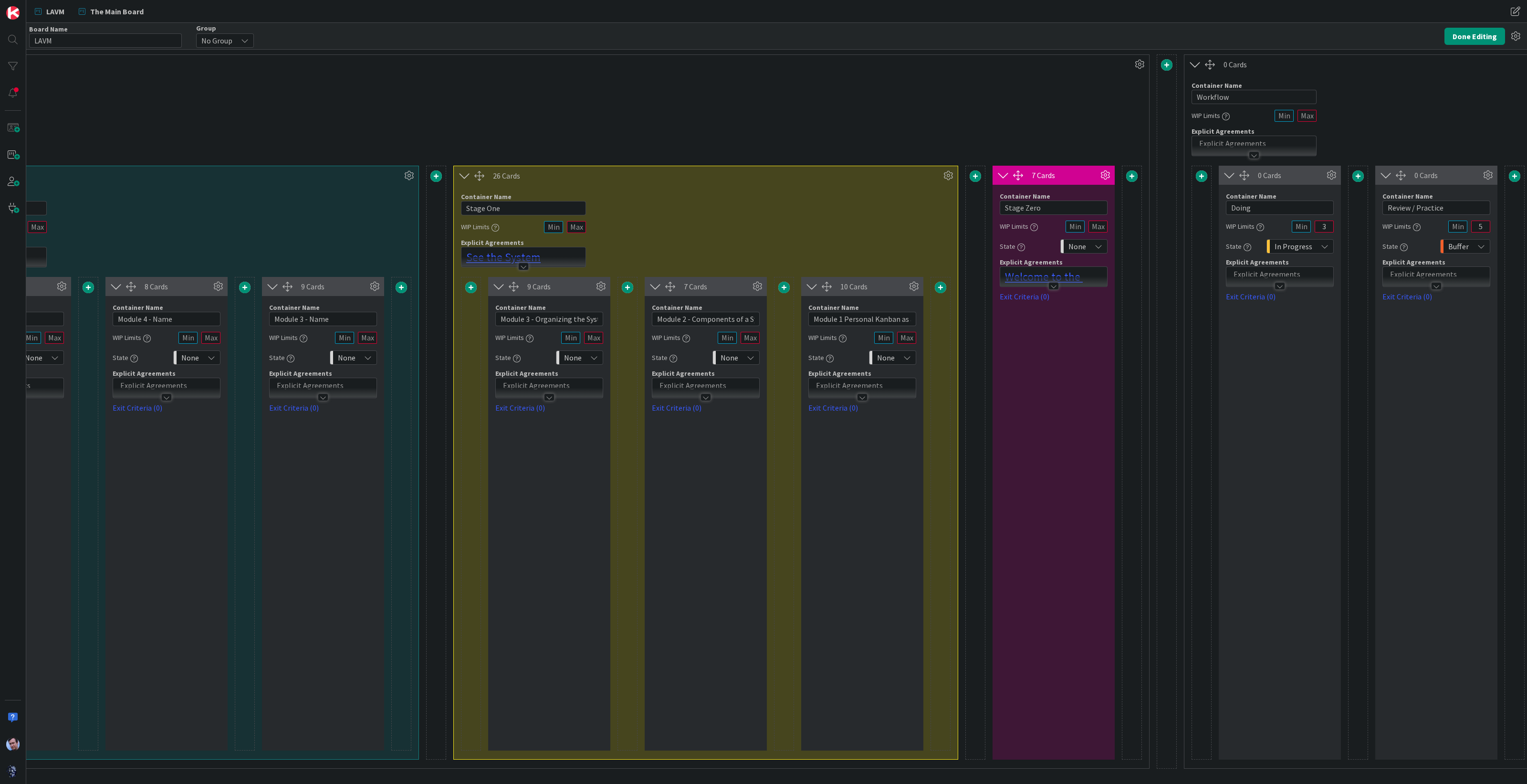
drag, startPoint x: 607, startPoint y: 562, endPoint x: 463, endPoint y: 592, distance: 147.1
click at [463, 592] on div at bounding box center [471, 513] width 20 height 473
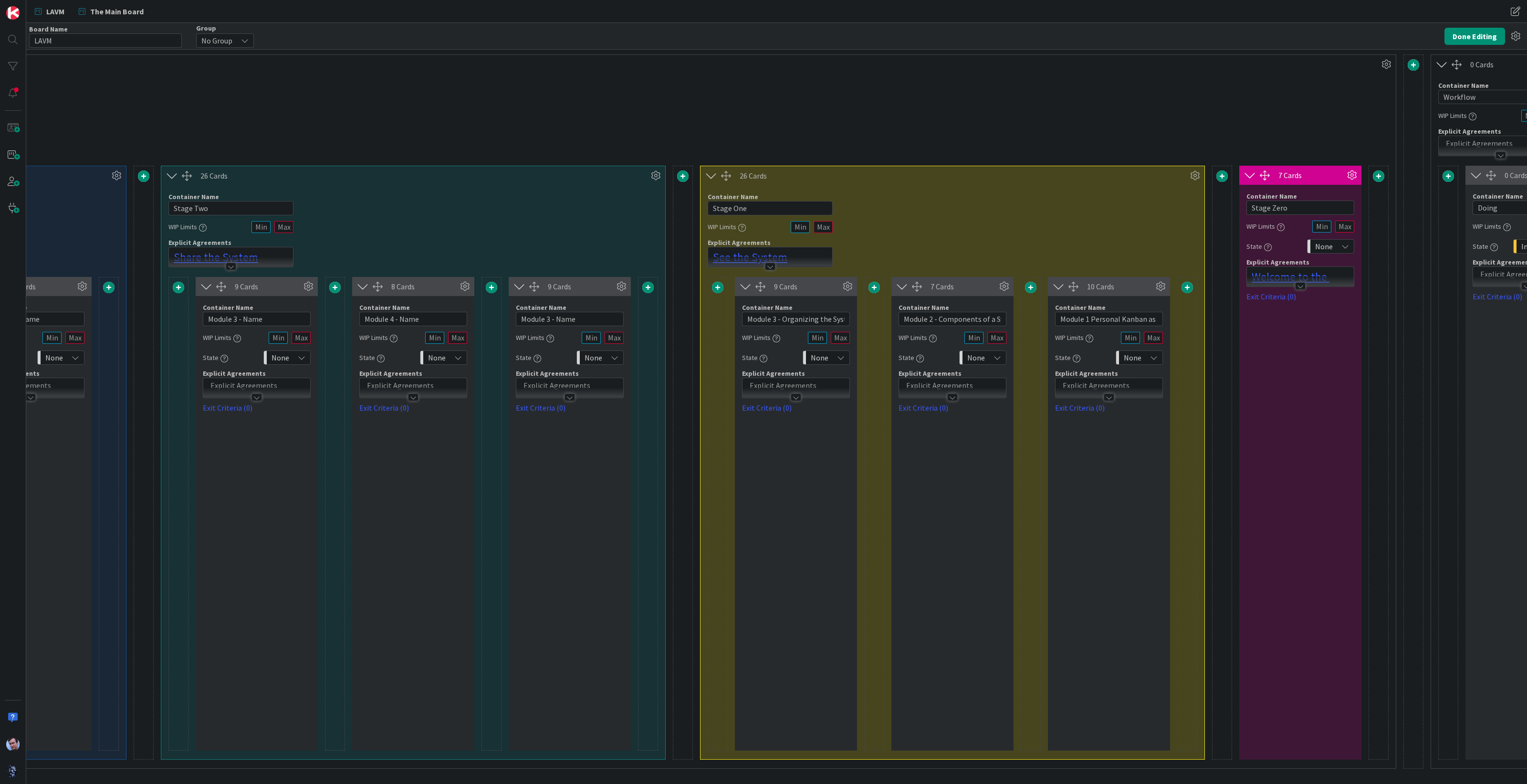
scroll to position [0, 665]
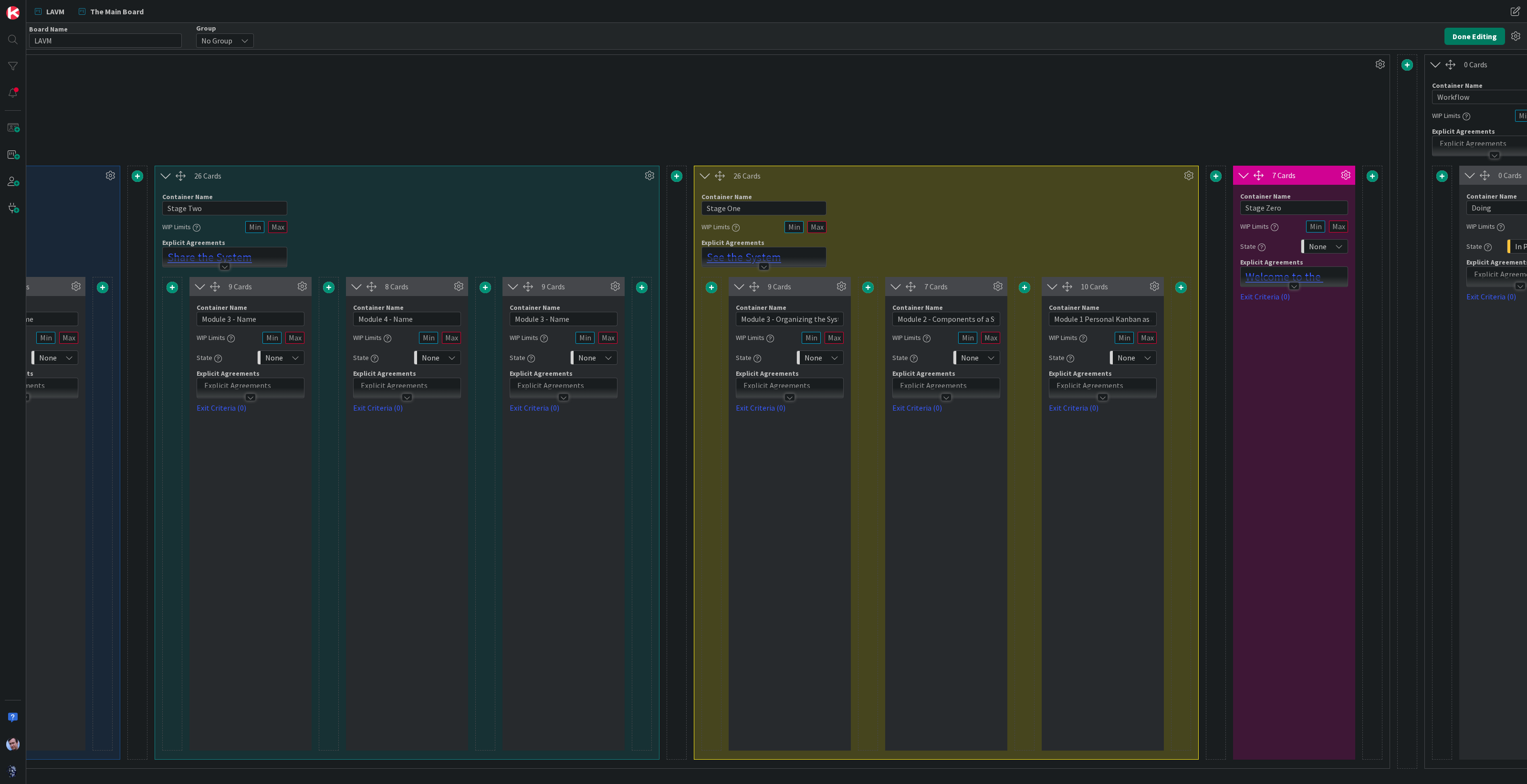
click at [1477, 36] on button "Done Editing" at bounding box center [1475, 36] width 60 height 17
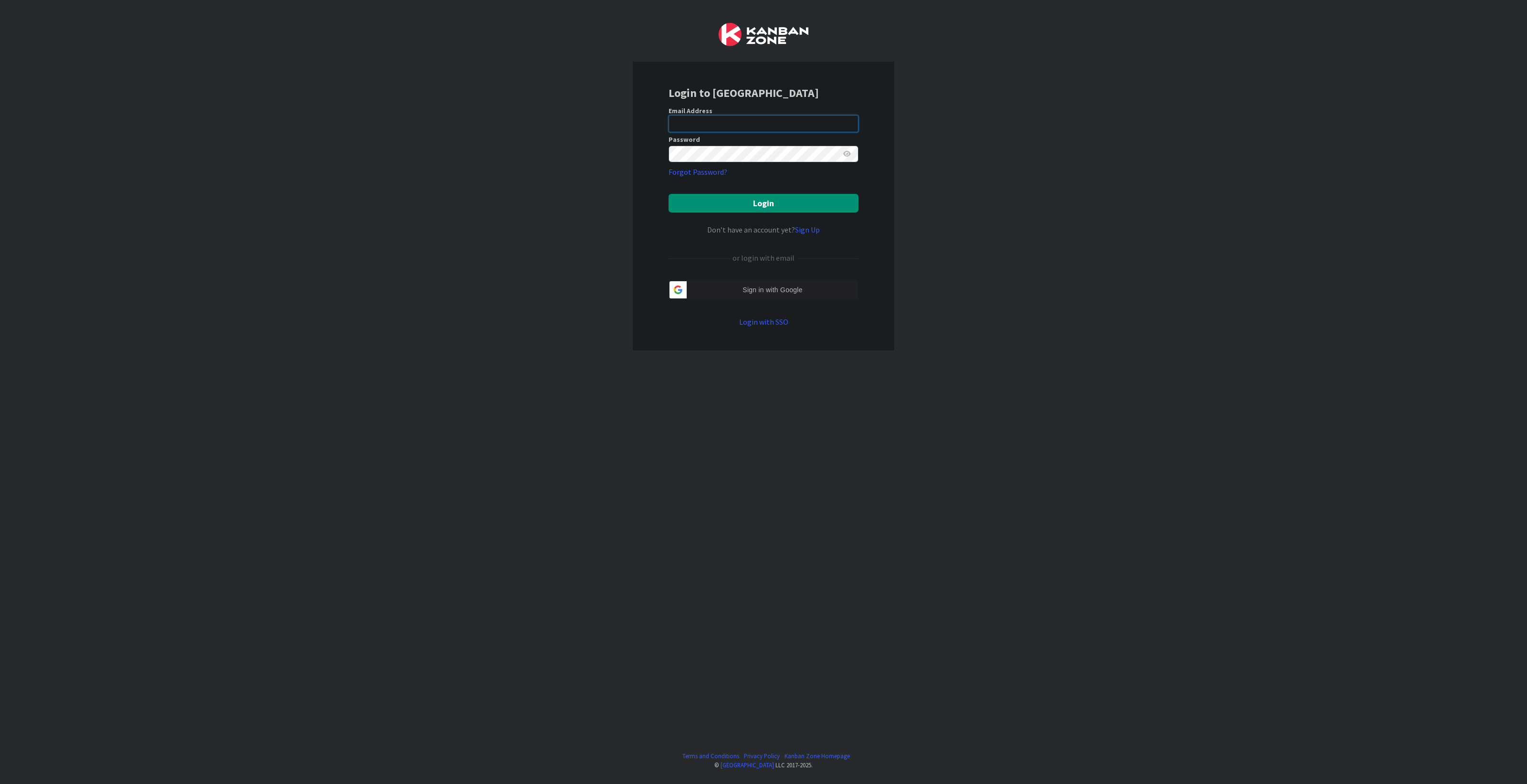
type input "[PERSON_NAME][EMAIL_ADDRESS][DOMAIN_NAME]"
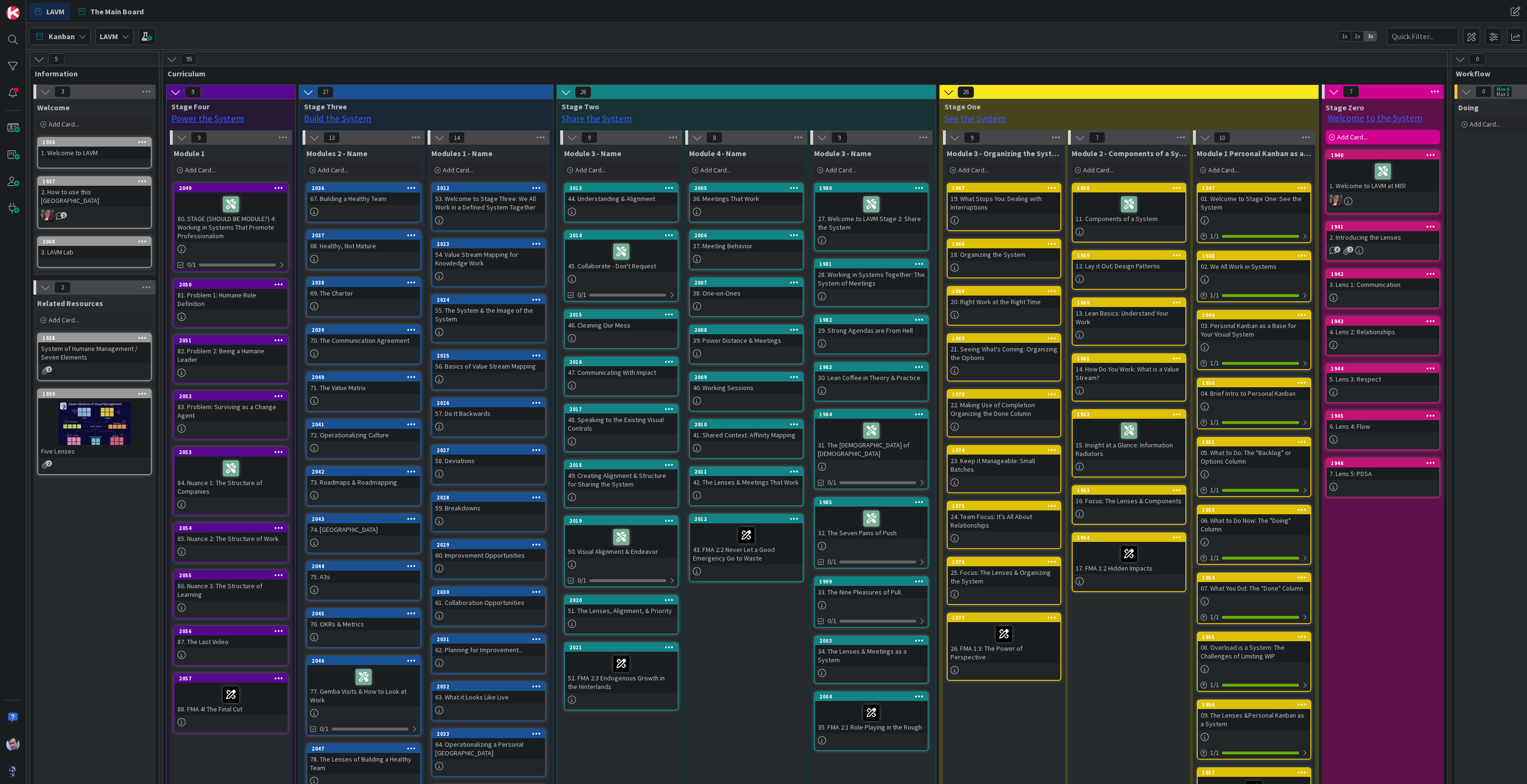
click at [991, 41] on div "Kanban LAVM 1x 2x 3x" at bounding box center [777, 36] width 1501 height 26
click at [742, 719] on div "Module 4 - Name Add Card... 2005 36. Meetings That Work 2006 37. Meeting Behavi…" at bounding box center [747, 521] width 122 height 754
click at [109, 642] on div "Related Resources Add Card... 1938 System of Humane Management / Seven Elements…" at bounding box center [95, 599] width 122 height 609
click at [763, 662] on div "Module 4 - Name Add Card... 2005 36. Meetings That Work 2006 37. Meeting Behavi…" at bounding box center [747, 521] width 122 height 754
click at [745, 626] on div "Module 4 - Name Add Card... 2005 36. Meetings That Work 2006 37. Meeting Behavi…" at bounding box center [747, 521] width 122 height 754
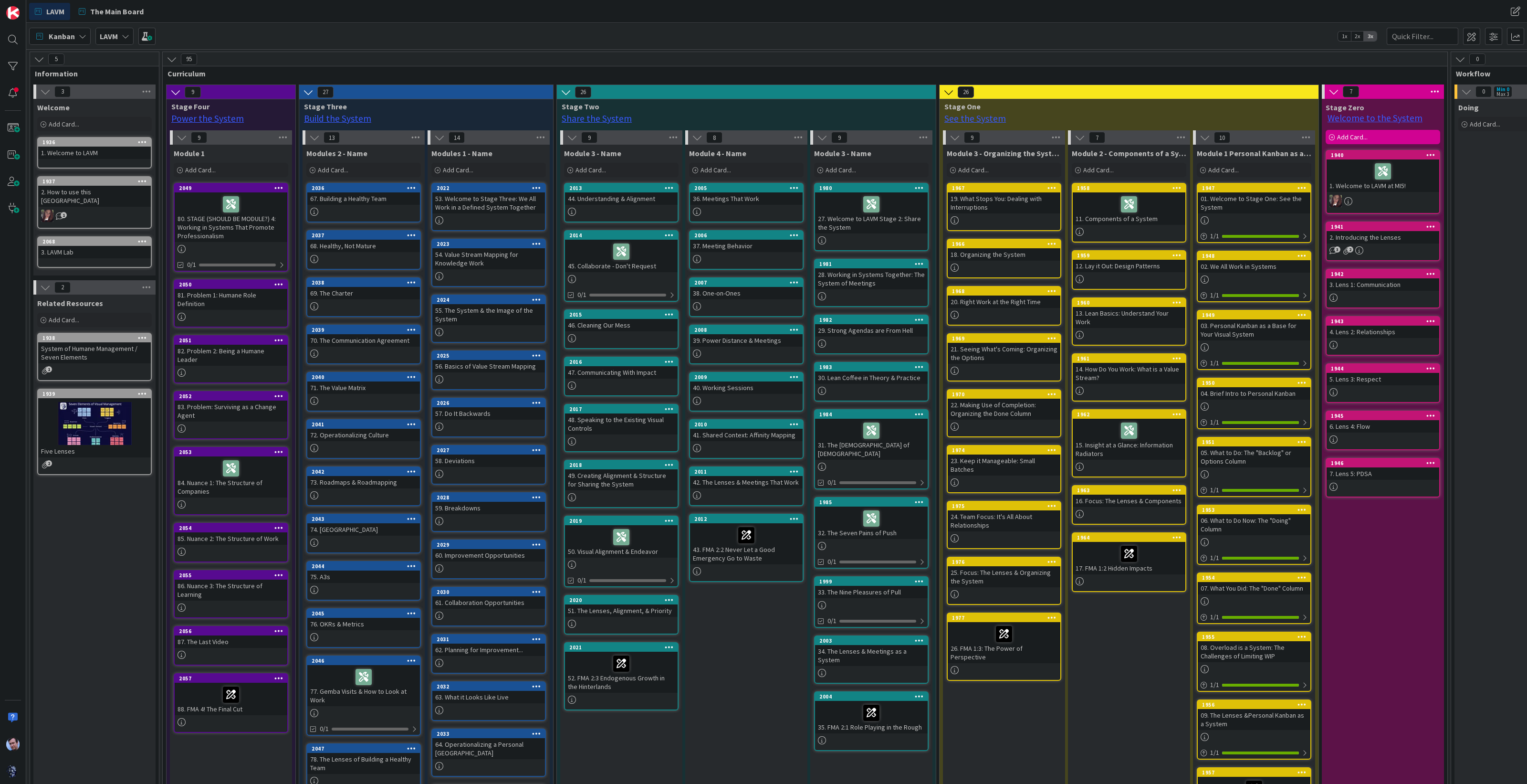
click at [738, 673] on div "Module 4 - Name Add Card... 2005 36. Meetings That Work 2006 37. Meeting Behavi…" at bounding box center [747, 521] width 122 height 754
click at [119, 6] on span "The Main Board" at bounding box center [117, 11] width 54 height 12
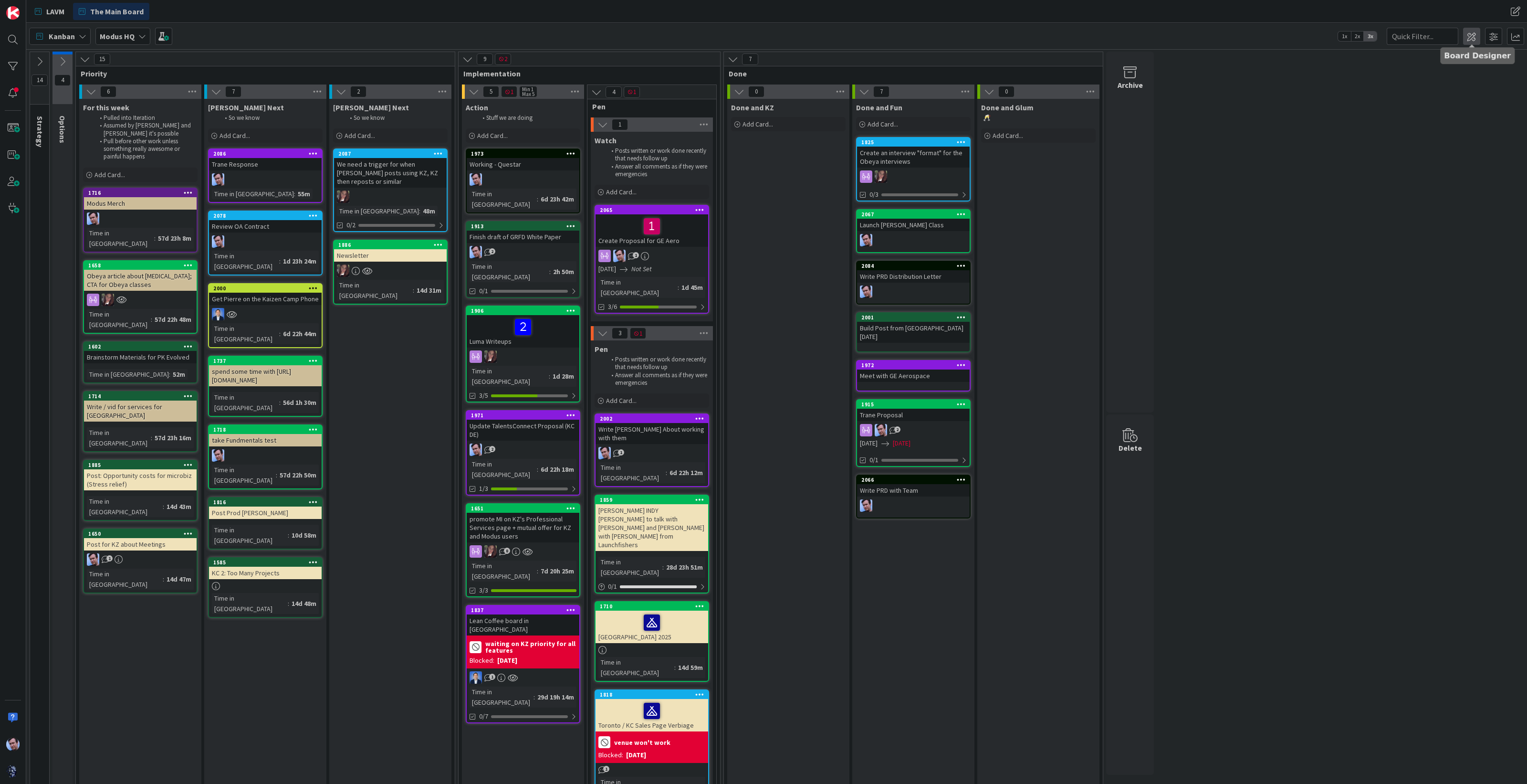
click at [1468, 28] on span at bounding box center [1471, 36] width 17 height 17
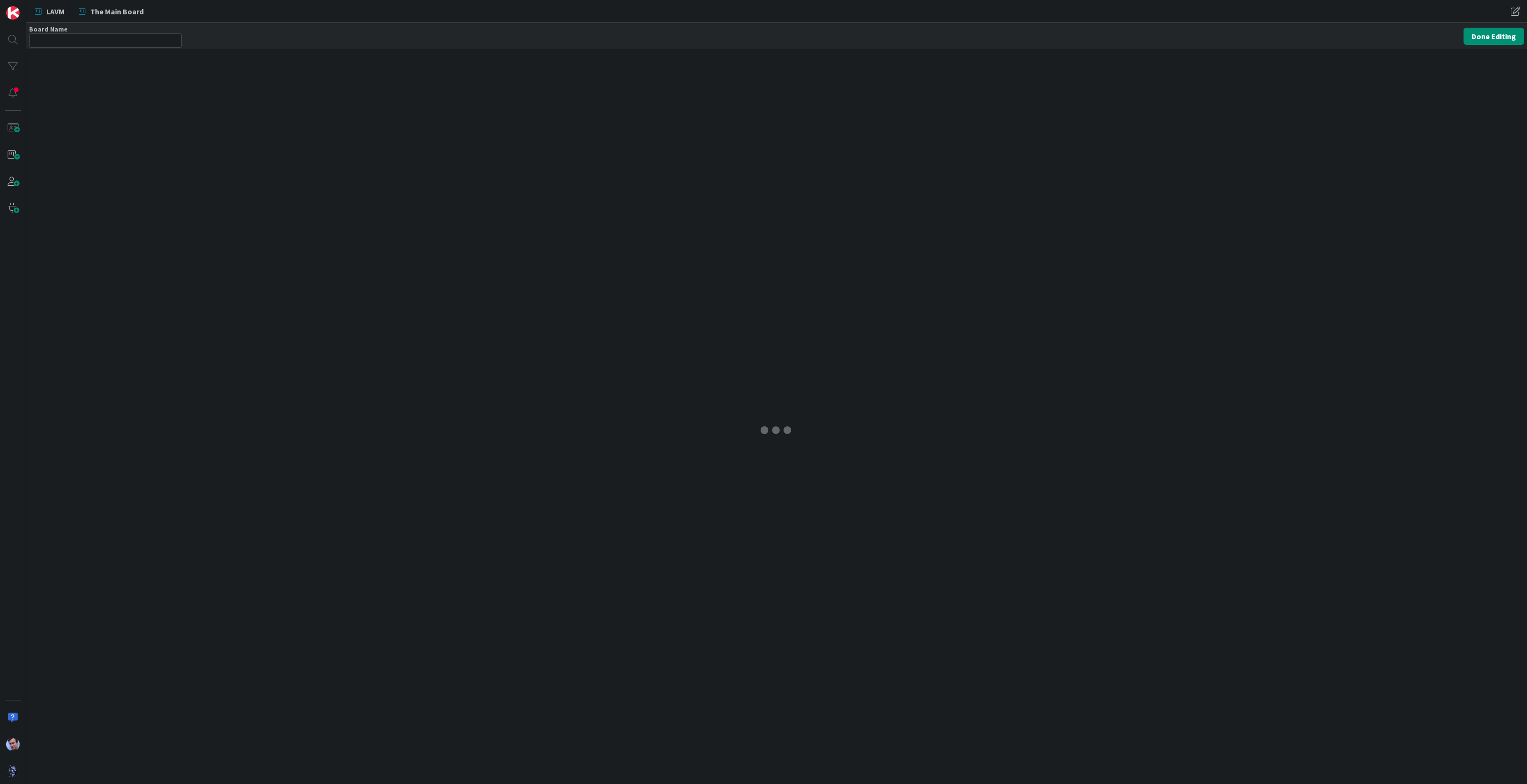
type input "Modus HQ"
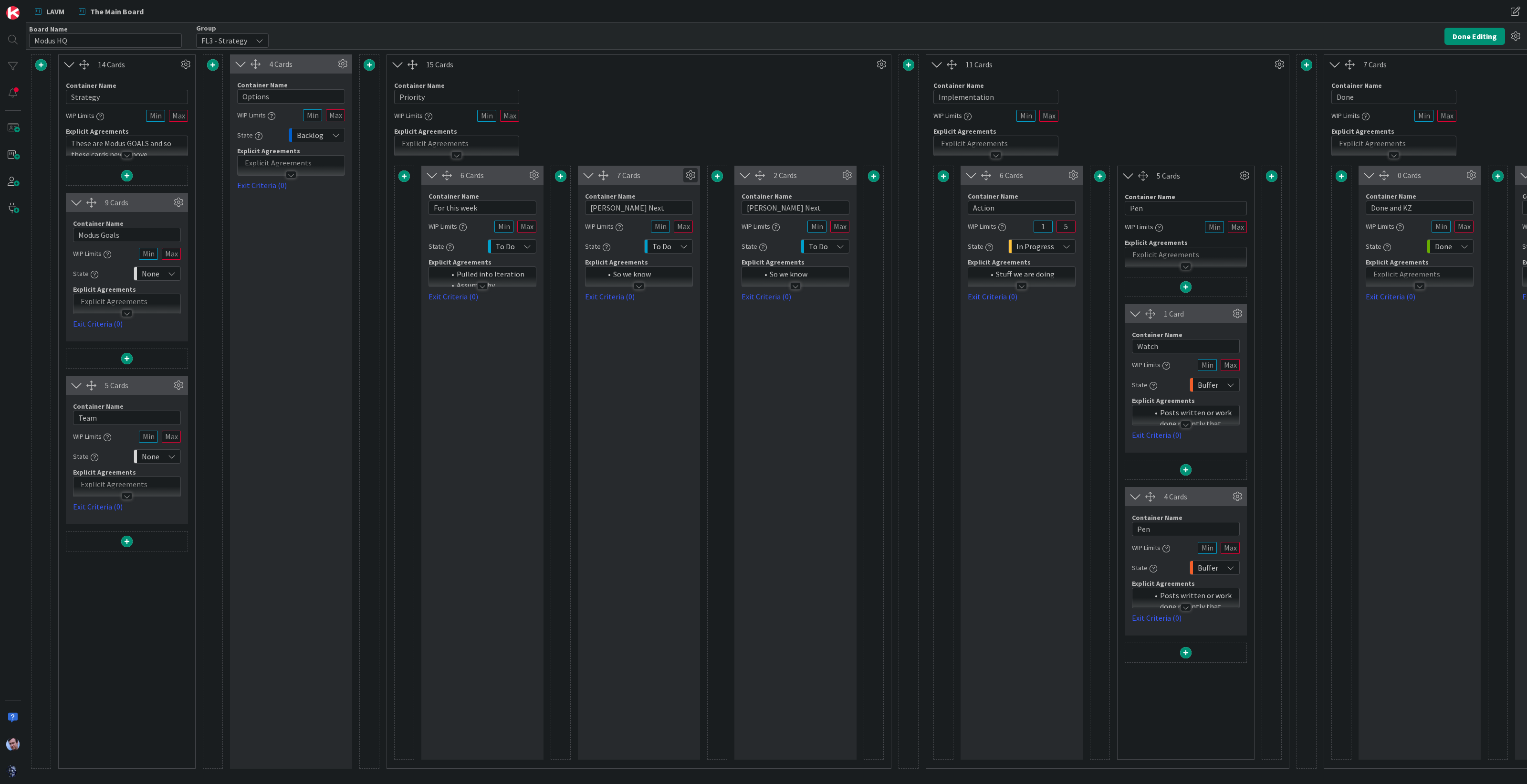
click at [692, 176] on icon at bounding box center [691, 175] width 15 height 15
click at [636, 325] on div "State" at bounding box center [633, 331] width 39 height 14
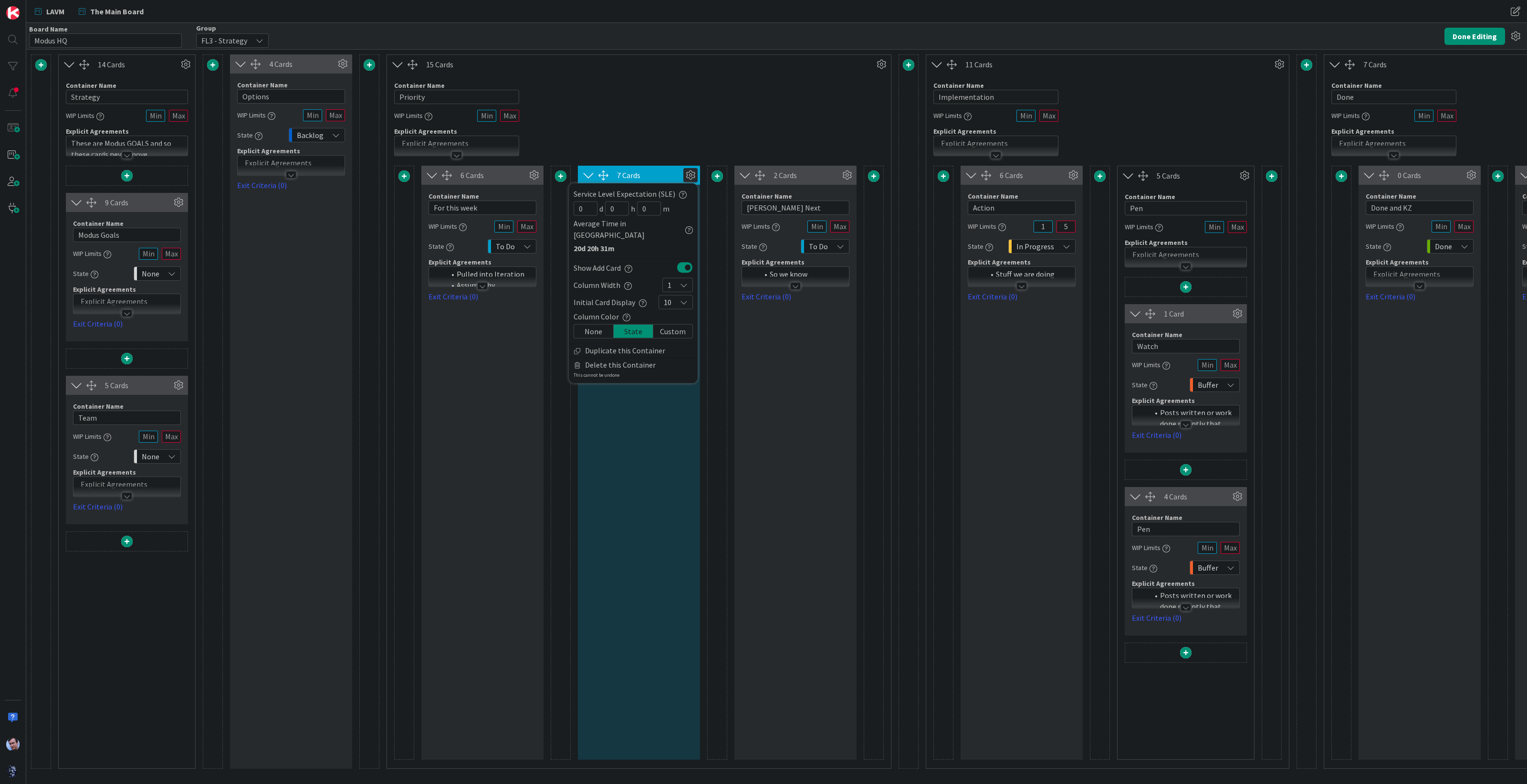
click at [665, 325] on div "Custom" at bounding box center [673, 331] width 39 height 14
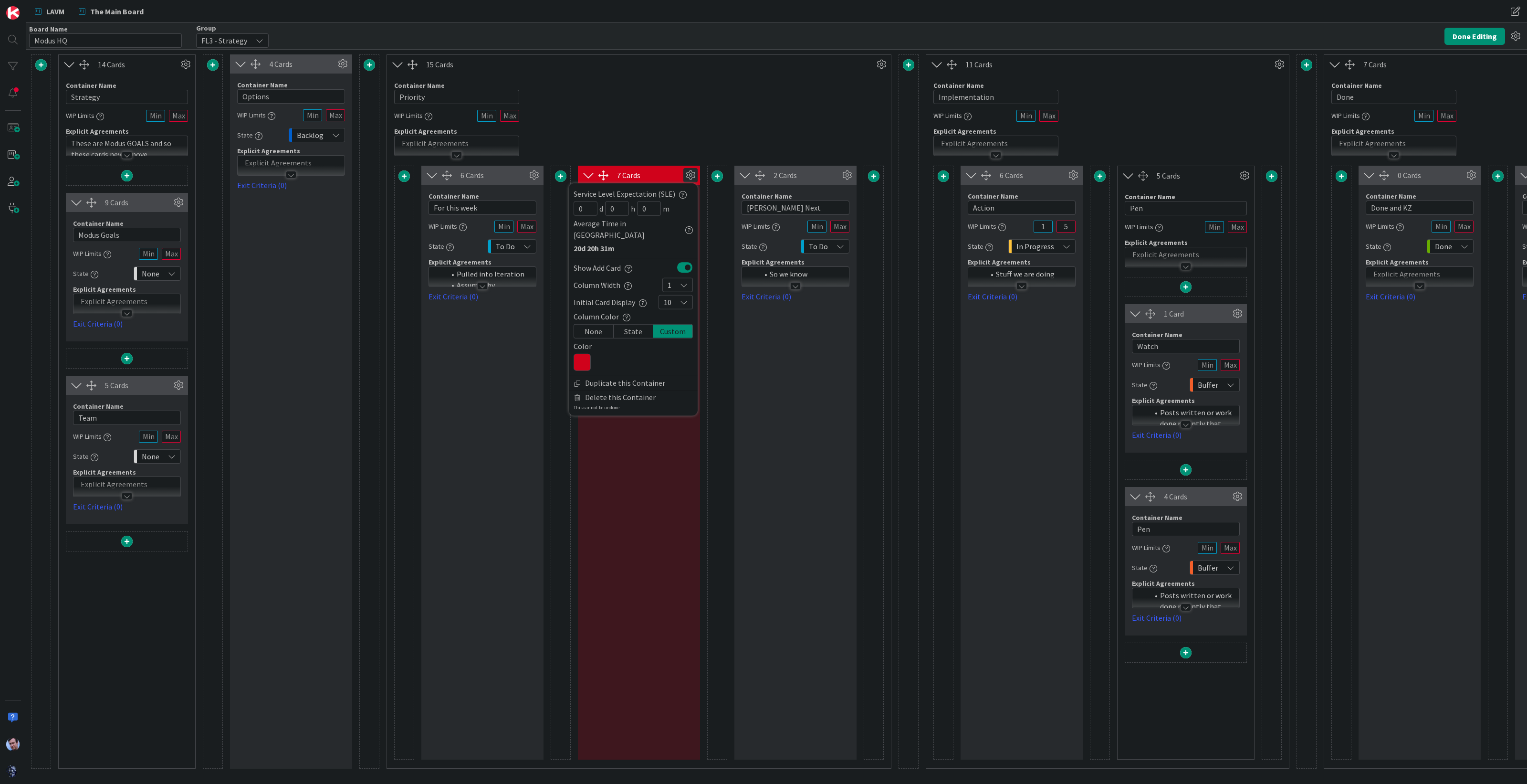
click at [634, 325] on div "State" at bounding box center [633, 331] width 39 height 14
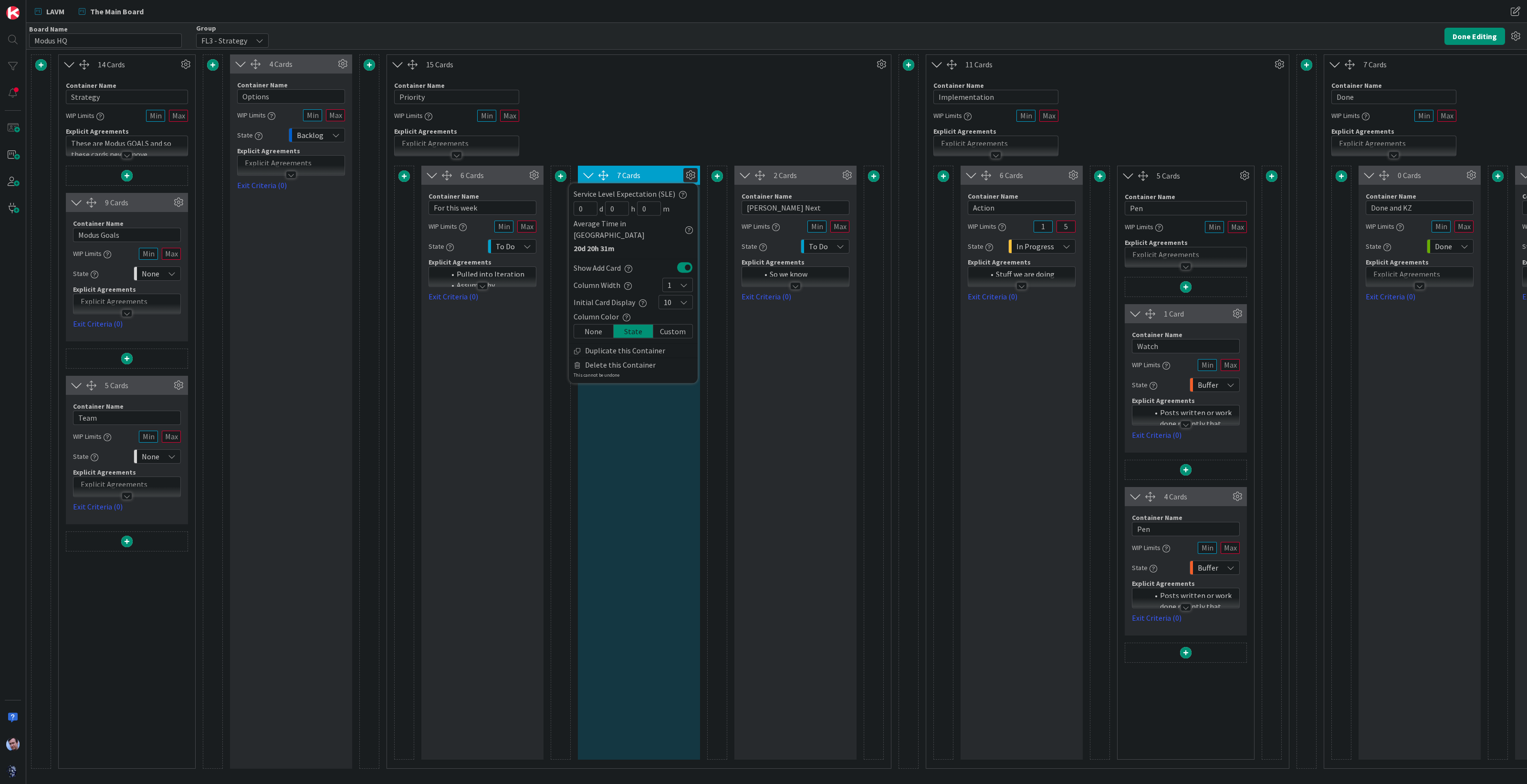
click at [684, 325] on div "Custom" at bounding box center [673, 331] width 39 height 14
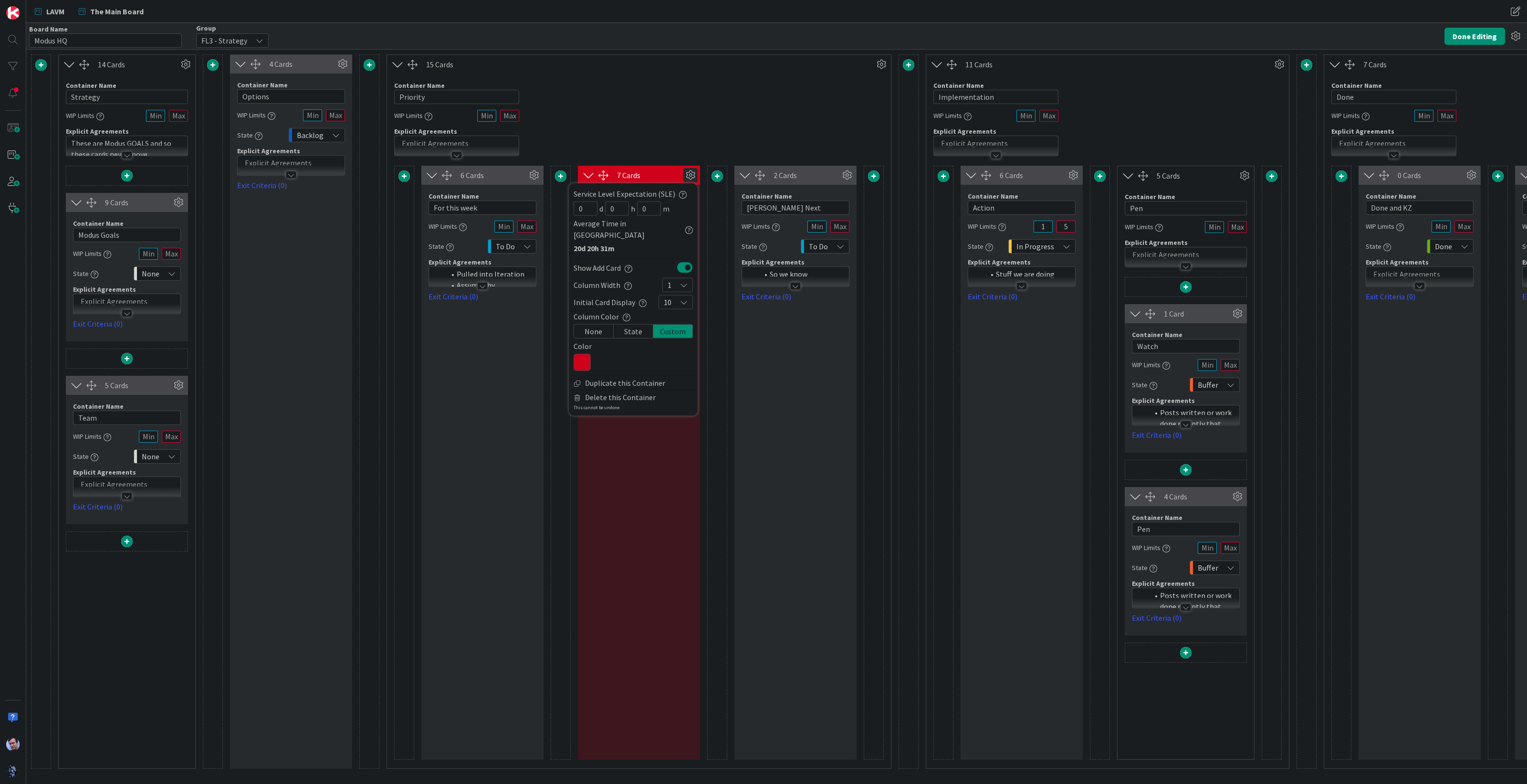
click at [581, 354] on icon at bounding box center [582, 362] width 17 height 17
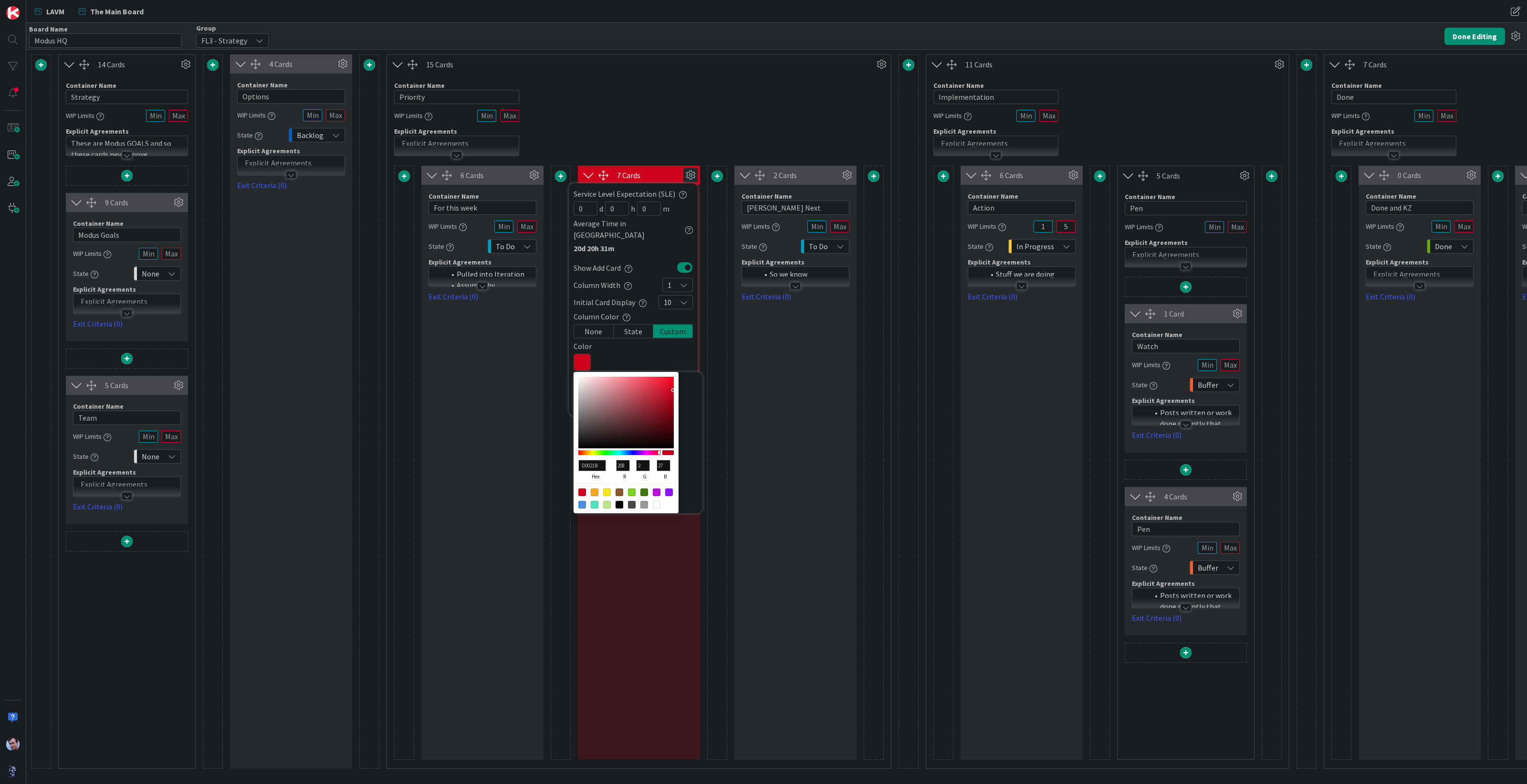
type input "0235D0"
type input "2"
type input "53"
type input "208"
click at [629, 450] on div at bounding box center [619, 452] width 82 height 5
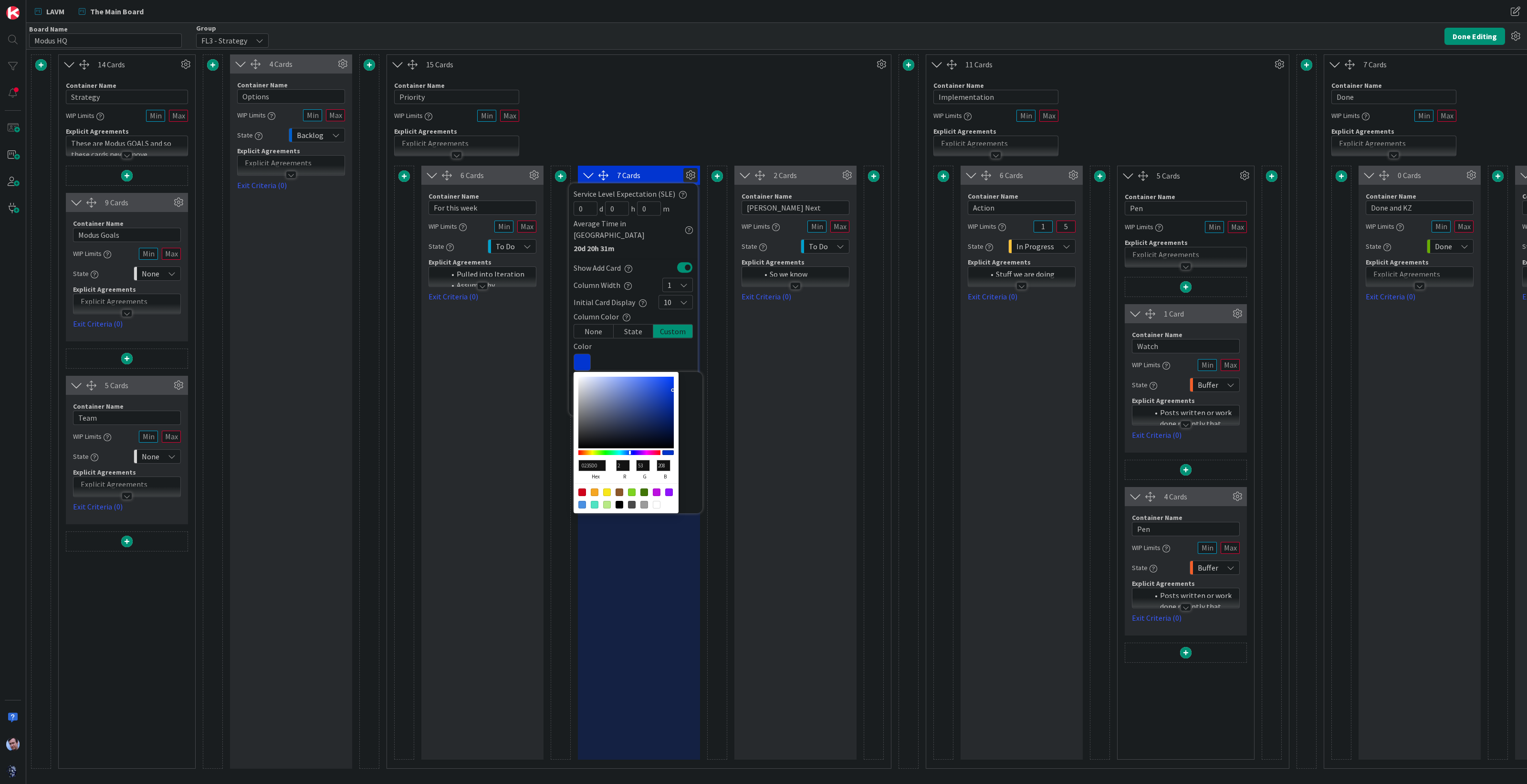
type input "0335CF"
type input "3"
type input "207"
type input "0436CF"
type input "4"
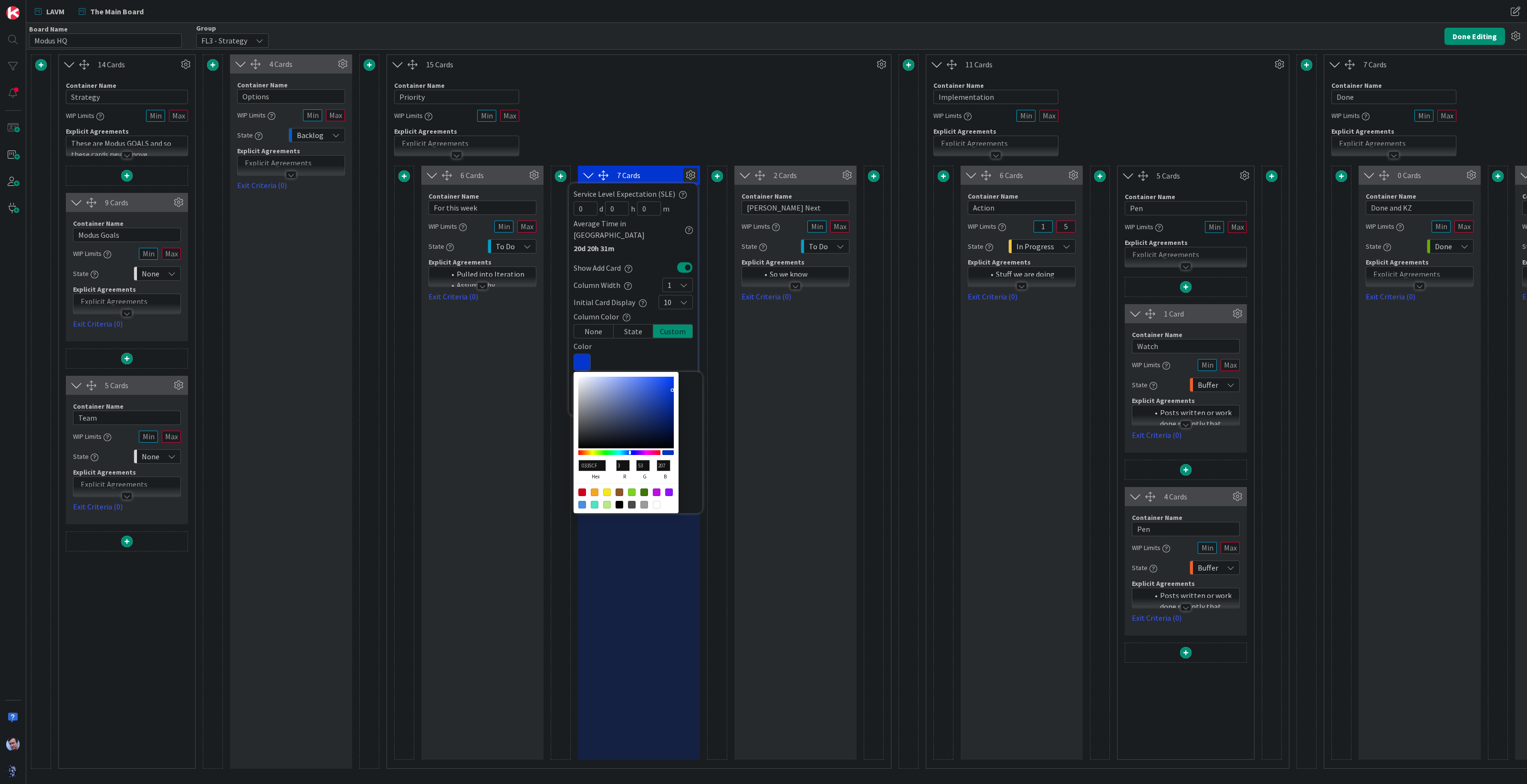
type input "54"
type input "0738CF"
type input "7"
type input "56"
type input "0B3BCF"
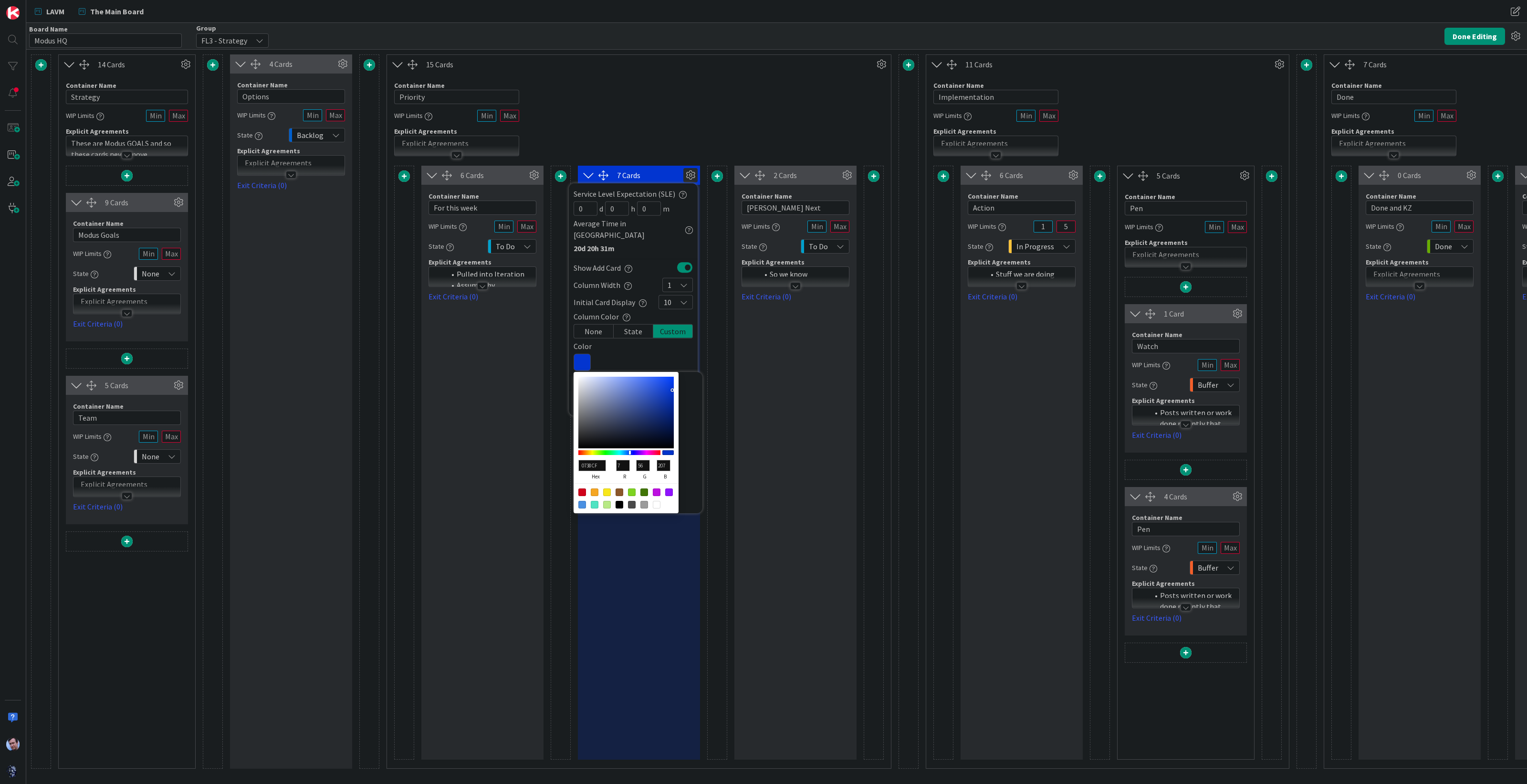
type input "11"
type input "59"
type input "0C3BCC"
type input "12"
type input "204"
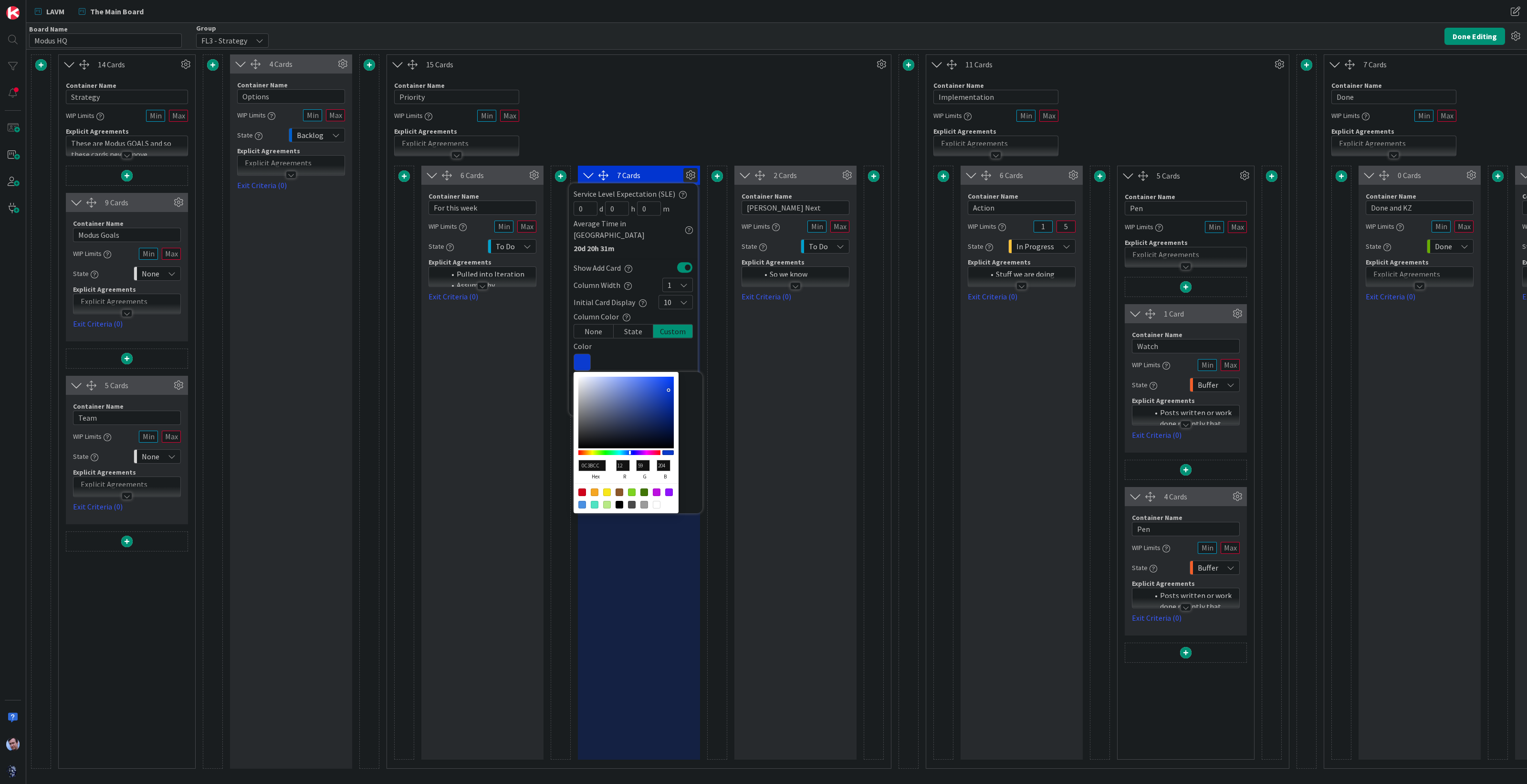
type input "103DCA"
type input "16"
type input "61"
type input "202"
type input "113DC7"
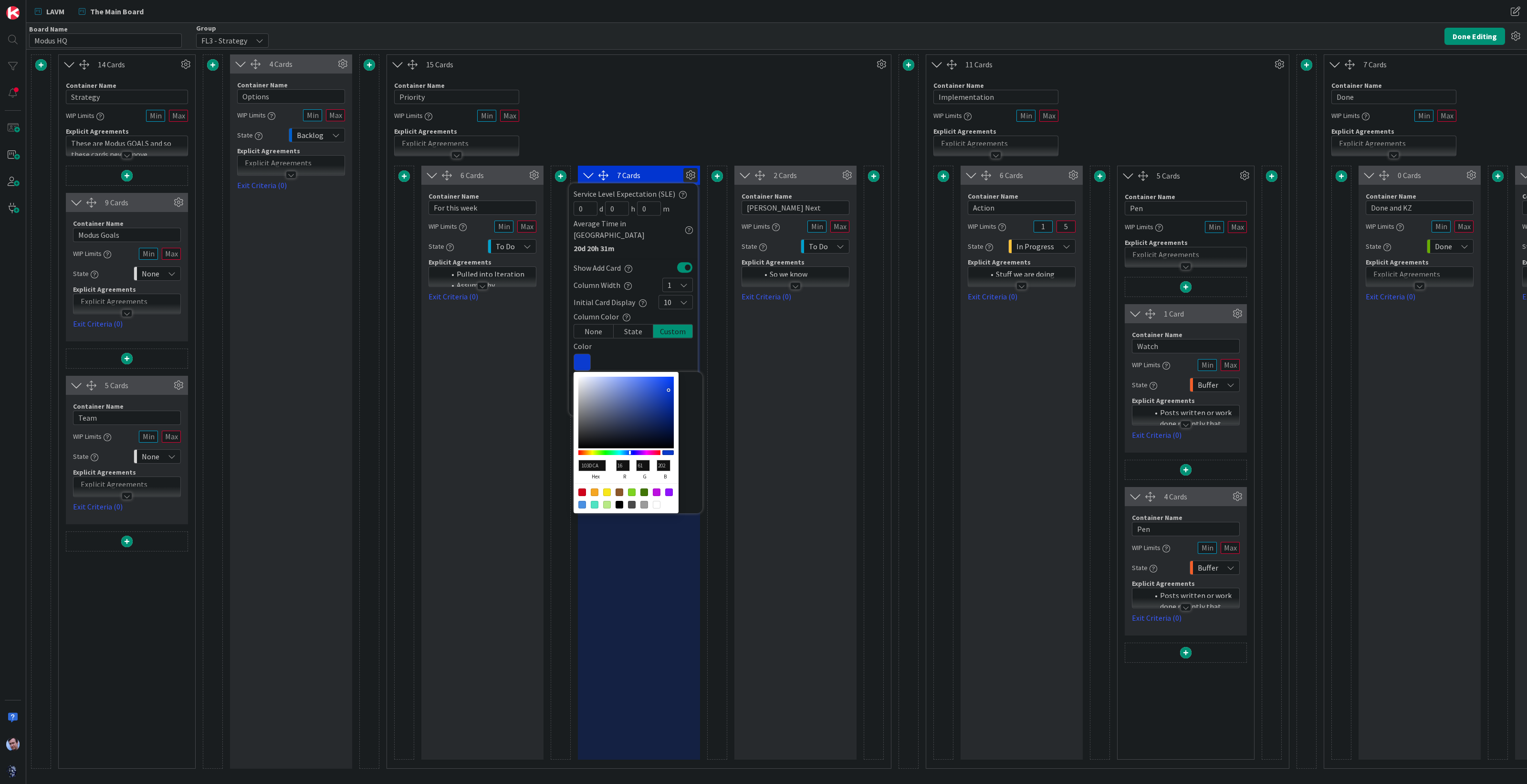
type input "17"
type input "199"
type input "143EC4"
type input "20"
type input "62"
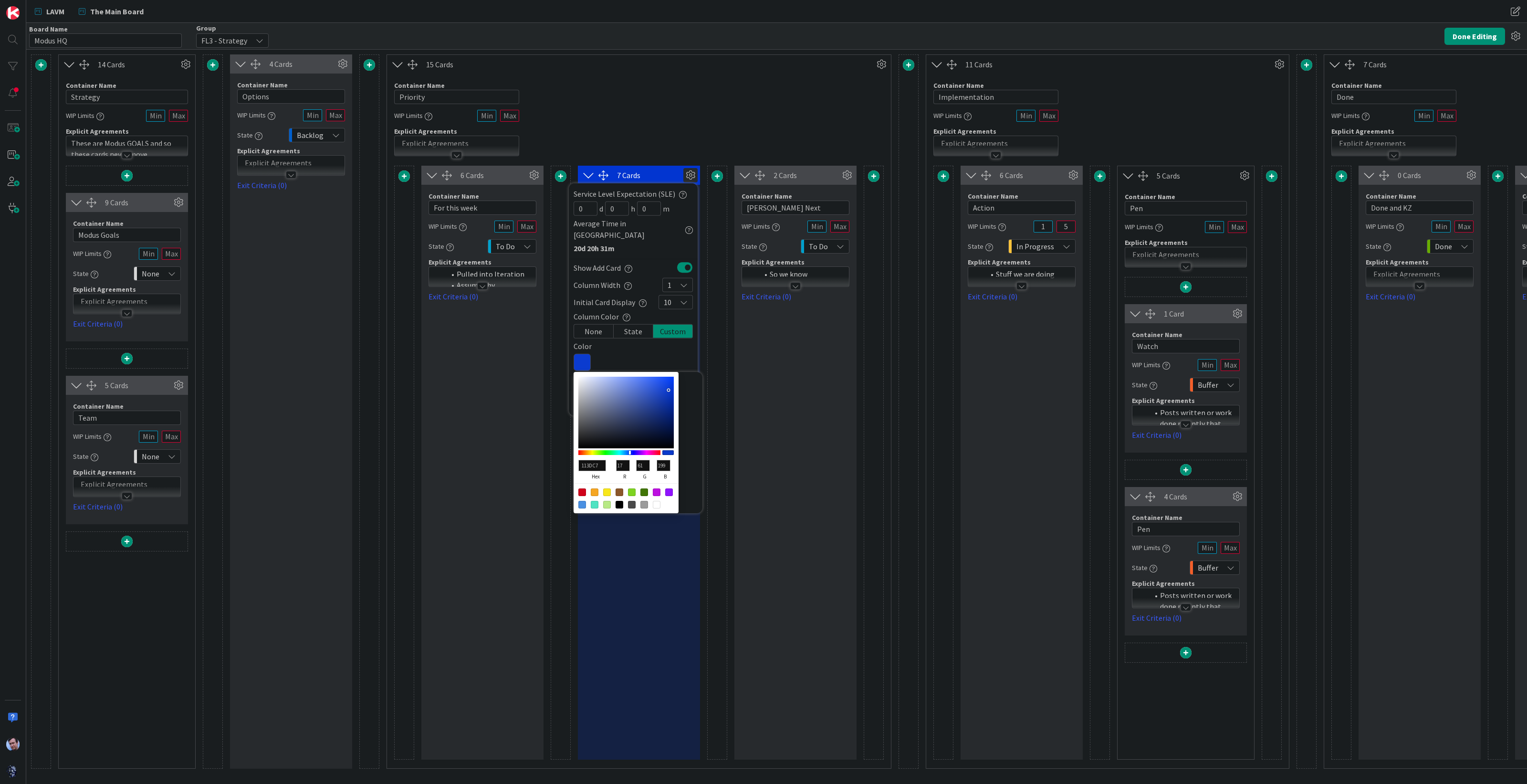
type input "196"
type input "153CB6"
type input "21"
type input "60"
type input "182"
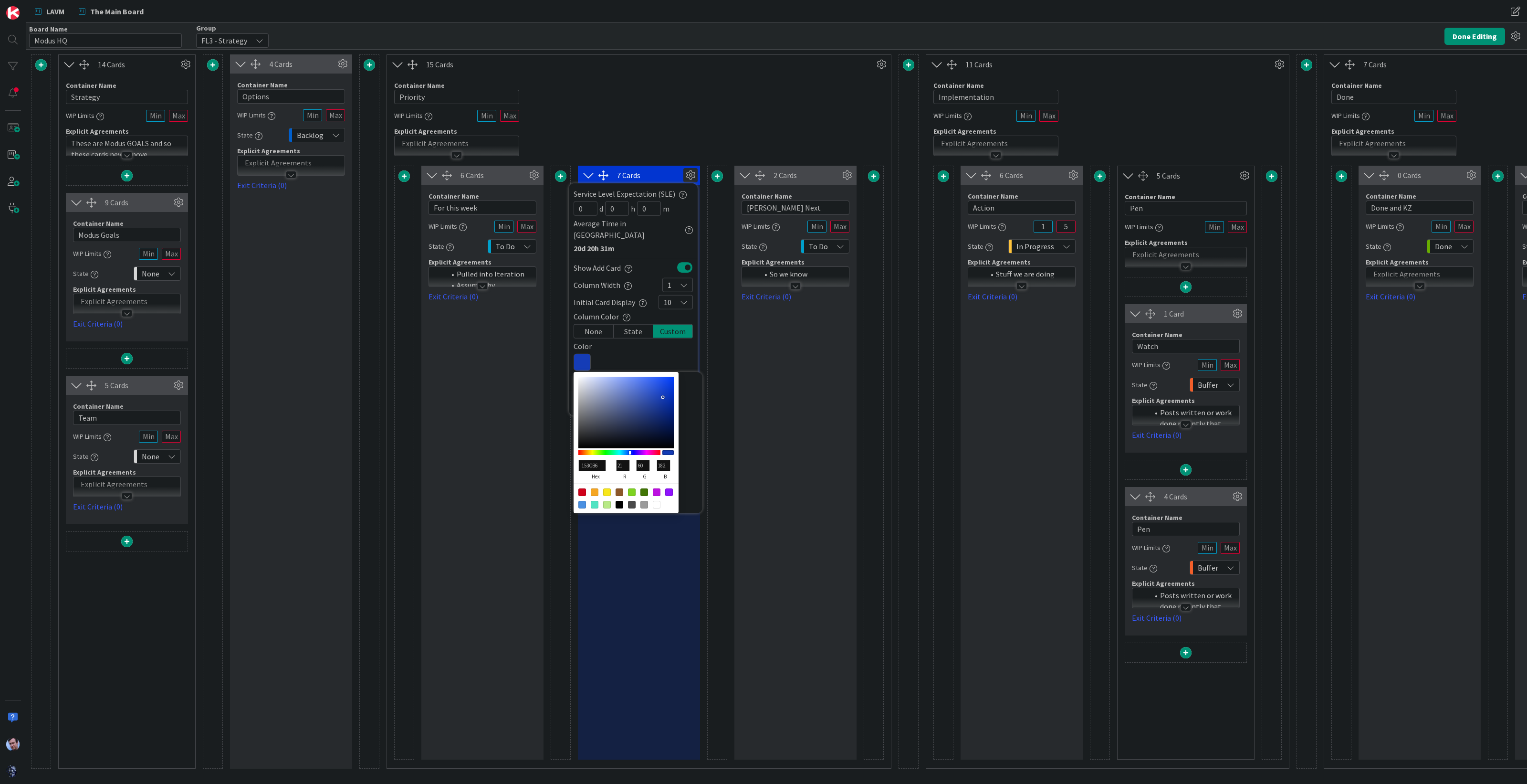
type input "173EB6"
type input "23"
type input "62"
type input "173DB3"
type input "61"
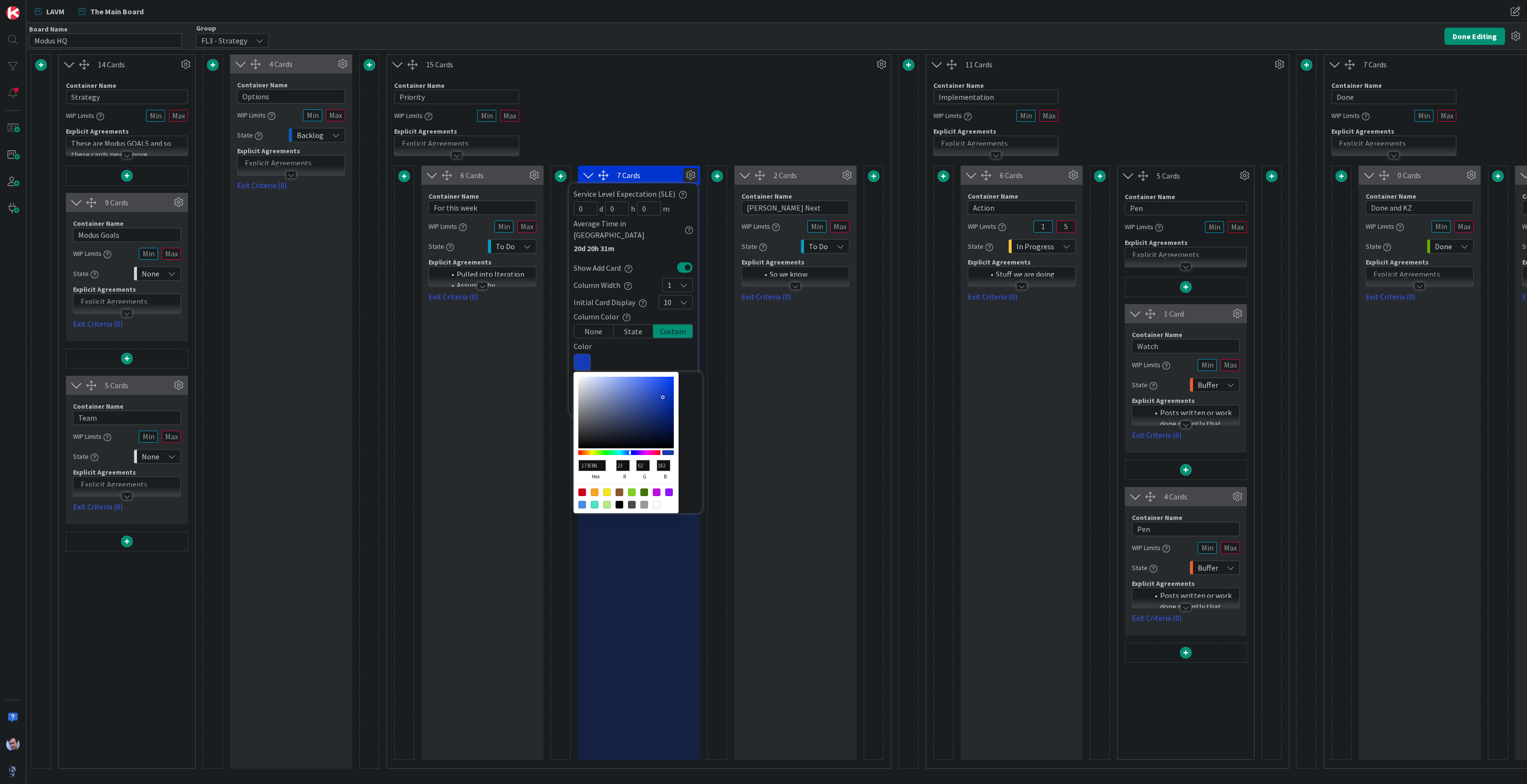
type input "179"
type input "163CB1"
type input "22"
type input "60"
type input "177"
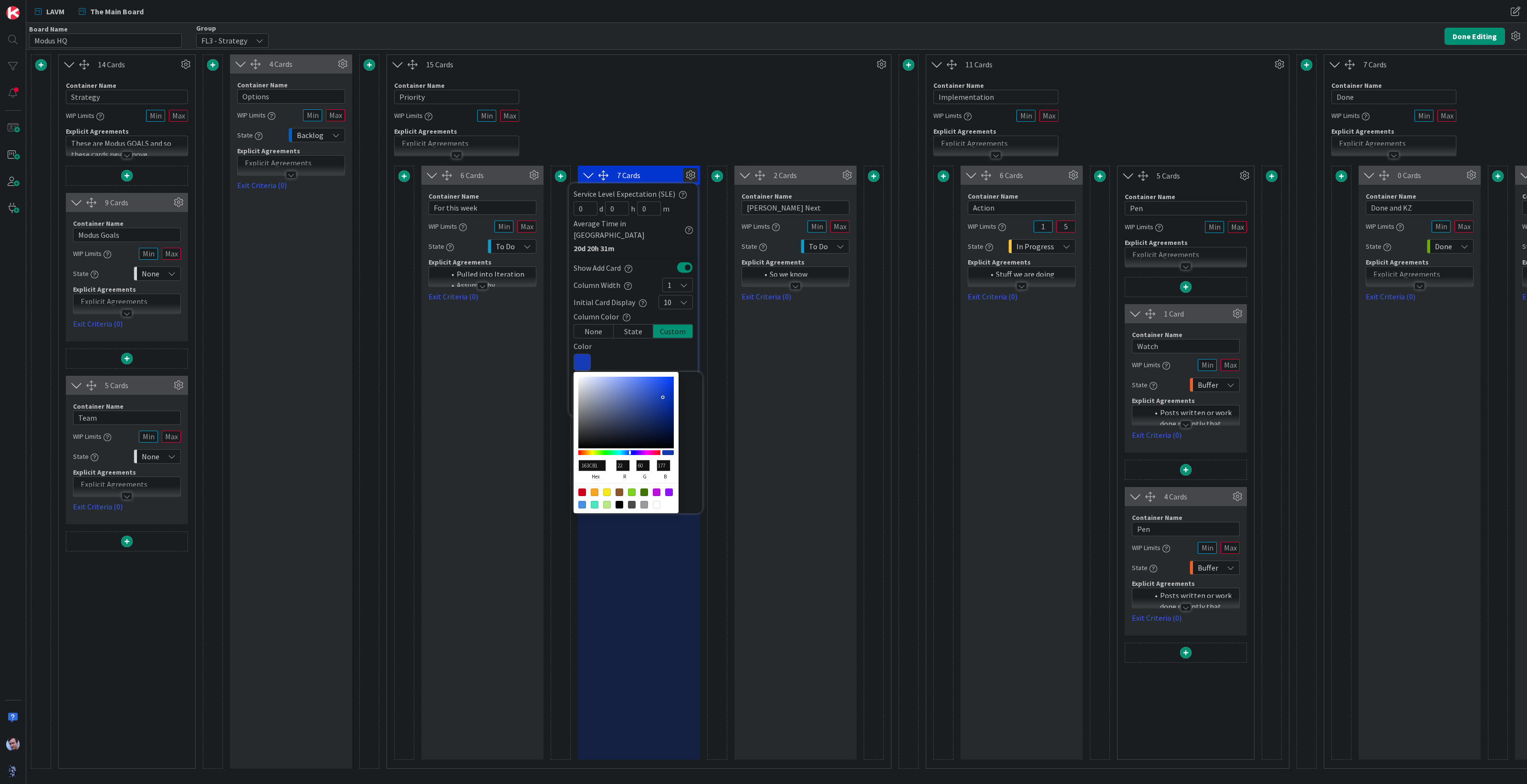
type input "163BAA"
type input "59"
type input "170"
type input "163BA8"
type input "168"
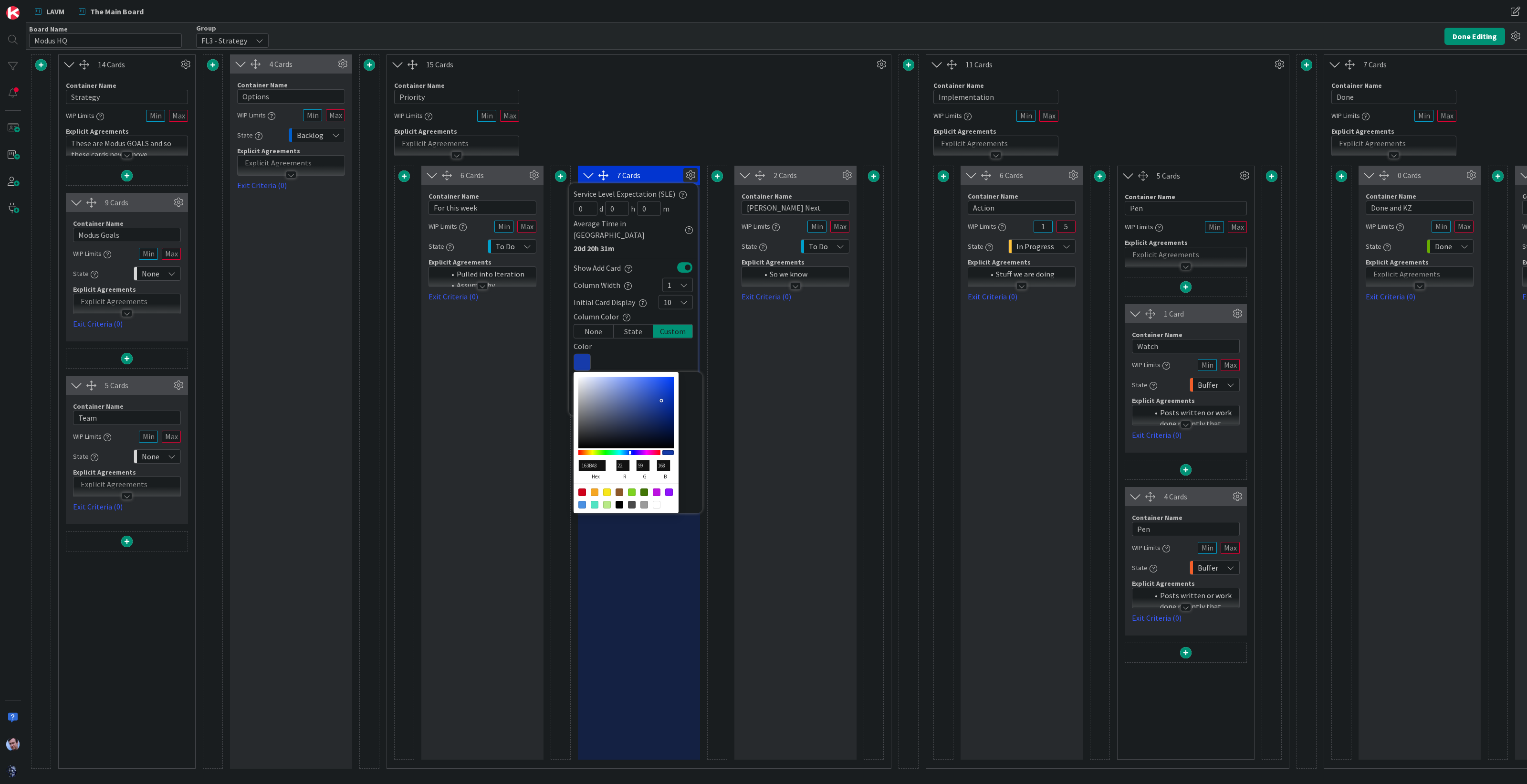
type input "163AA5"
type input "58"
type input "165"
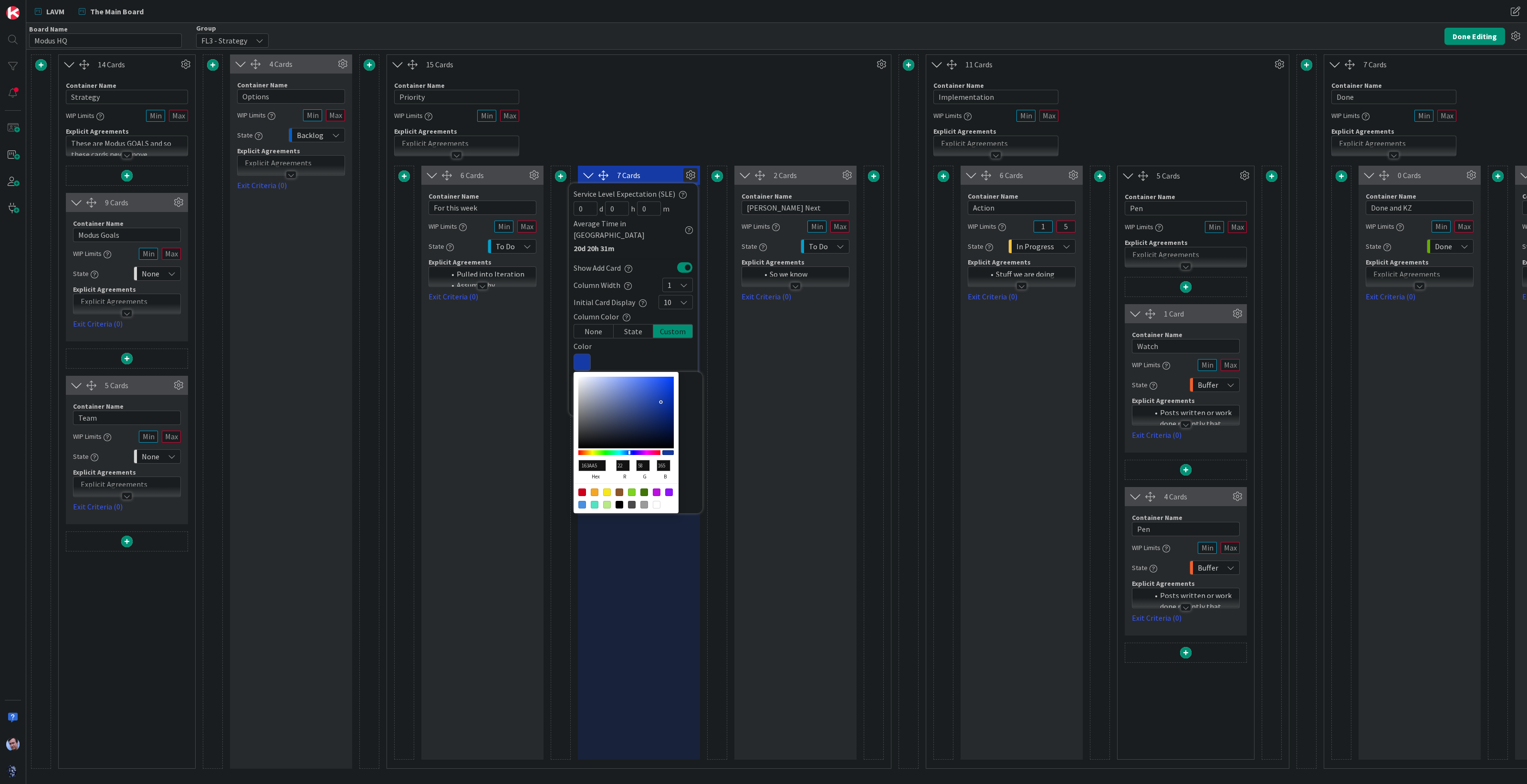
drag, startPoint x: 673, startPoint y: 378, endPoint x: 661, endPoint y: 390, distance: 17.0
click at [661, 401] on div at bounding box center [661, 402] width 2 height 2
click at [755, 114] on div "Container Name 8 / 64 Priority WIP Limits Explicit Agreements" at bounding box center [639, 115] width 504 height 82
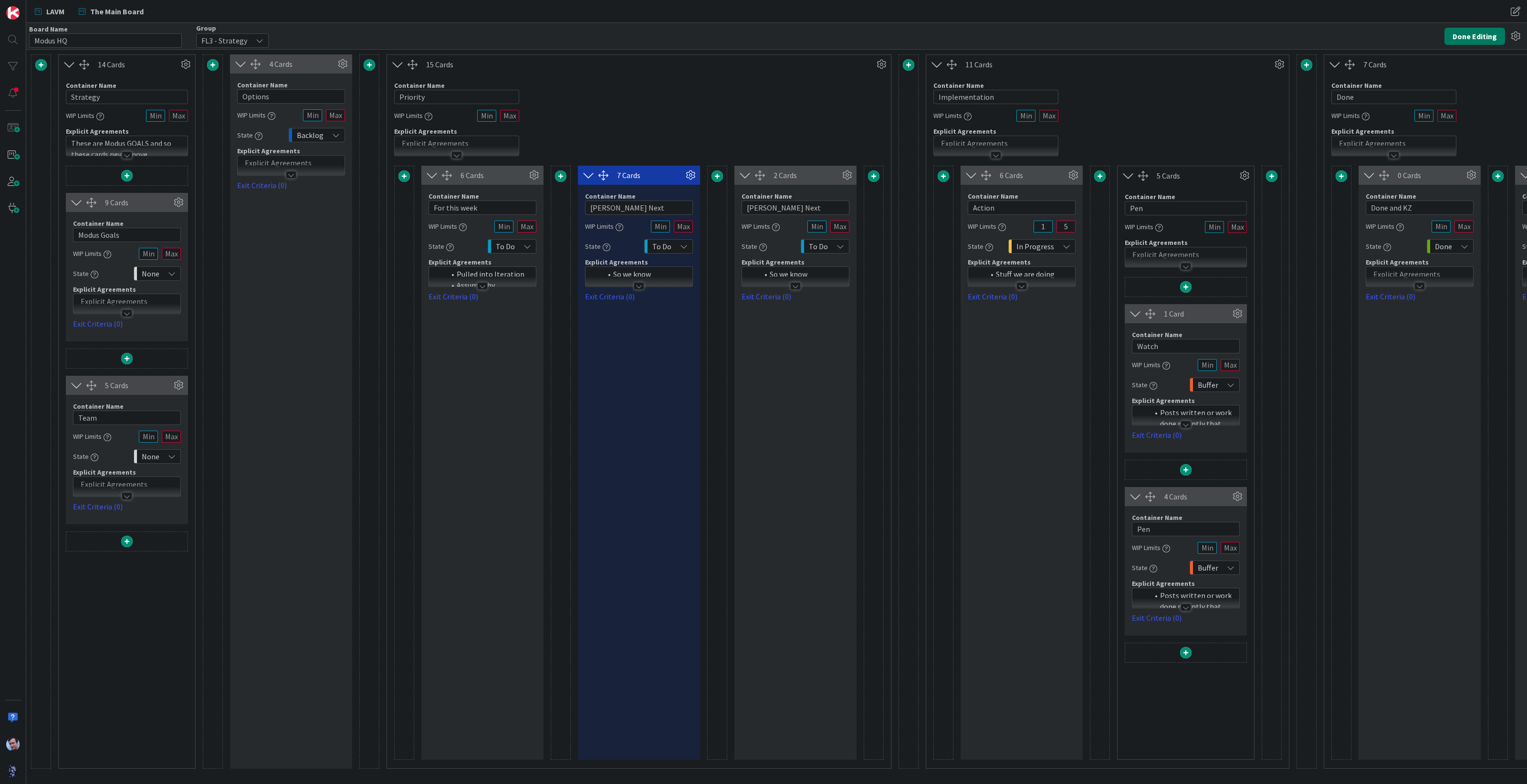
click at [1489, 38] on button "Done Editing" at bounding box center [1475, 36] width 60 height 17
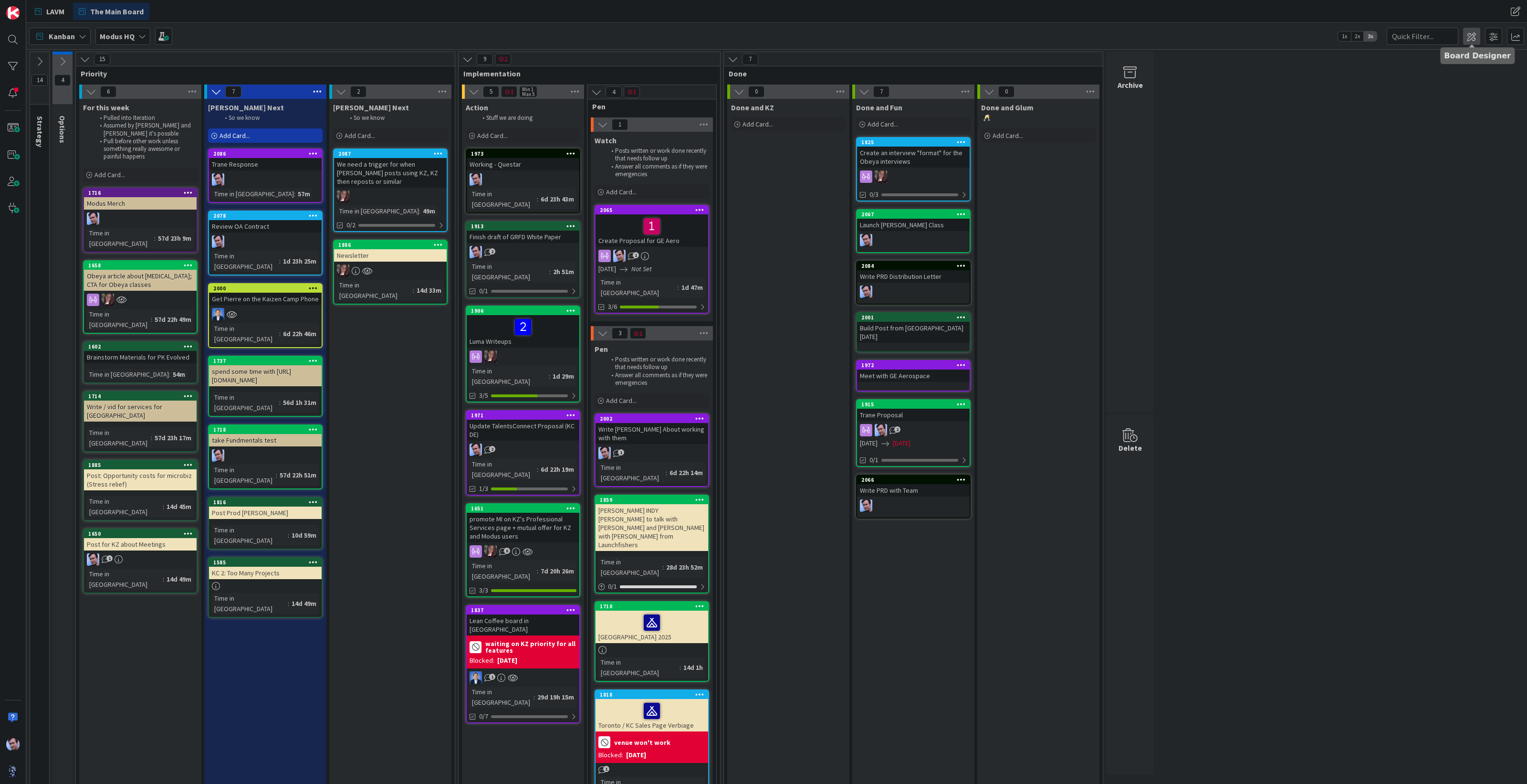
click at [1472, 35] on span at bounding box center [1471, 36] width 17 height 17
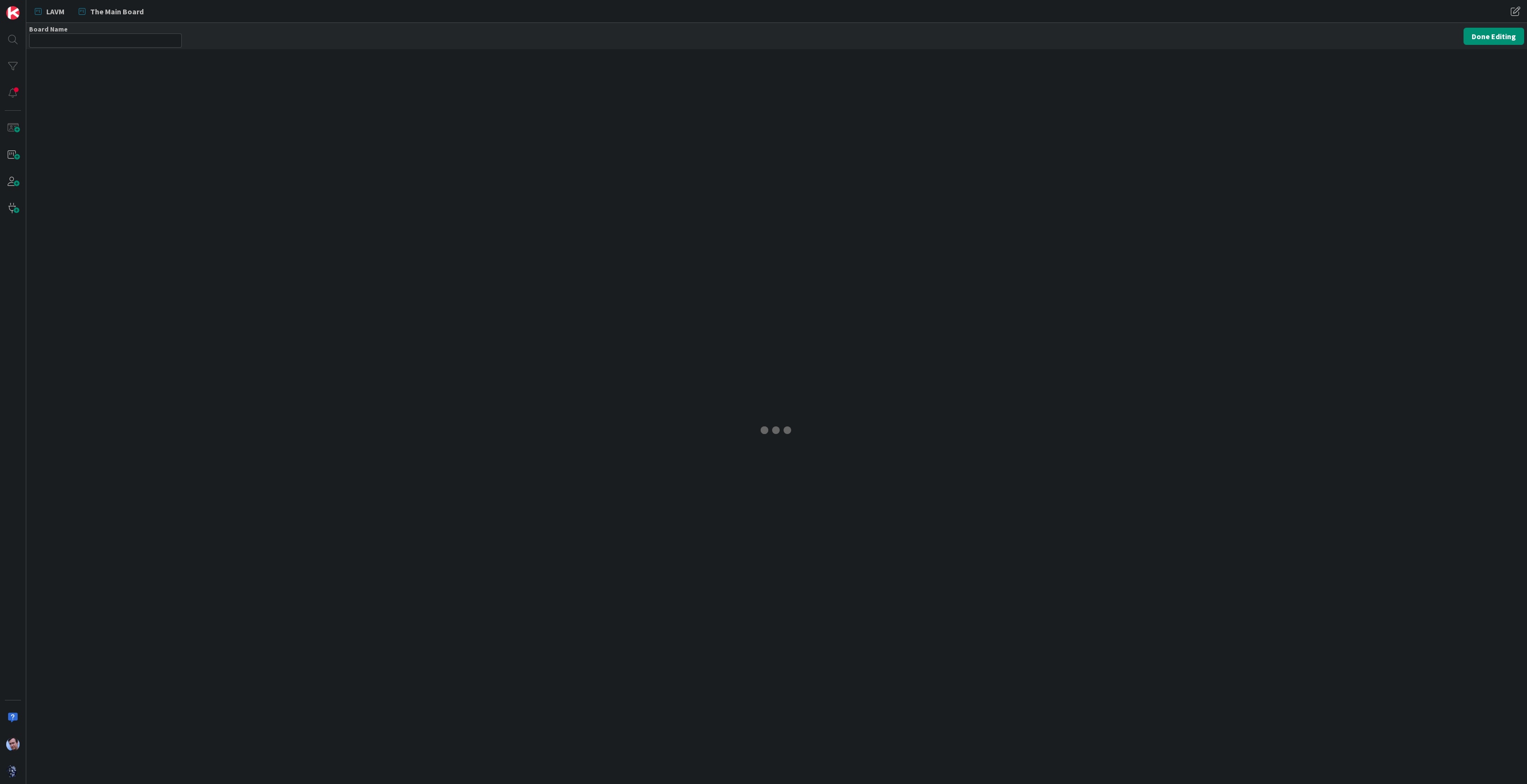
type input "Modus HQ"
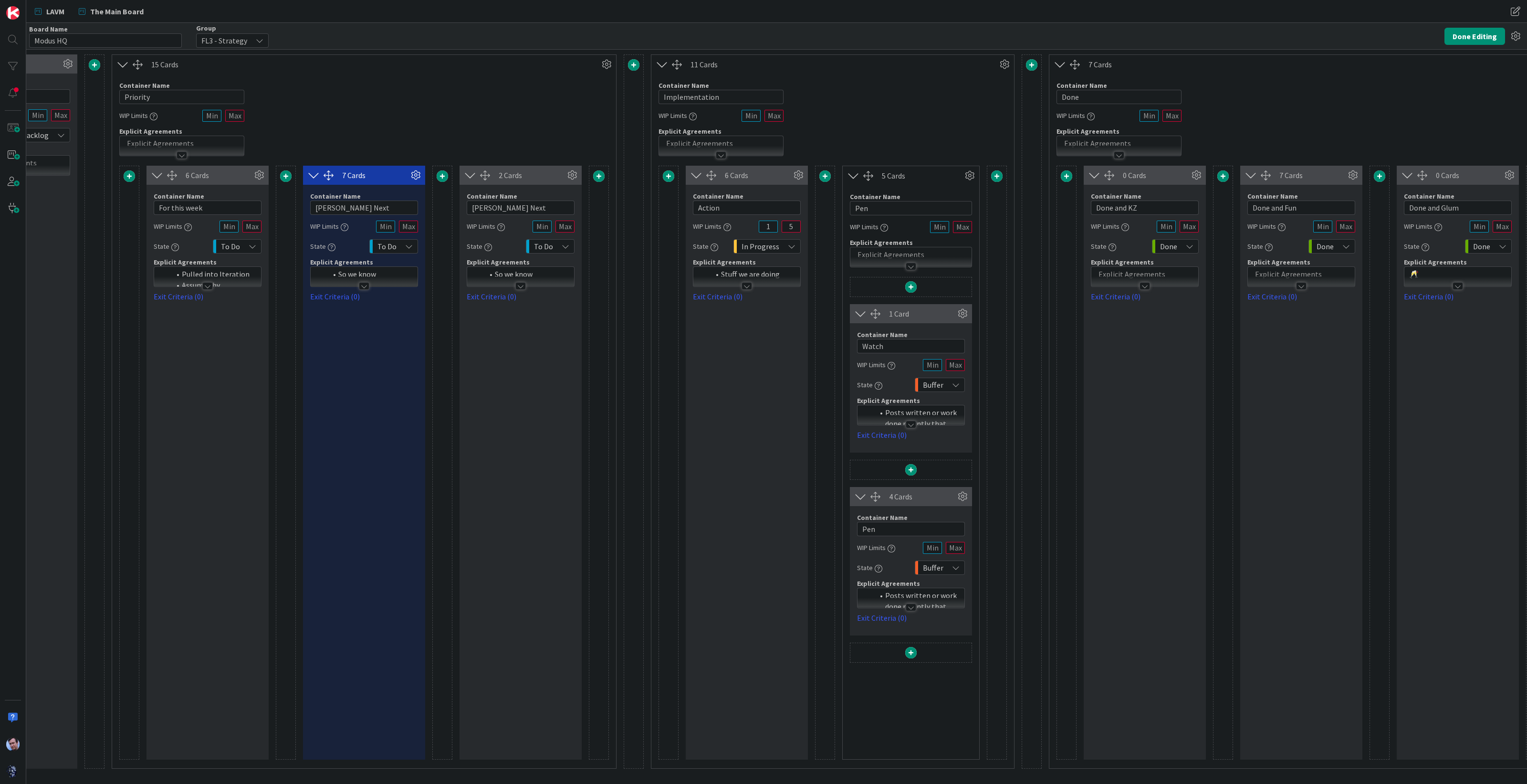
scroll to position [0, 279]
click at [796, 177] on icon at bounding box center [795, 175] width 15 height 15
click at [744, 325] on div "State" at bounding box center [737, 331] width 39 height 14
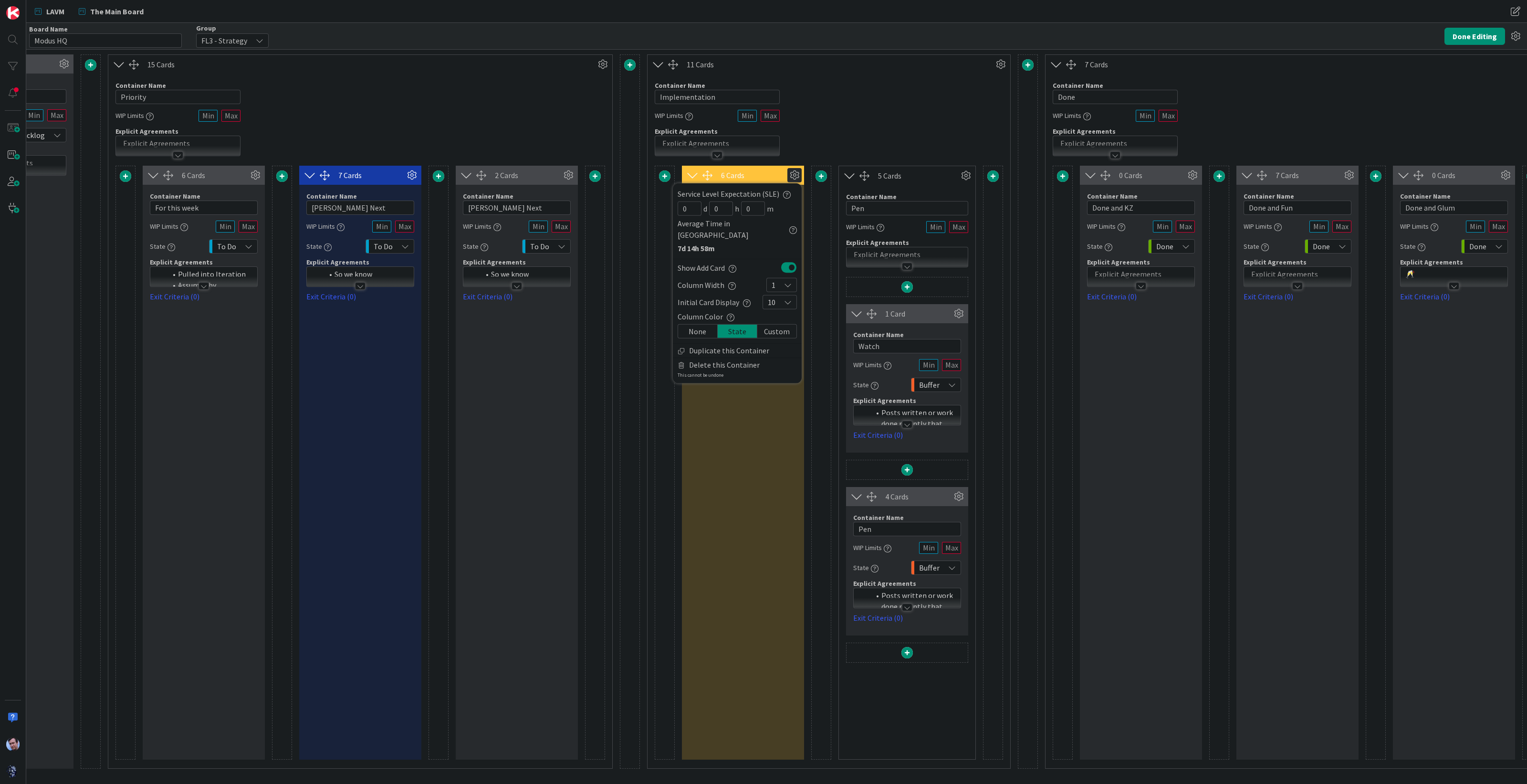
click at [782, 325] on div "Custom" at bounding box center [777, 331] width 39 height 14
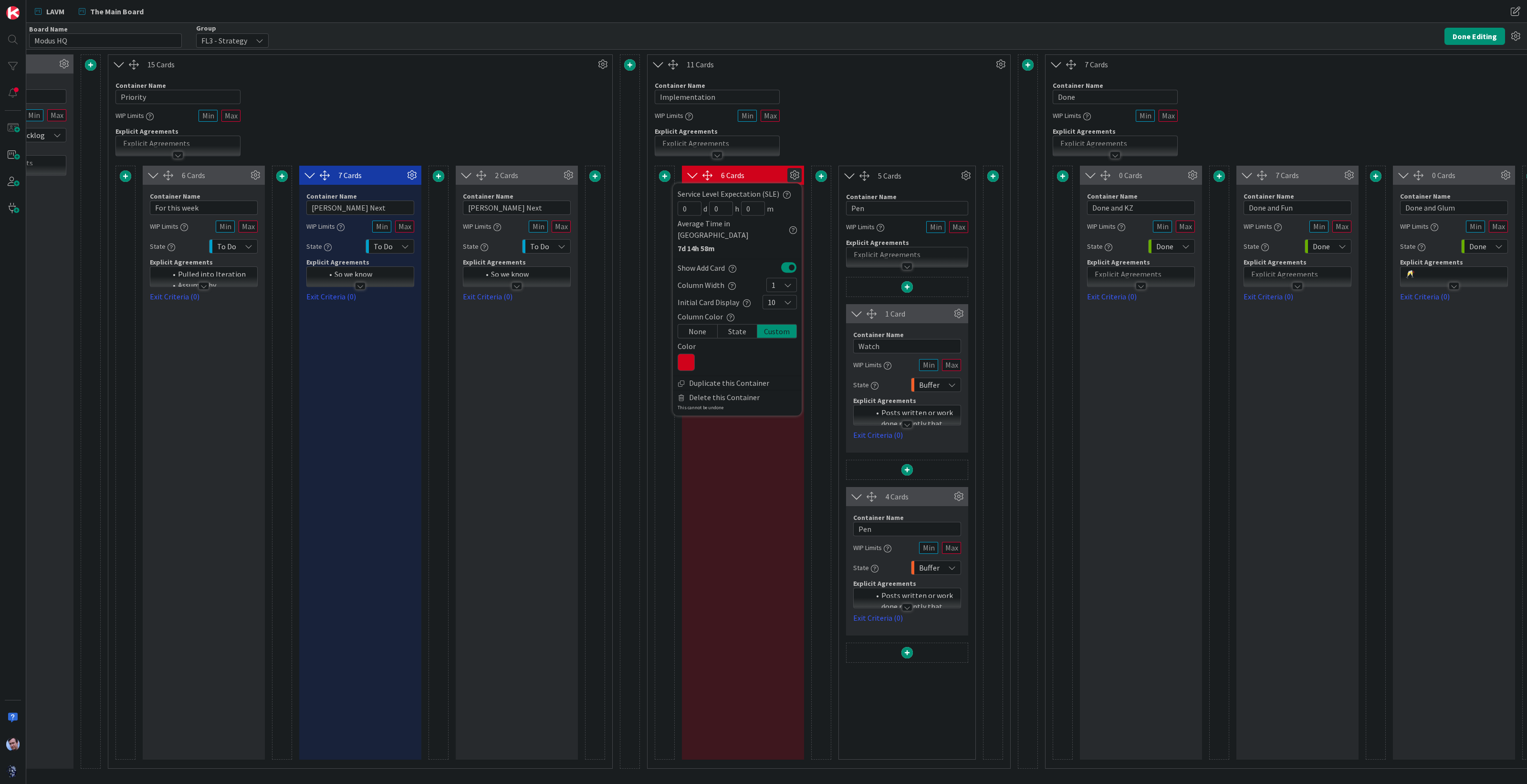
click at [680, 354] on icon at bounding box center [686, 362] width 17 height 17
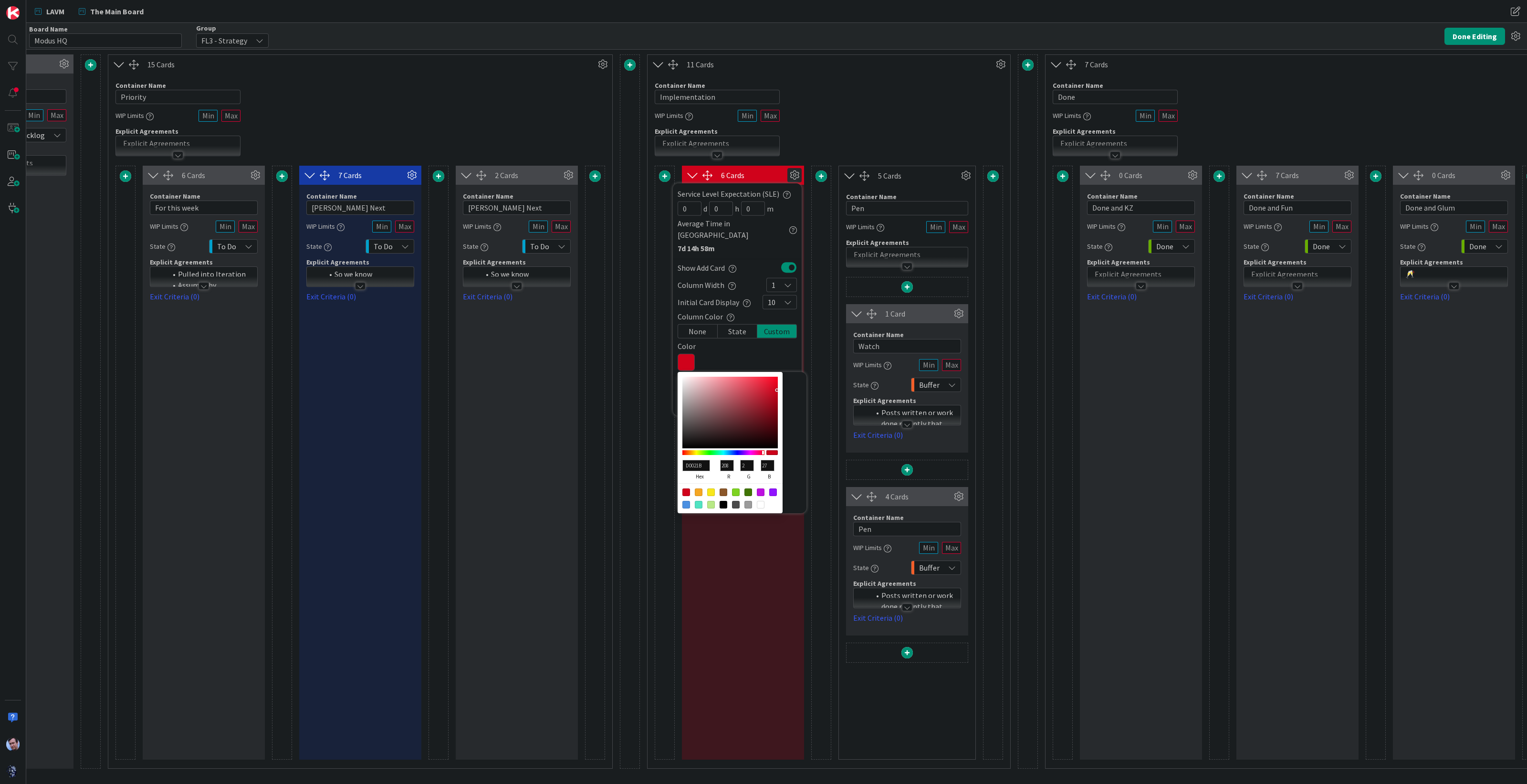
type input "02D057"
type input "2"
type input "208"
type input "87"
click at [715, 450] on div at bounding box center [724, 452] width 82 height 5
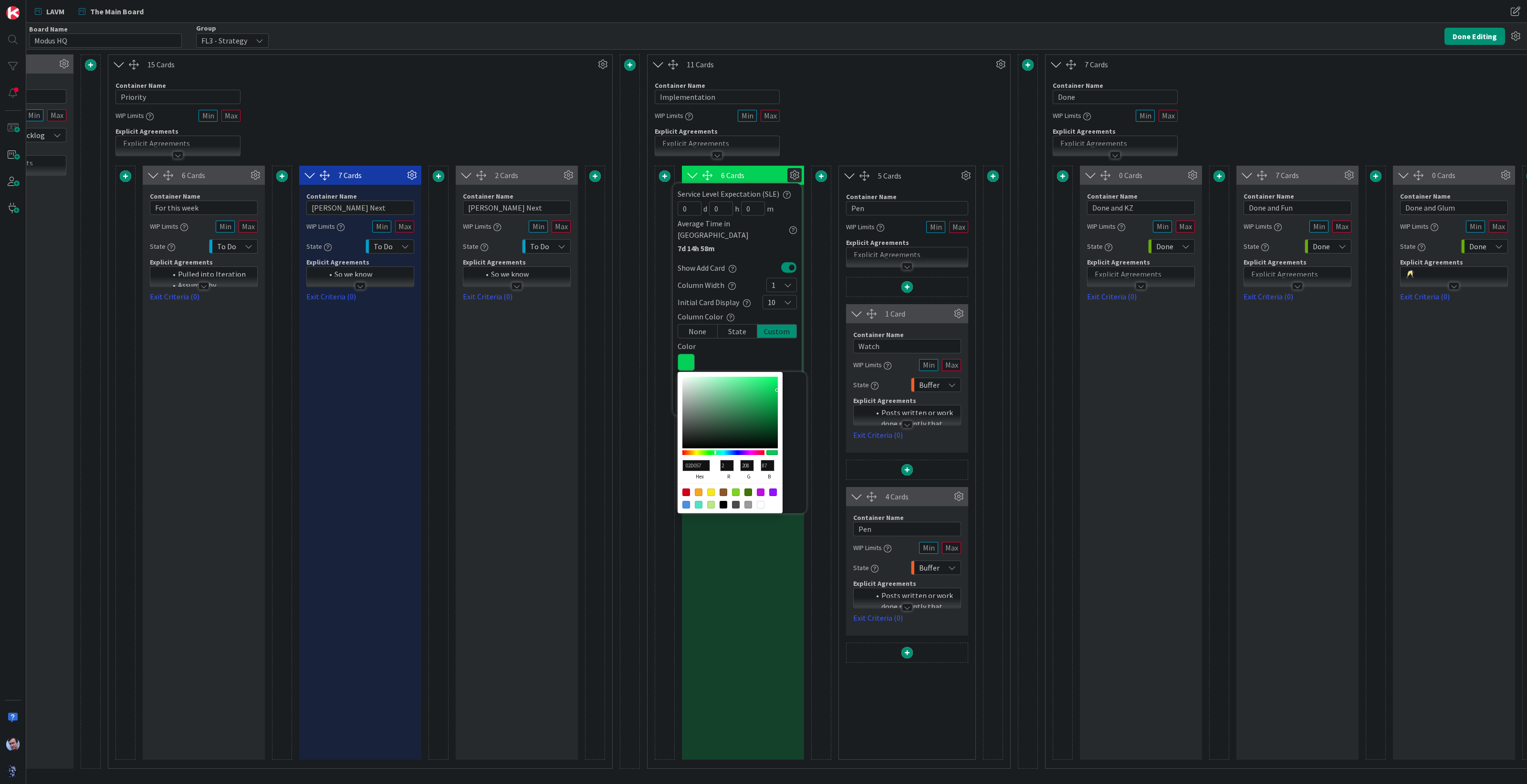
type input "07CC58"
type input "7"
type input "204"
type input "88"
type input "08CA58"
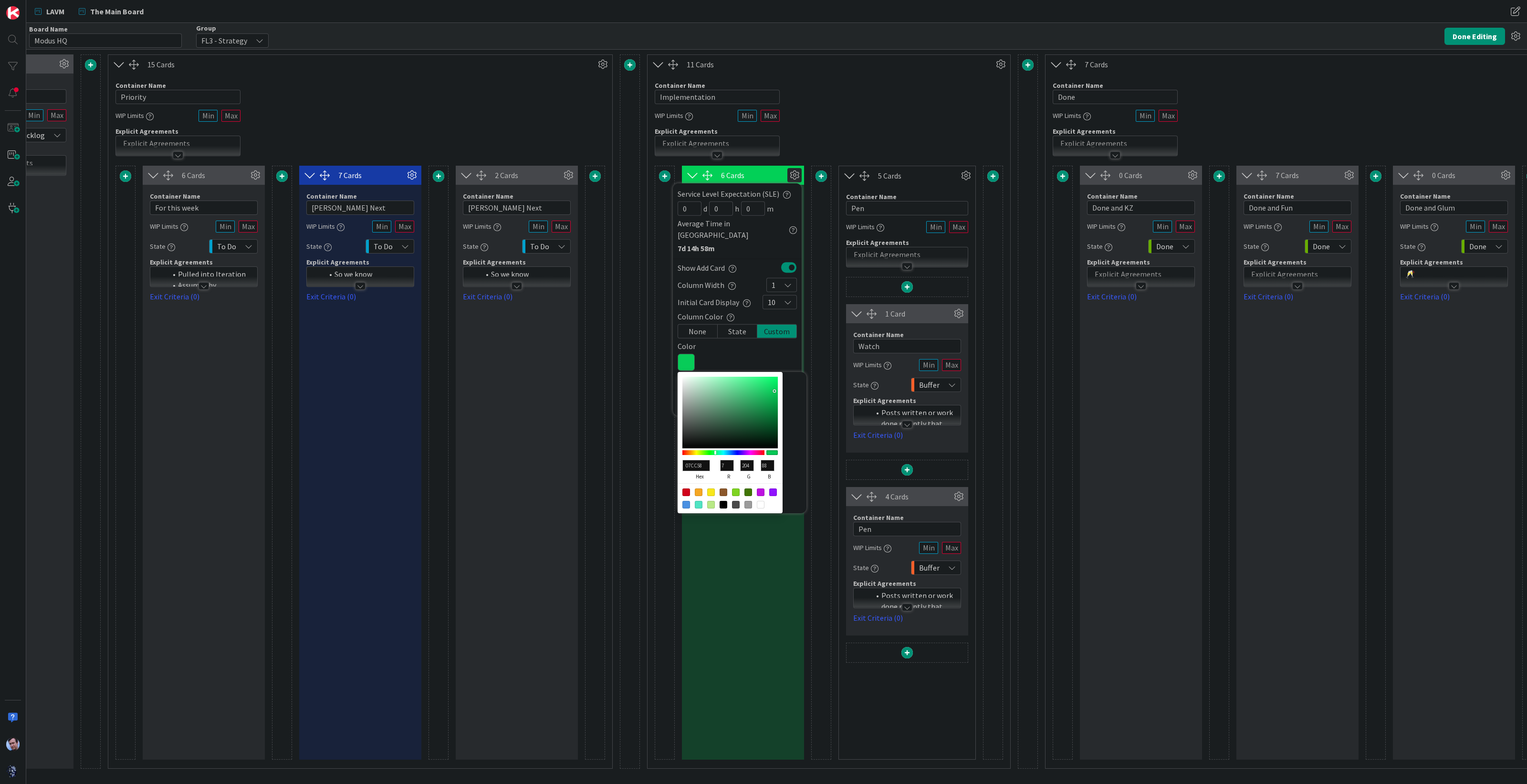
type input "8"
type input "202"
type input "0BC758"
type input "11"
type input "199"
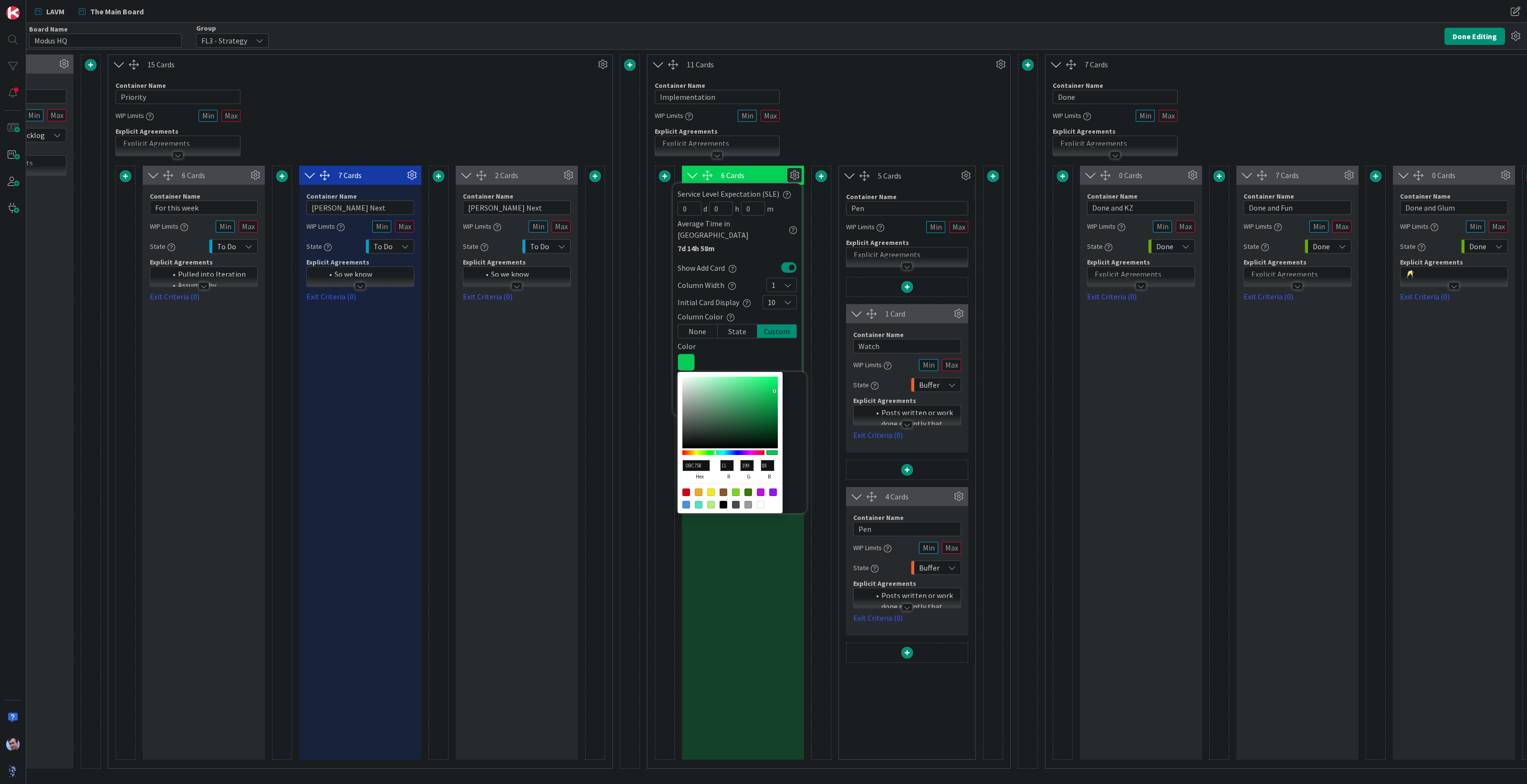
type input "12C25A"
type input "18"
type input "194"
type input "90"
type input "14BB58"
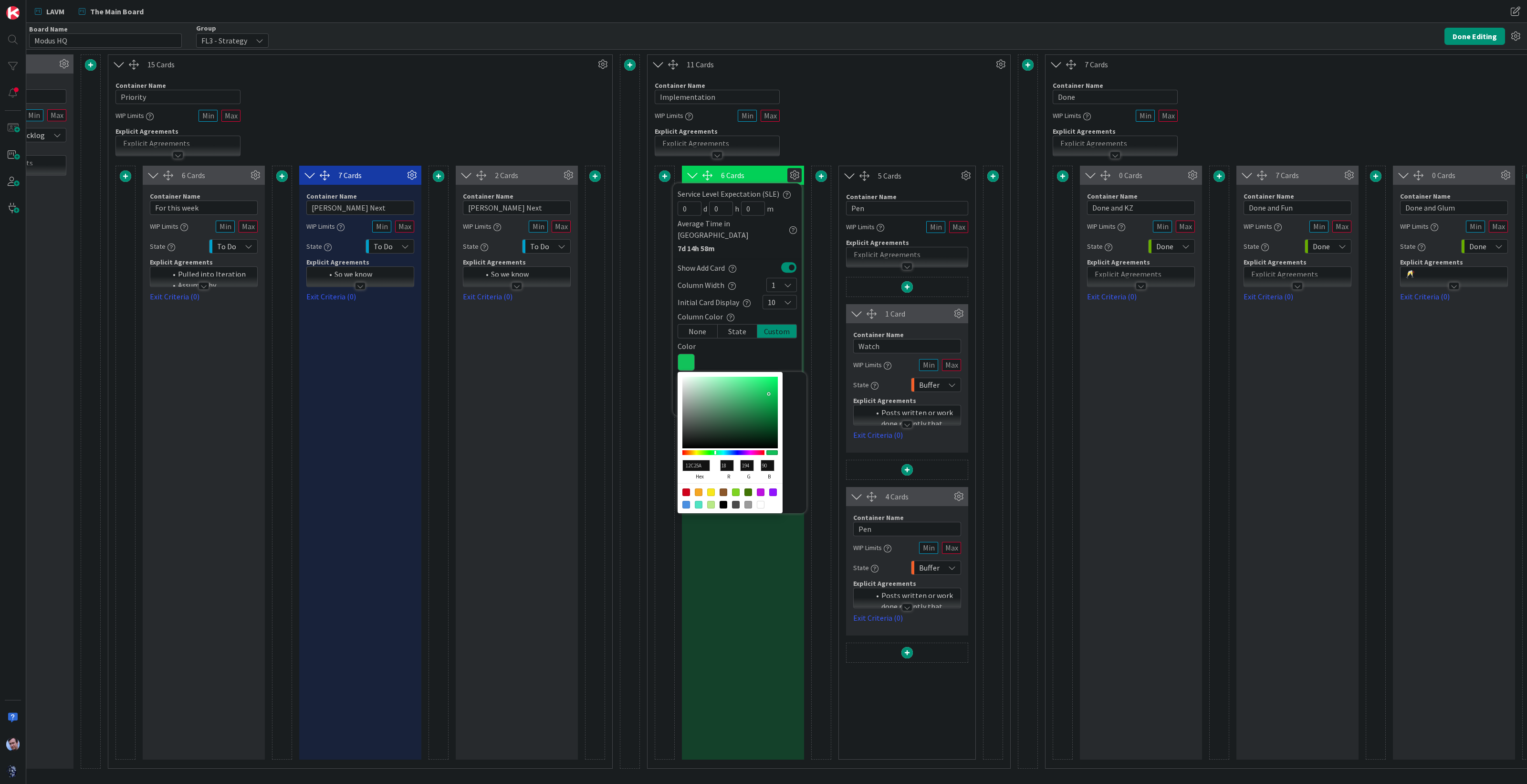
type input "20"
type input "187"
type input "88"
type input "13B957"
type input "19"
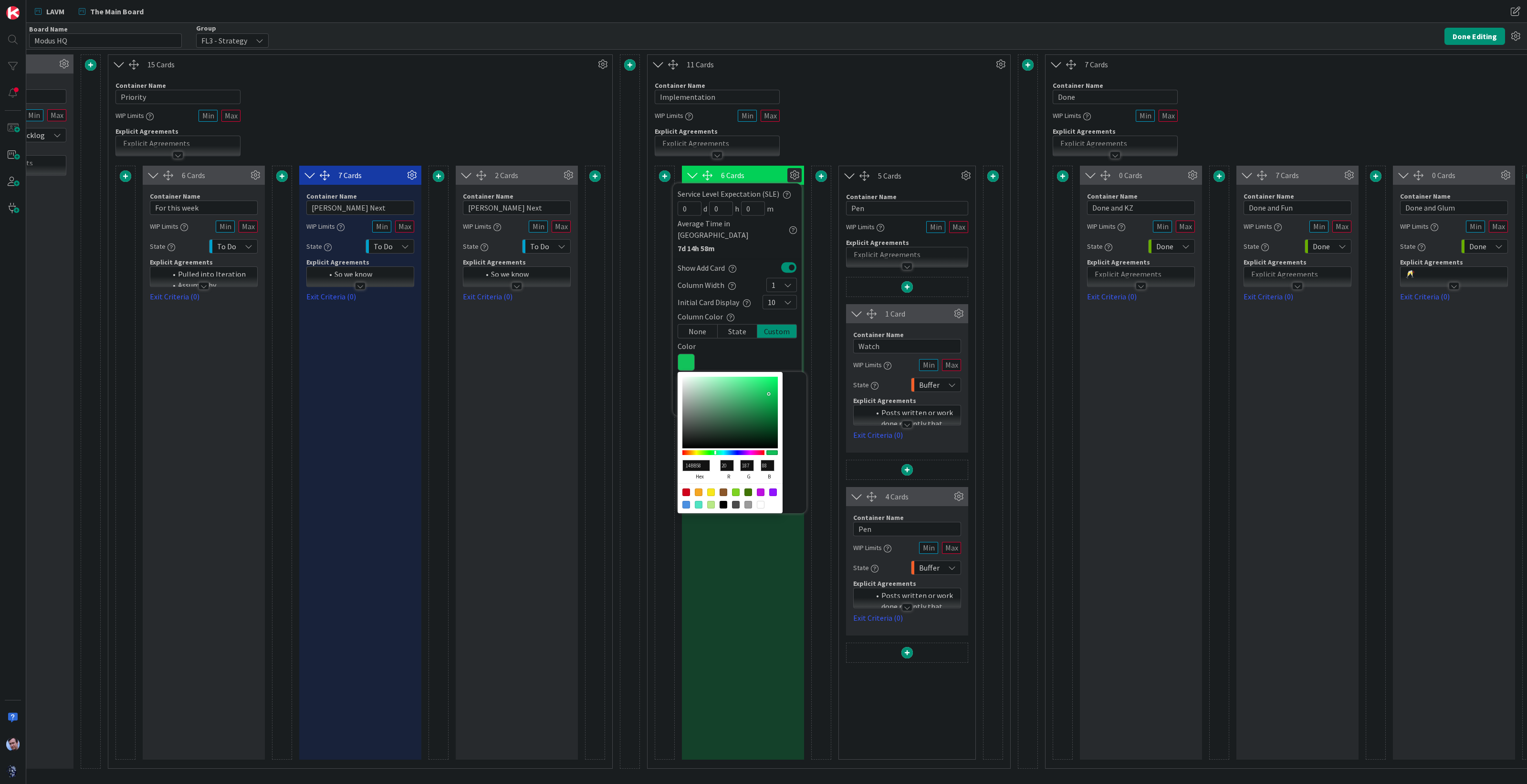
type input "185"
type input "87"
type input "15B657"
type input "21"
type input "182"
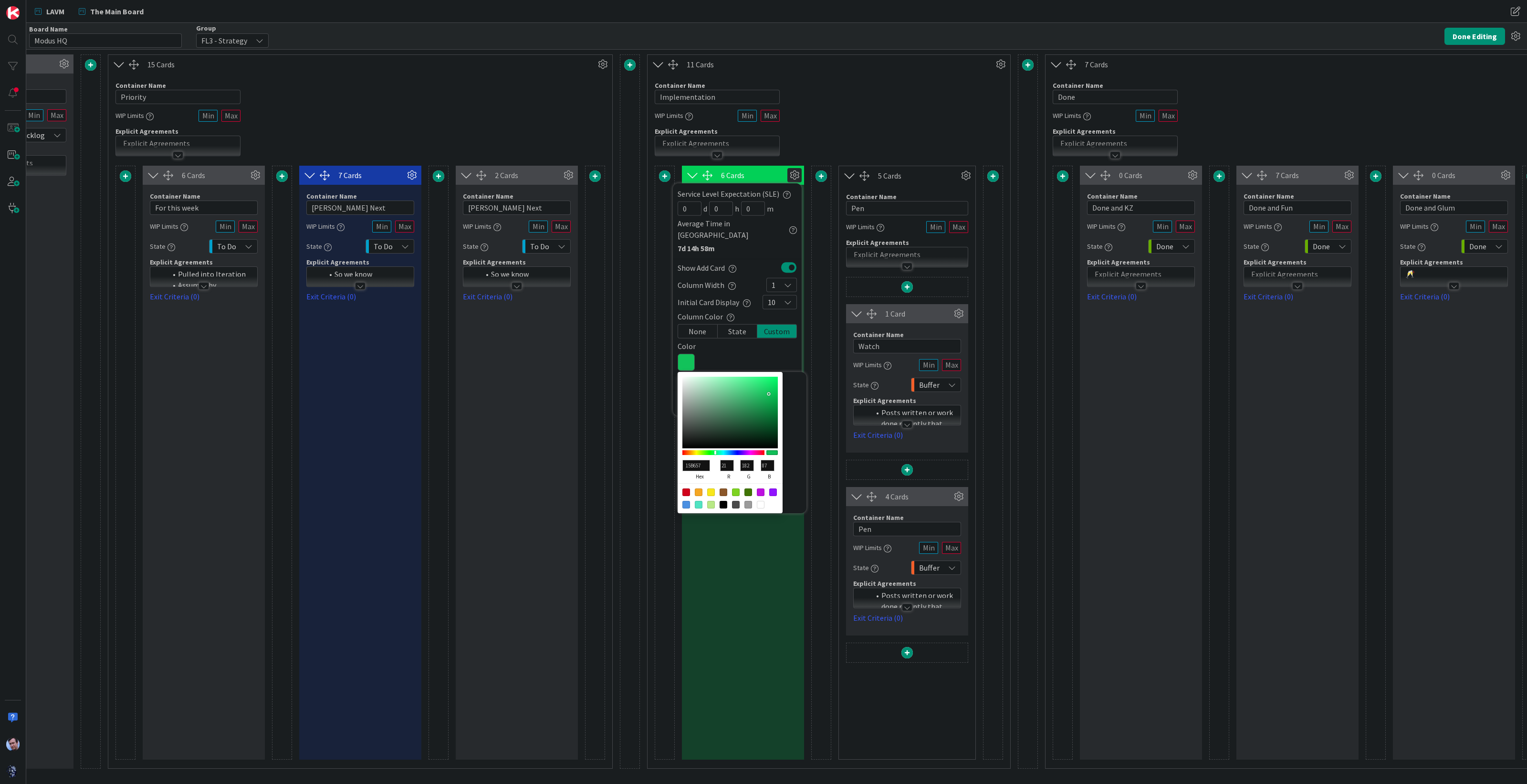
type input "16B657"
type input "22"
type input "17B657"
type input "23"
type input "1FB65C"
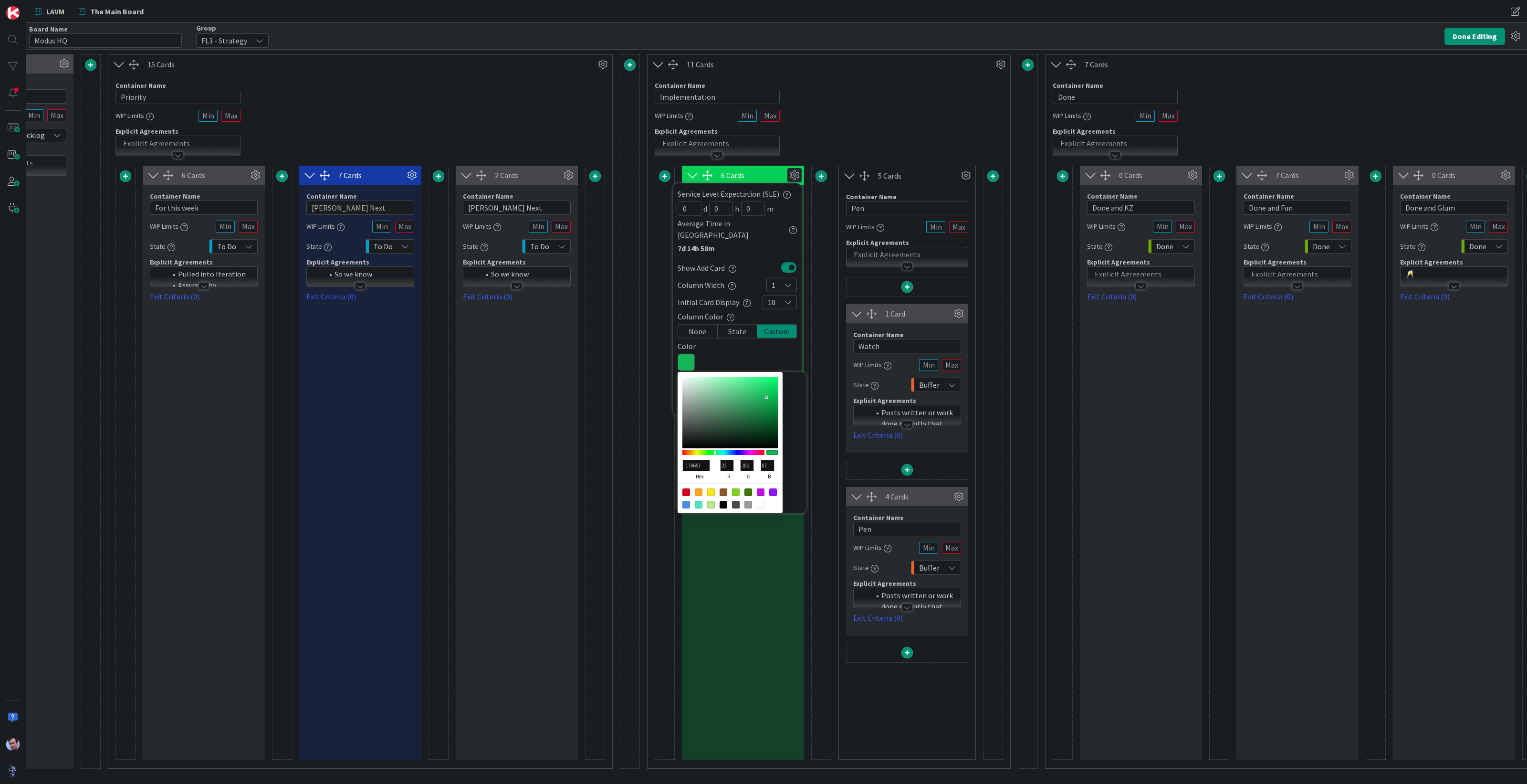
type input "31"
type input "92"
type input "27B360"
type input "39"
type input "179"
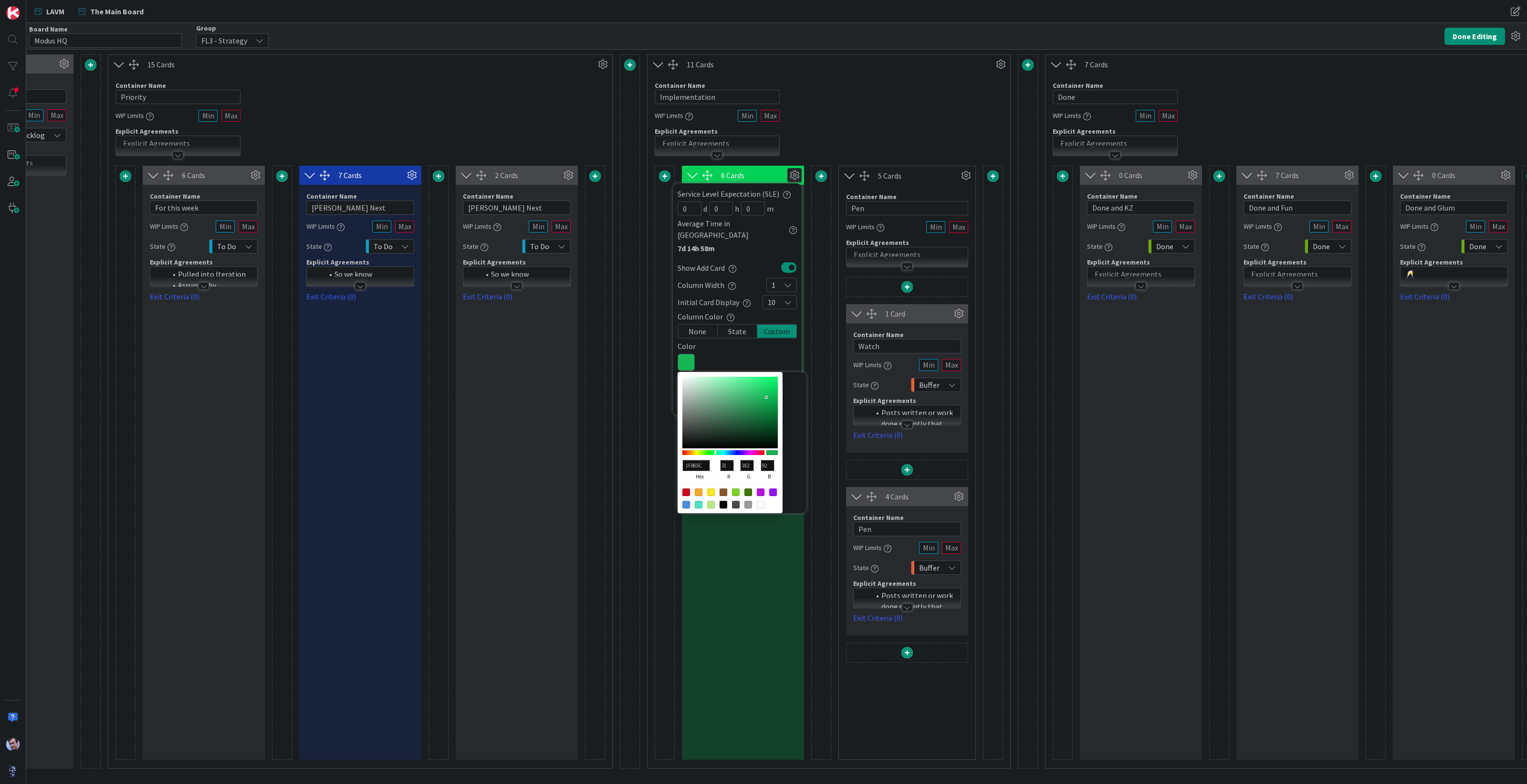
type input "96"
type input "28B360"
type input "40"
type input "27AE5D"
type input "39"
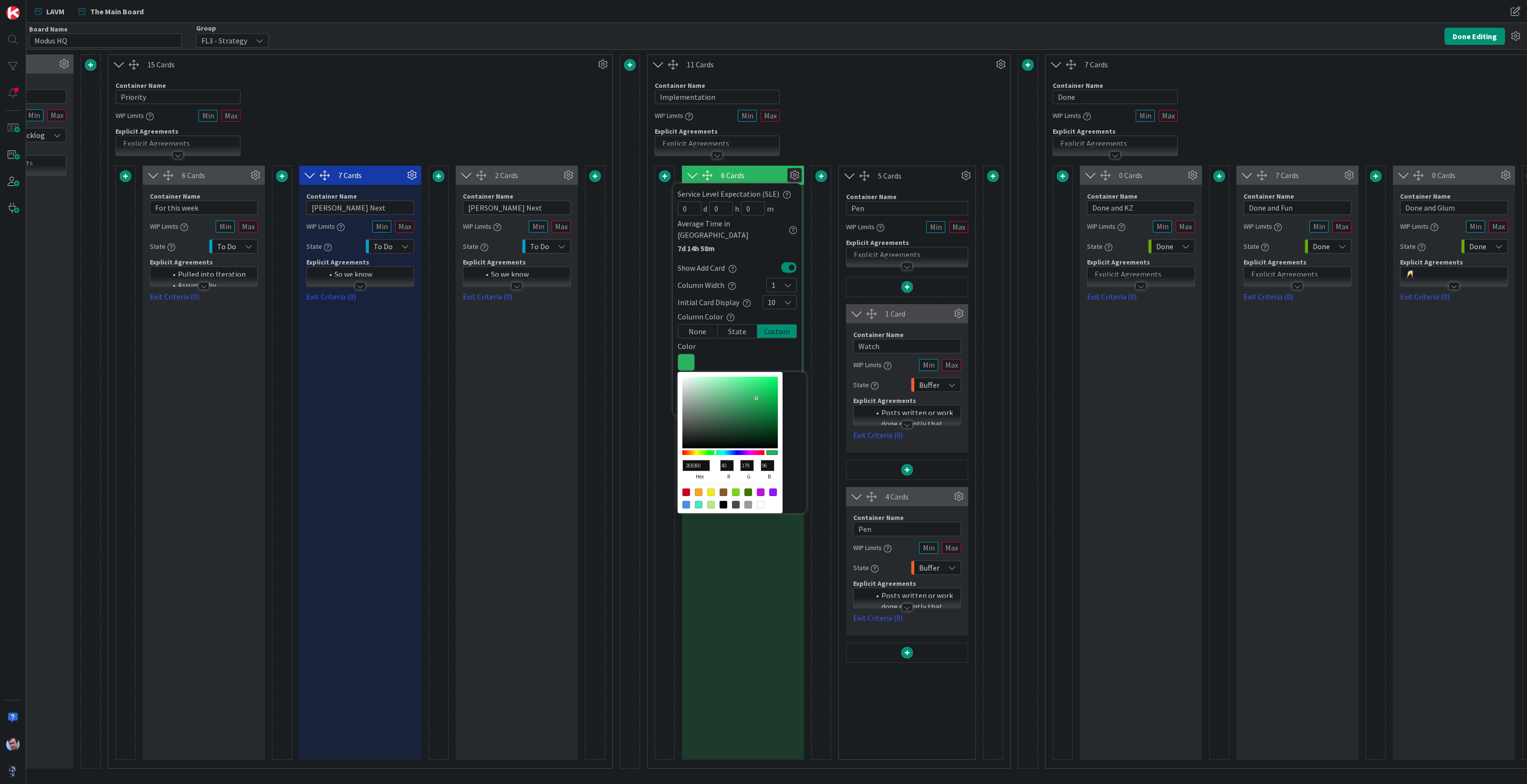
type input "174"
type input "93"
type input "25AA5A"
type input "37"
type input "170"
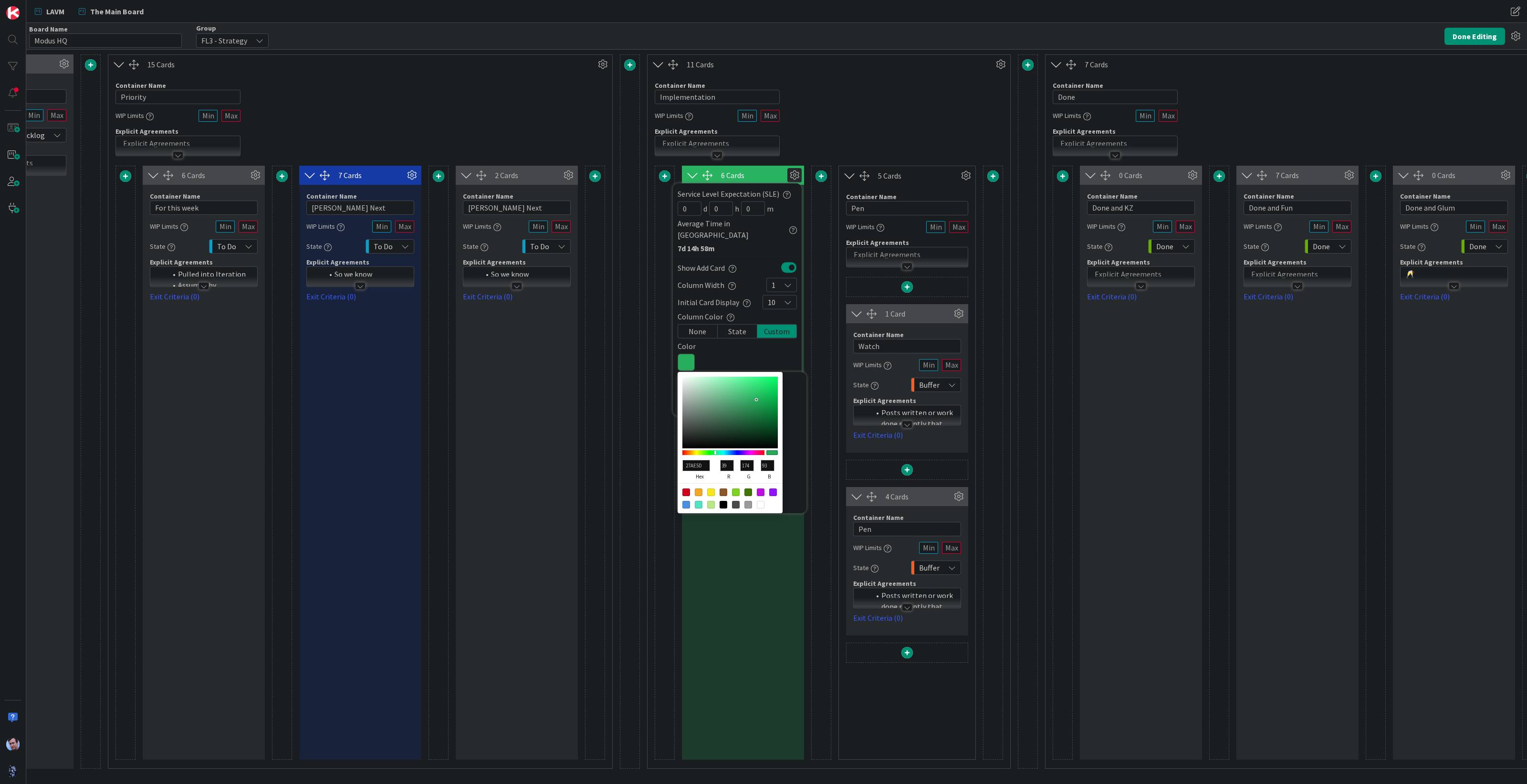
type input "90"
type input "24AA5A"
type input "36"
drag, startPoint x: 774, startPoint y: 379, endPoint x: 757, endPoint y: 388, distance: 19.2
click at [757, 388] on div at bounding box center [730, 412] width 96 height 72
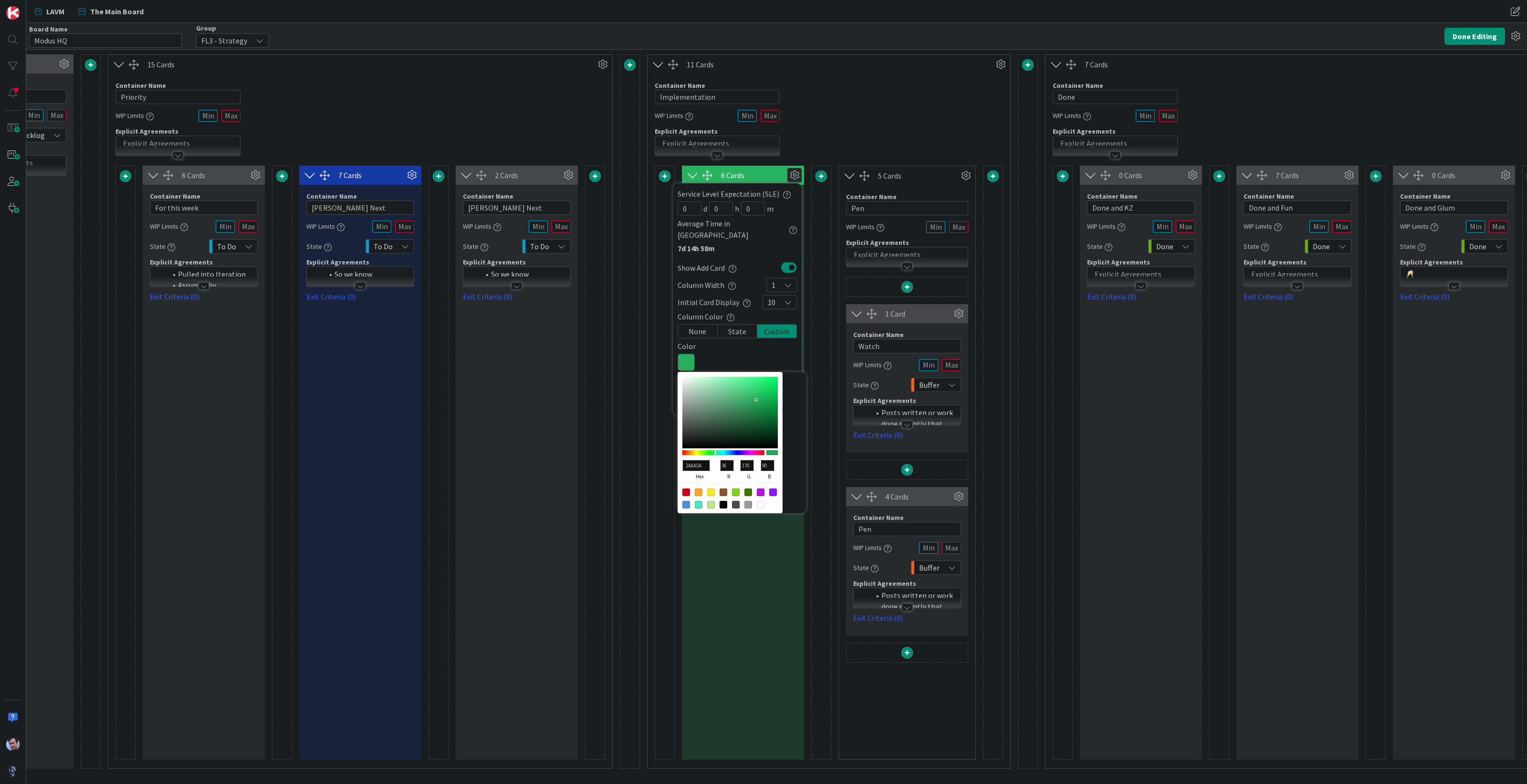
type input "25AC5B"
type input "37"
type input "172"
type input "91"
click at [1484, 29] on button "Done Editing" at bounding box center [1475, 36] width 60 height 17
